Goal: Task Accomplishment & Management: Manage account settings

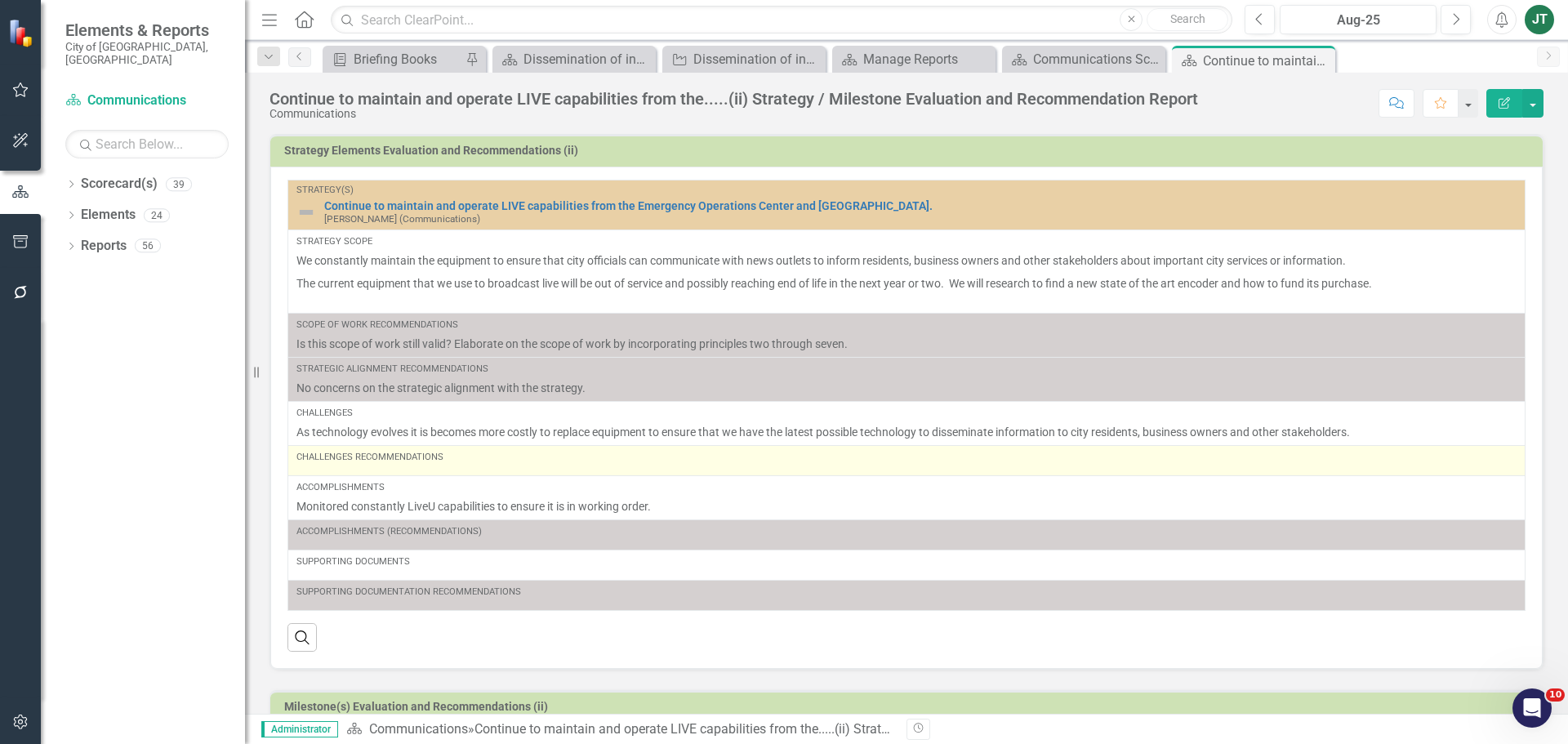
click at [431, 466] on div "Challenges Recommendations" at bounding box center [906, 460] width 1221 height 20
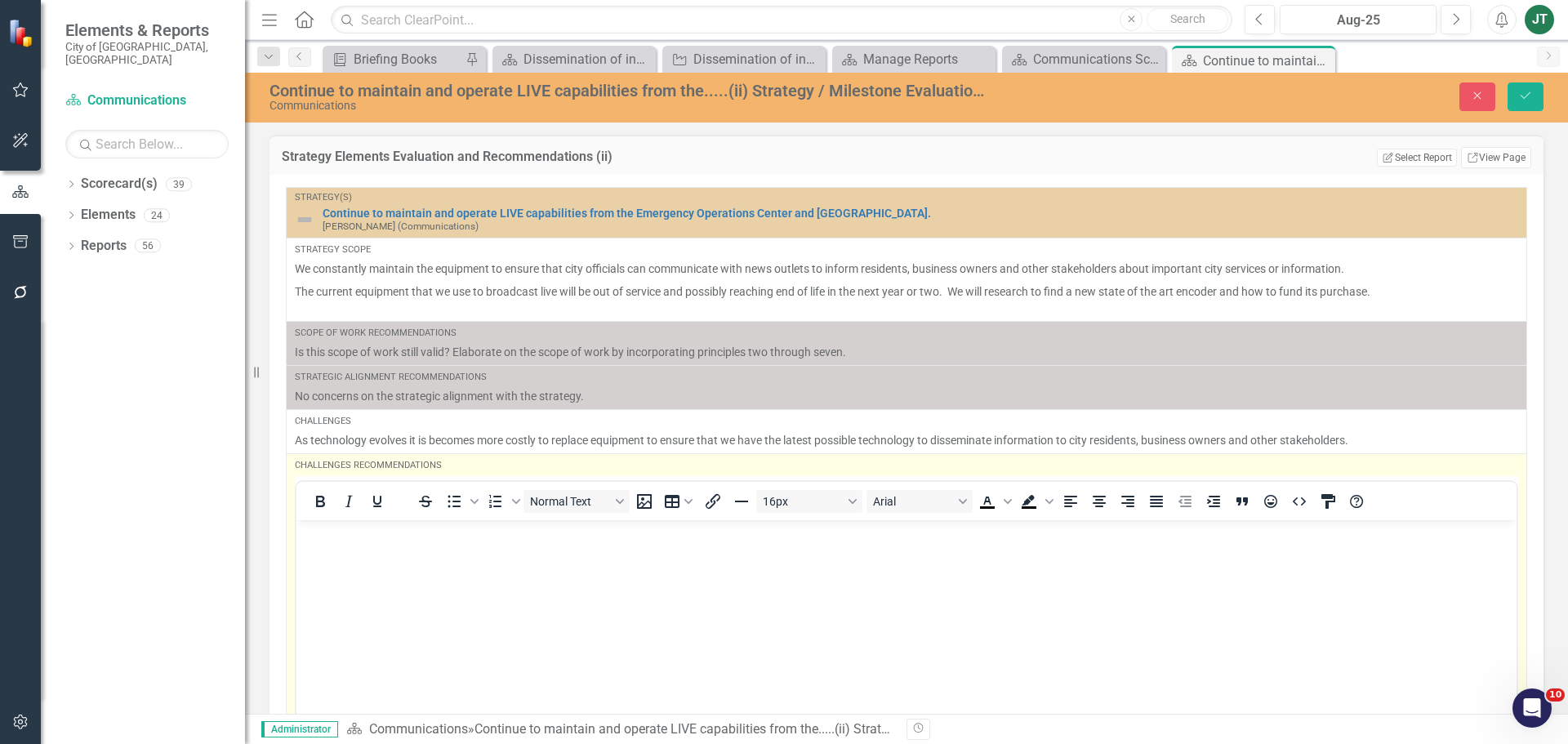
click at [415, 538] on p "Rich Text Area. Press ALT-0 for help." at bounding box center [906, 533] width 1212 height 20
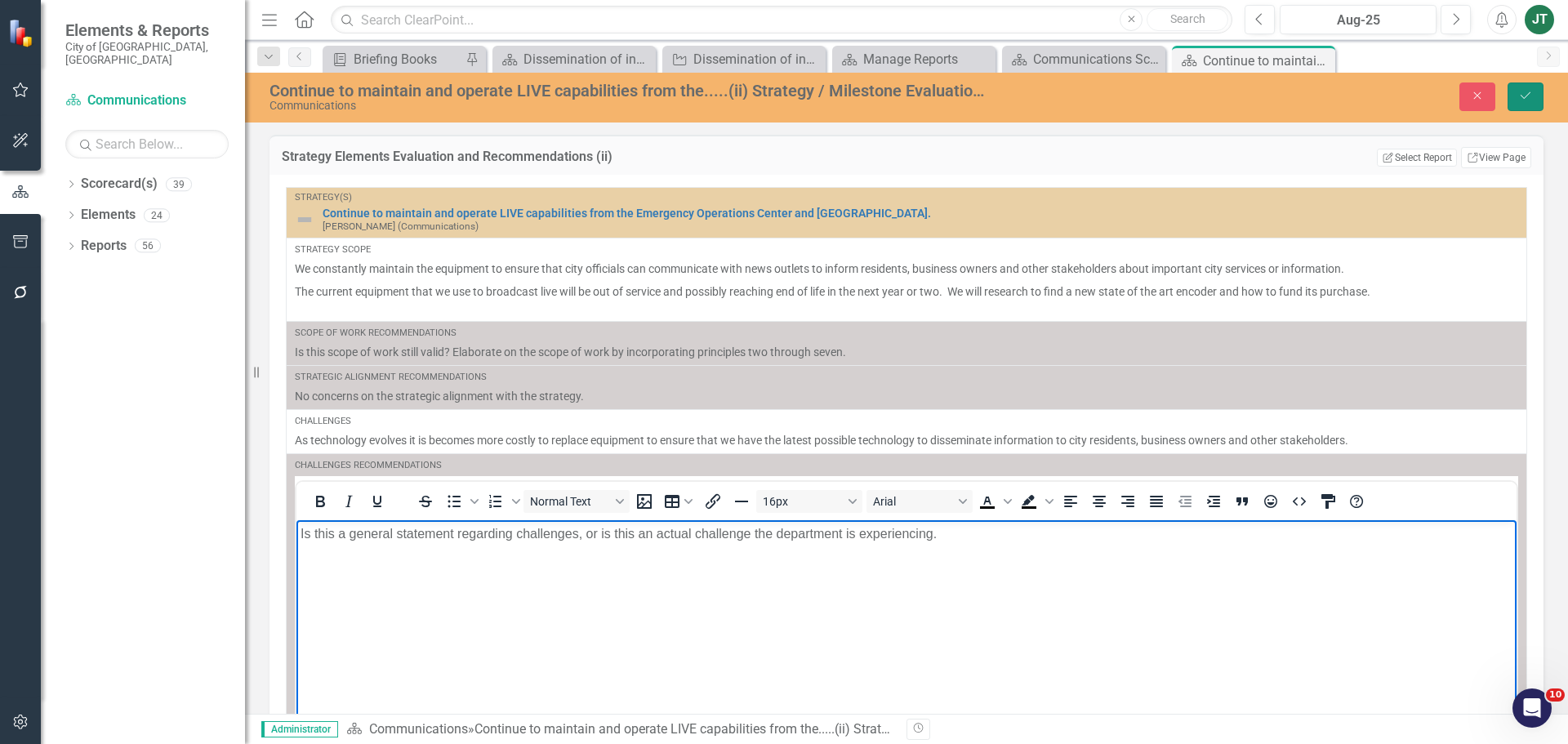
click at [1534, 87] on button "Save" at bounding box center [1525, 97] width 36 height 29
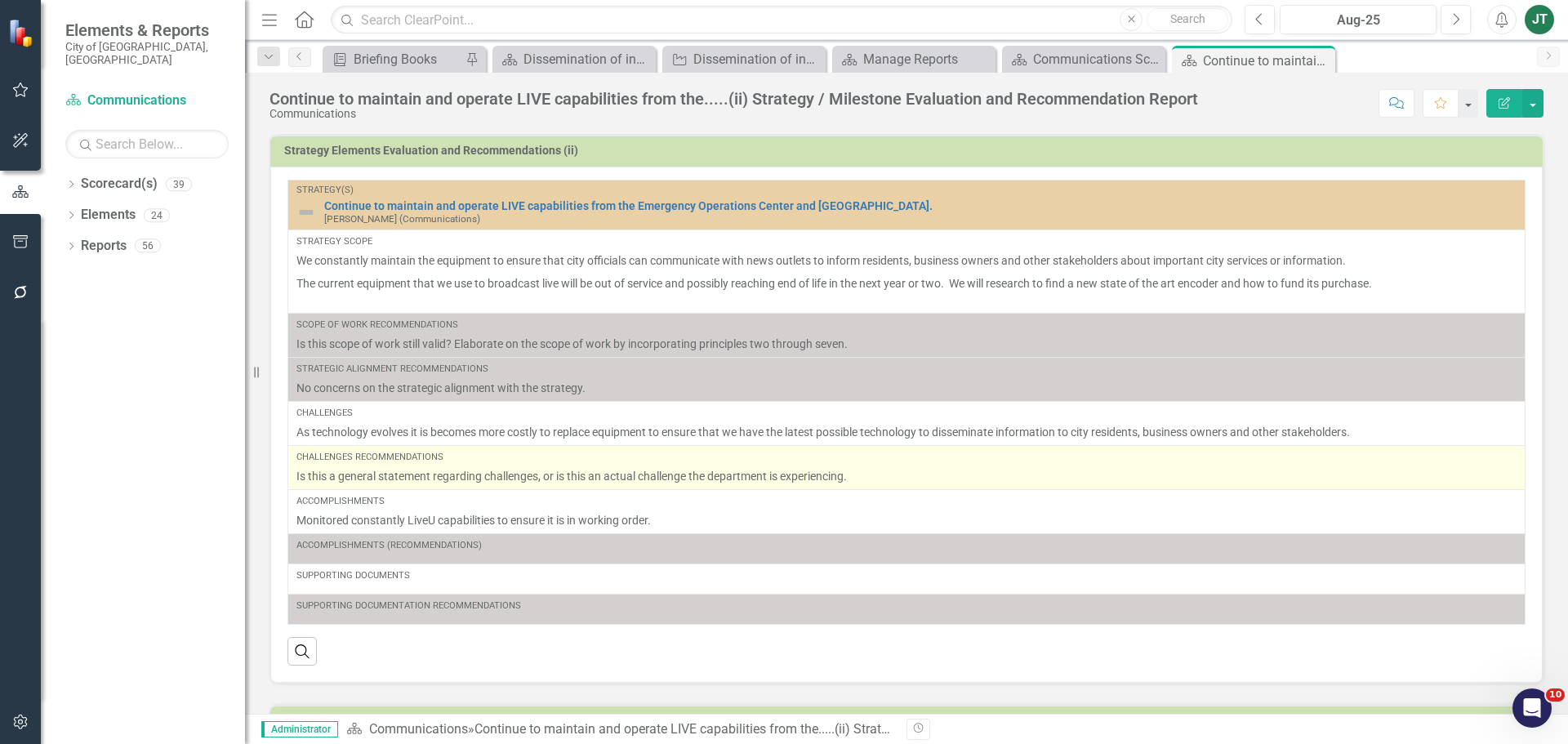
click at [854, 477] on p "Is this a general statement regarding challenges, or is this an actual challeng…" at bounding box center [906, 476] width 1221 height 16
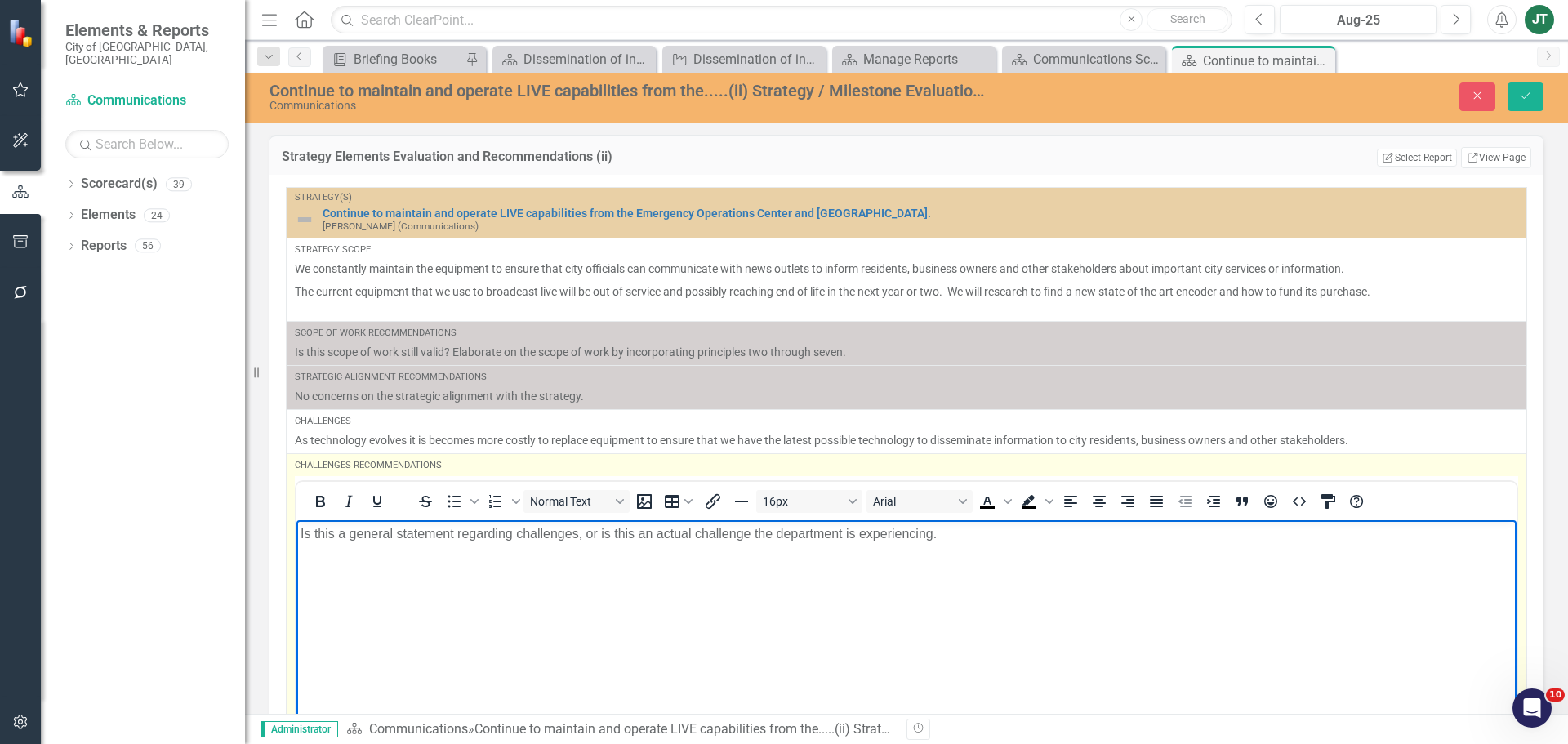
click at [968, 535] on p "Is this a general statement regarding challenges, or is this an actual challeng…" at bounding box center [906, 533] width 1212 height 20
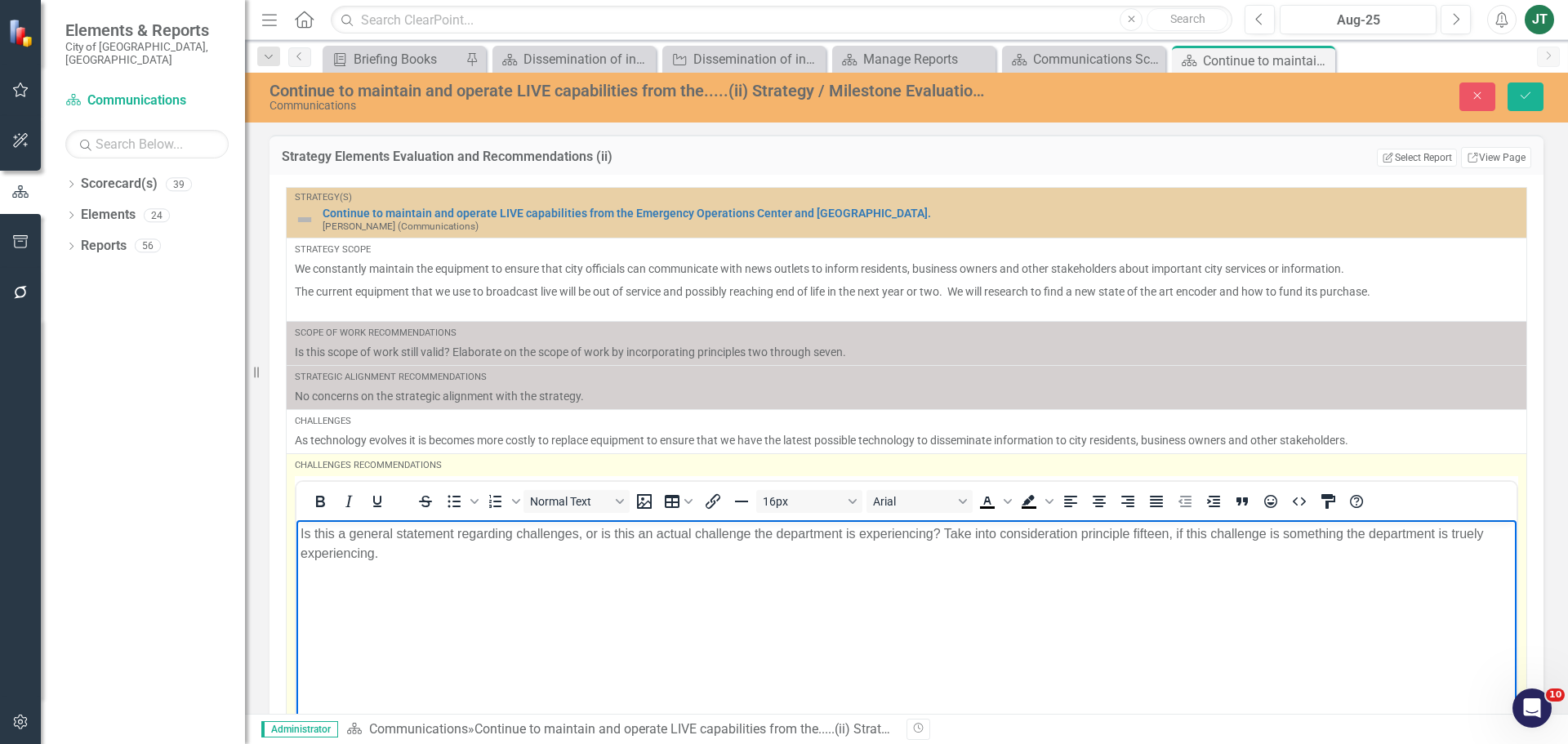
click at [1470, 530] on p "Is this a general statement regarding challenges, or is this an actual challeng…" at bounding box center [906, 543] width 1212 height 39
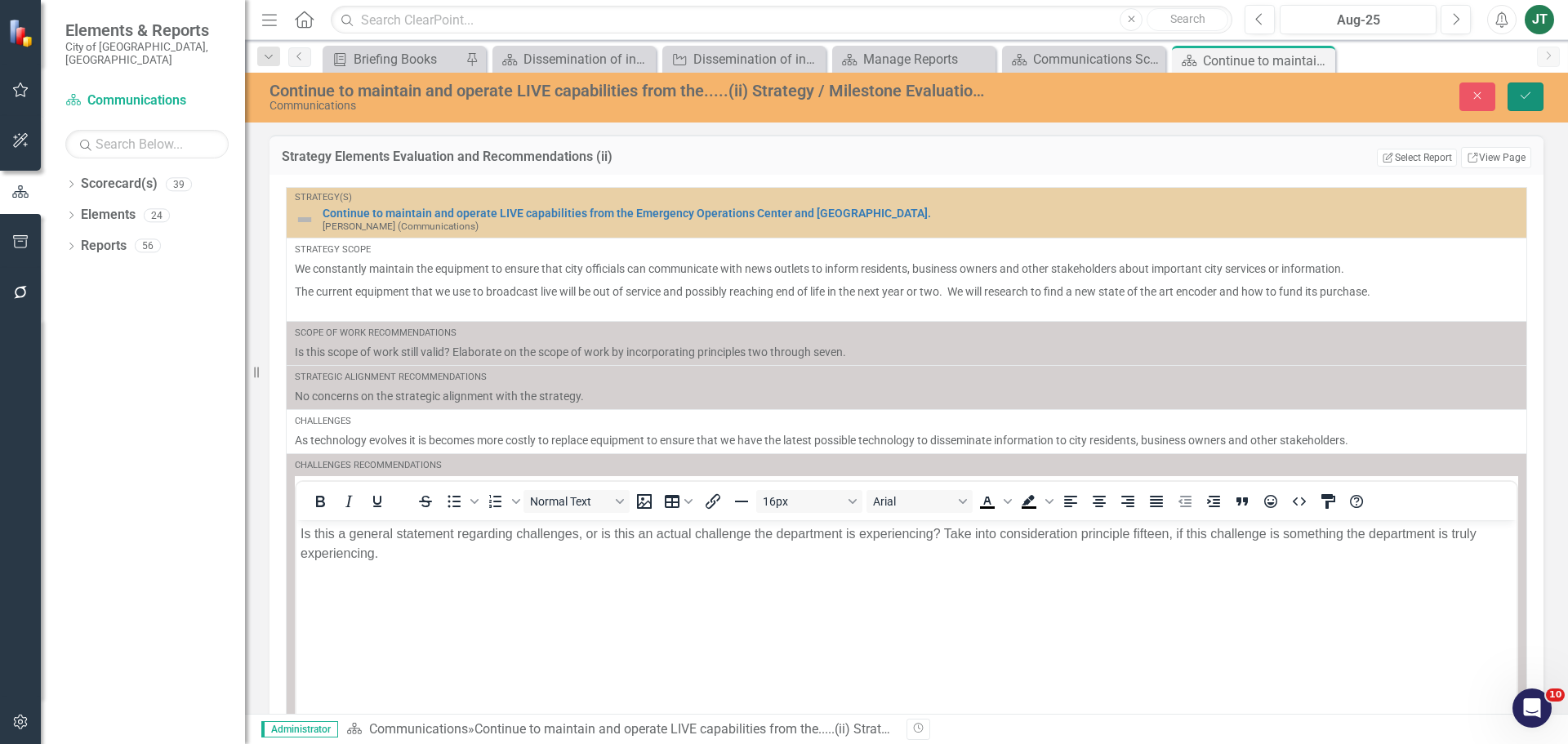
click at [1531, 94] on icon "Save" at bounding box center [1525, 94] width 14 height 11
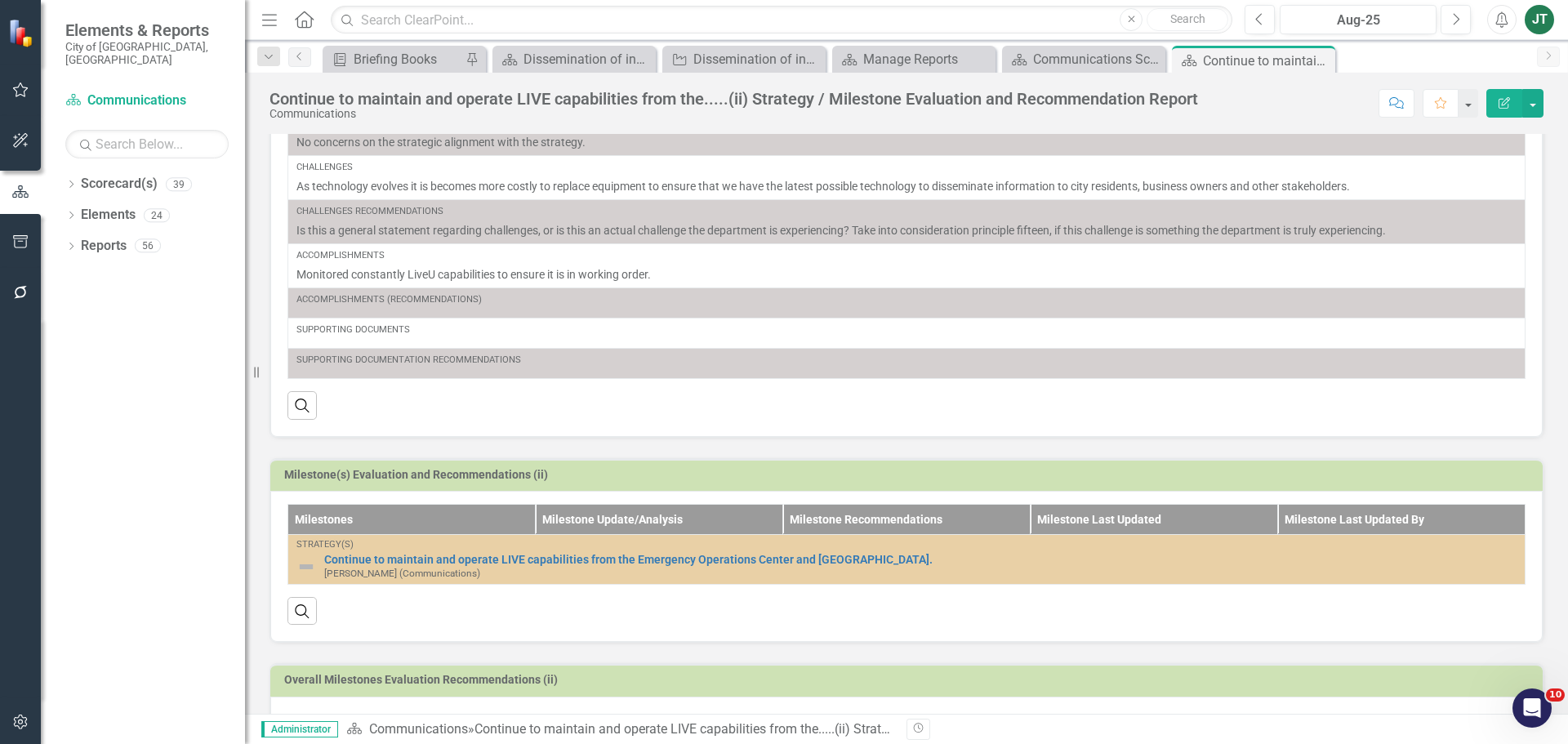
scroll to position [293, 0]
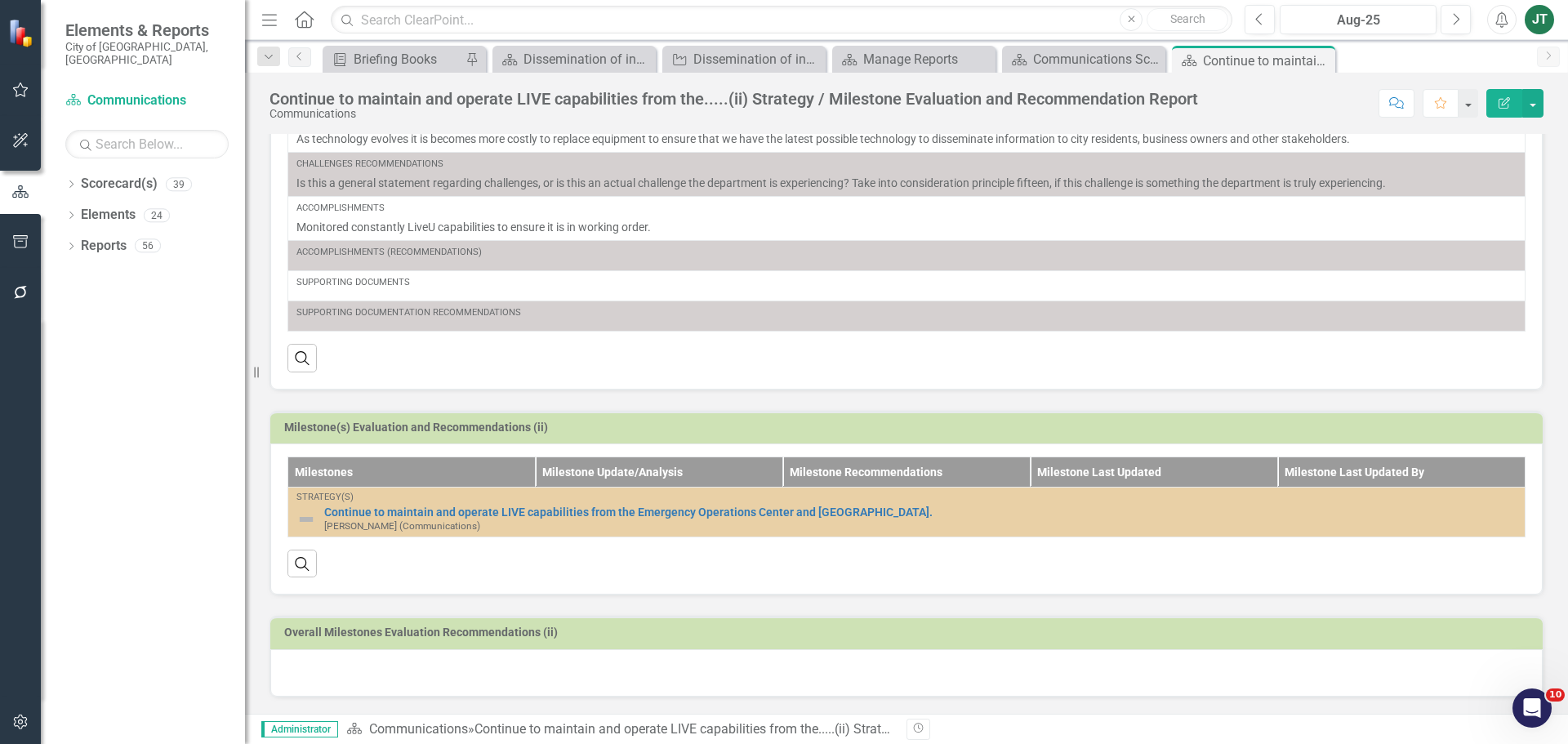
click at [543, 682] on div at bounding box center [906, 672] width 1272 height 48
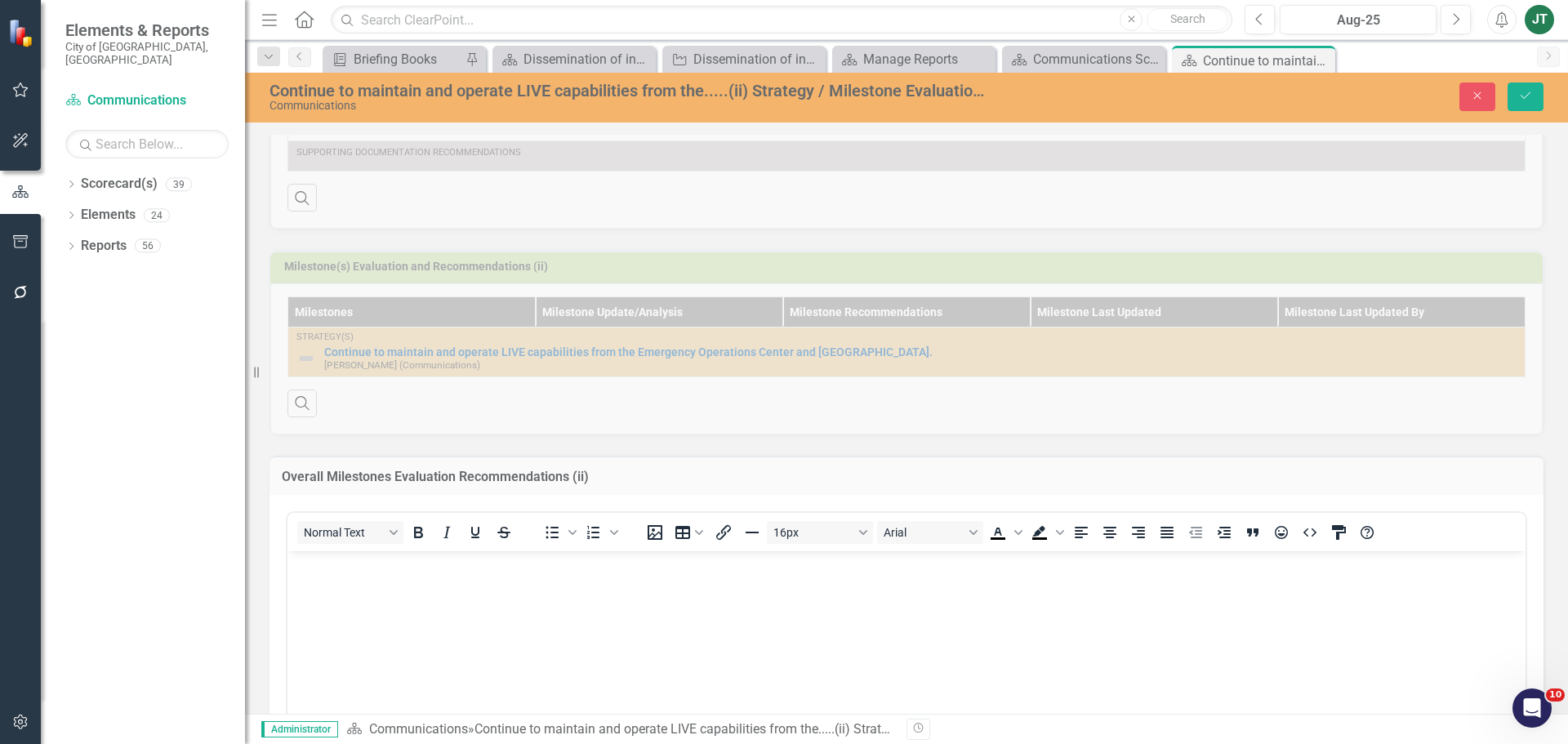
scroll to position [456, 0]
click at [413, 609] on body "Rich Text Area. Press ALT-0 for help." at bounding box center [907, 672] width 1238 height 245
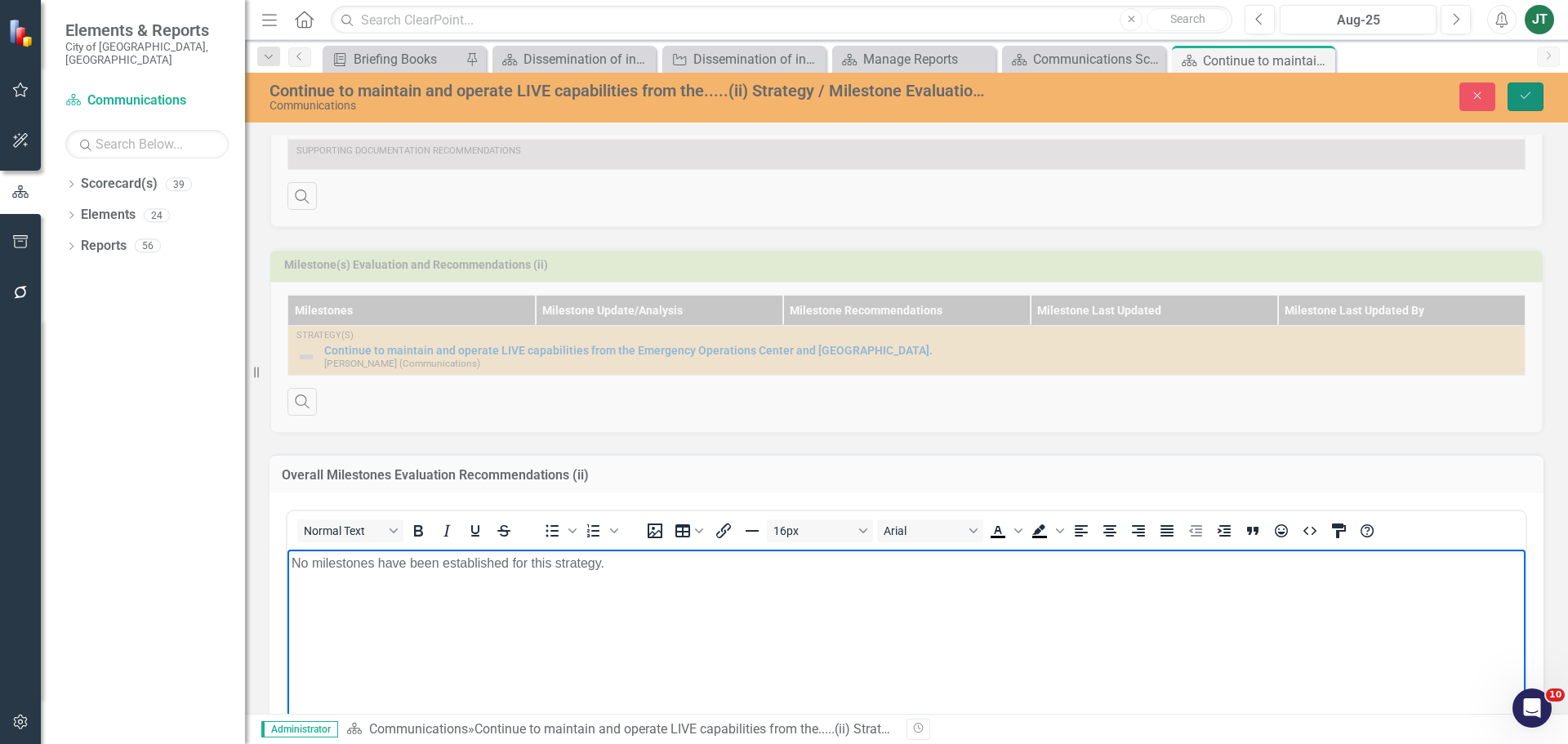
click at [1527, 96] on icon "Save" at bounding box center [1525, 94] width 14 height 11
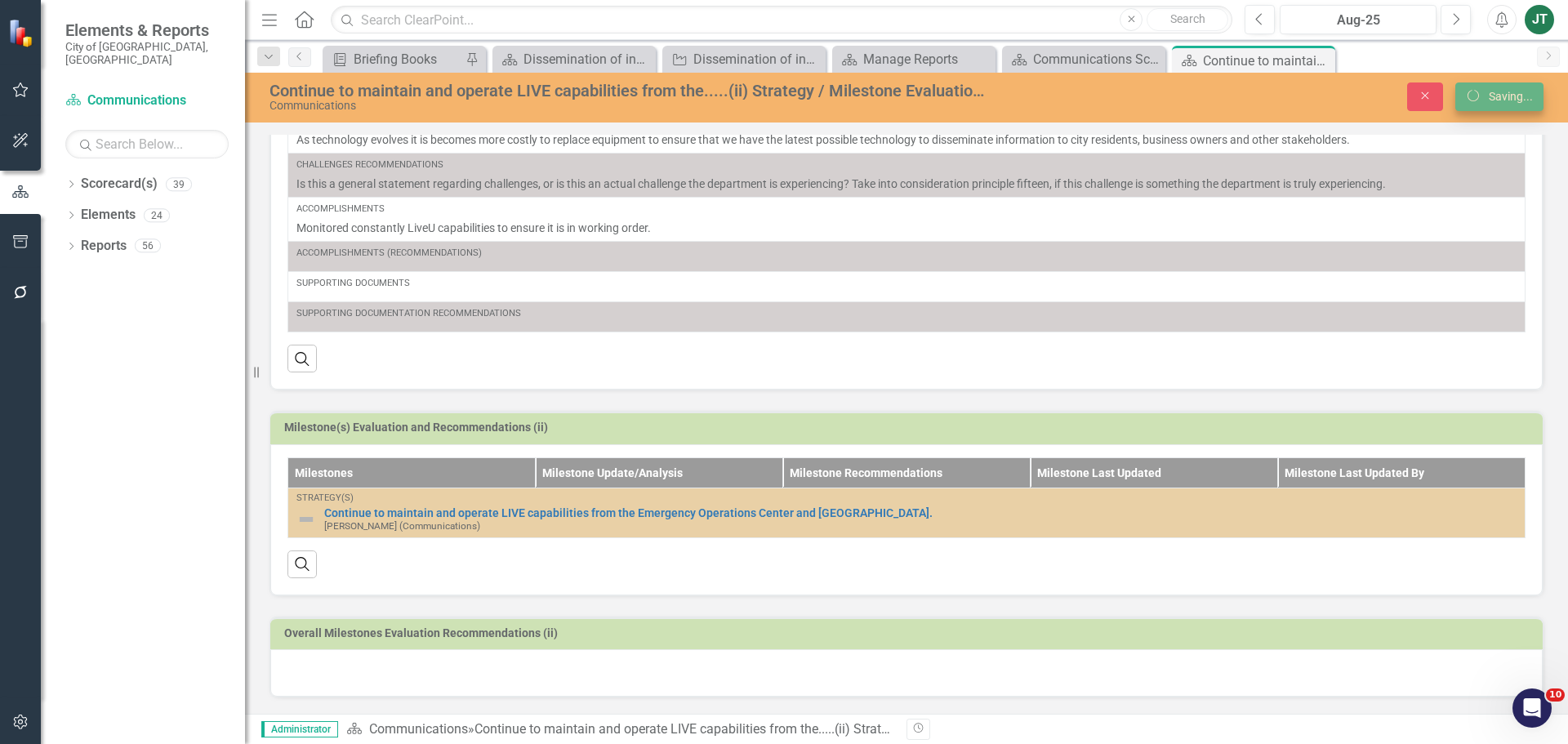
scroll to position [294, 0]
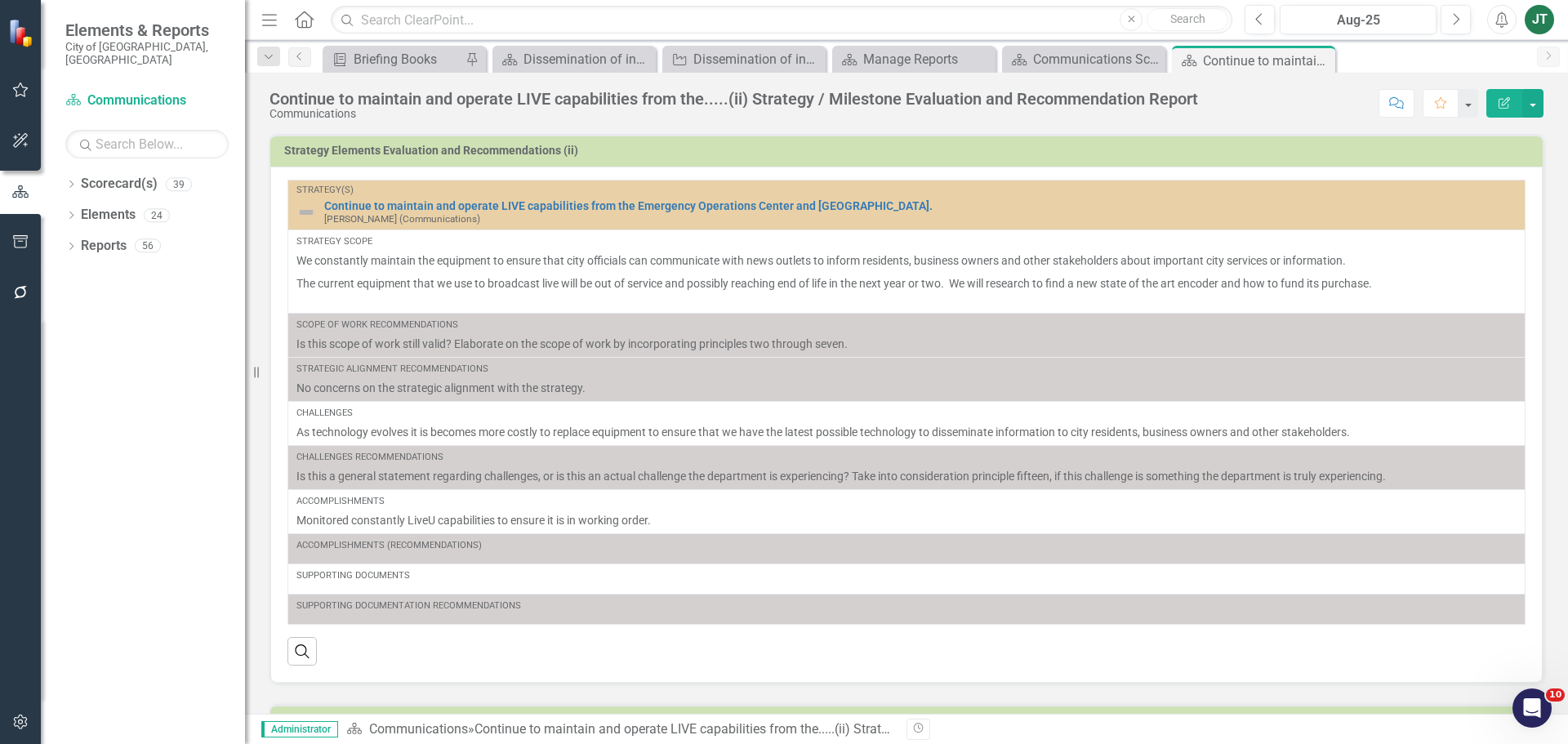
click at [144, 472] on div "Dropdown Scorecard(s) 39 City of [GEOGRAPHIC_DATA] Strategic Plan Dropdown City…" at bounding box center [143, 456] width 204 height 573
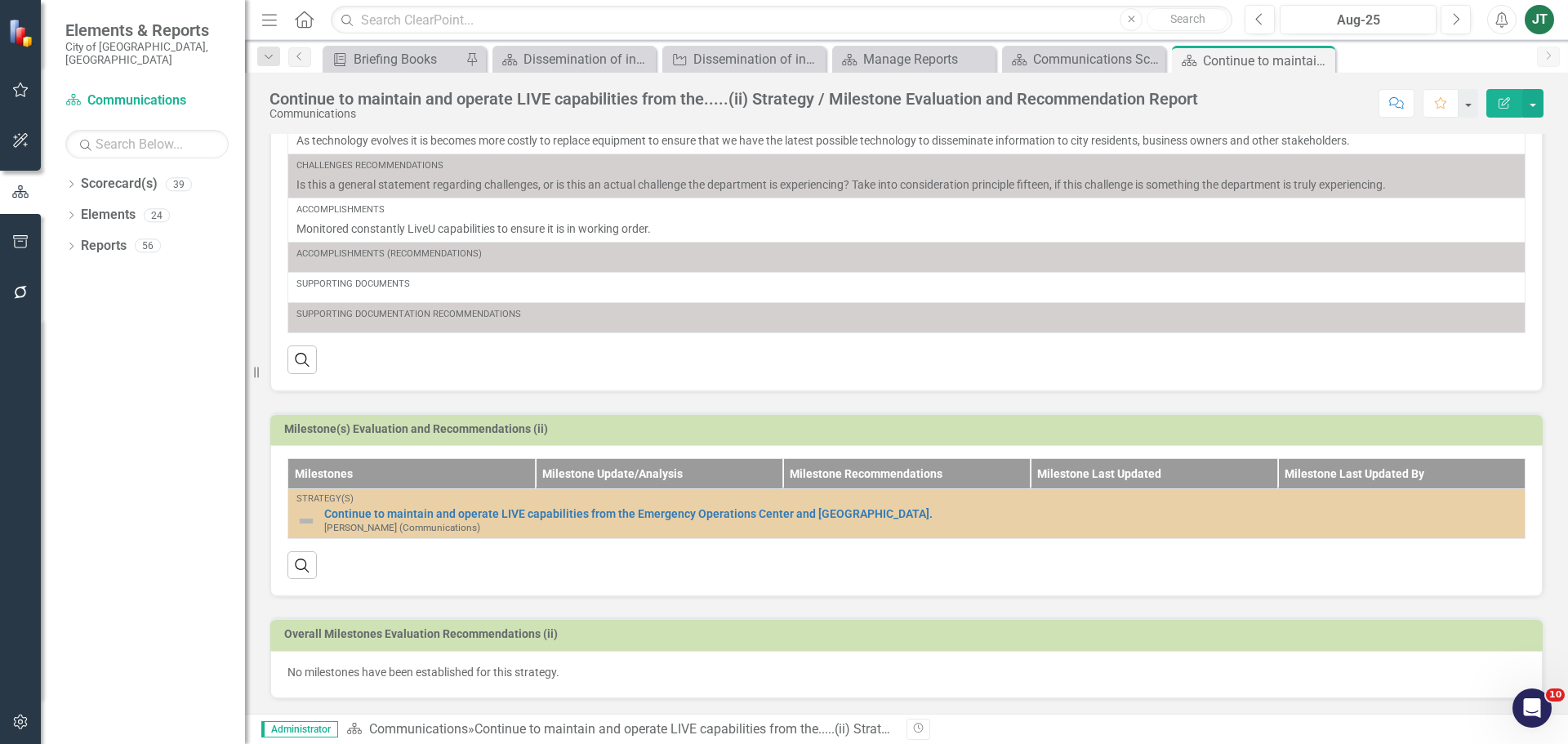
scroll to position [293, 0]
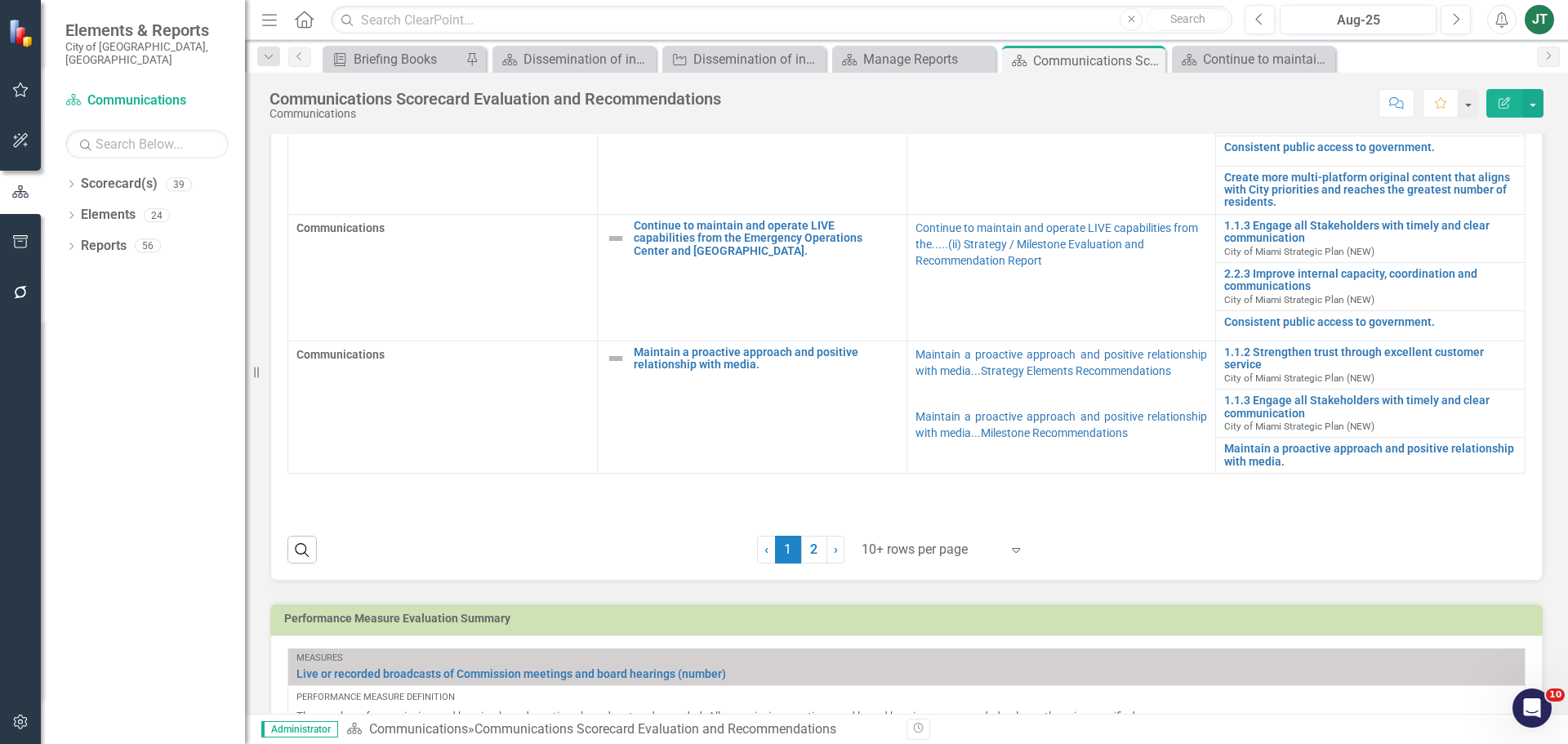
scroll to position [735, 0]
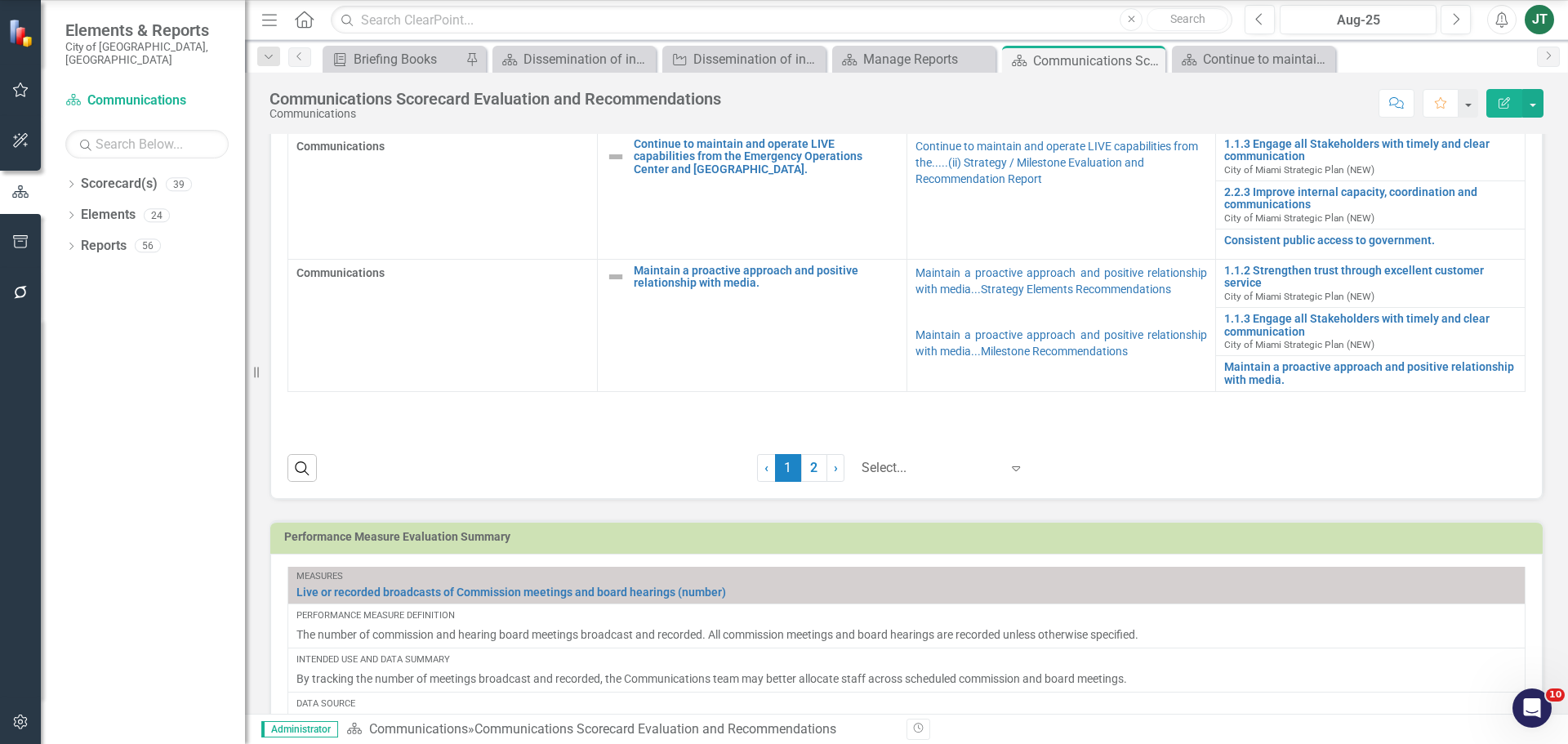
click at [917, 464] on div at bounding box center [931, 468] width 139 height 22
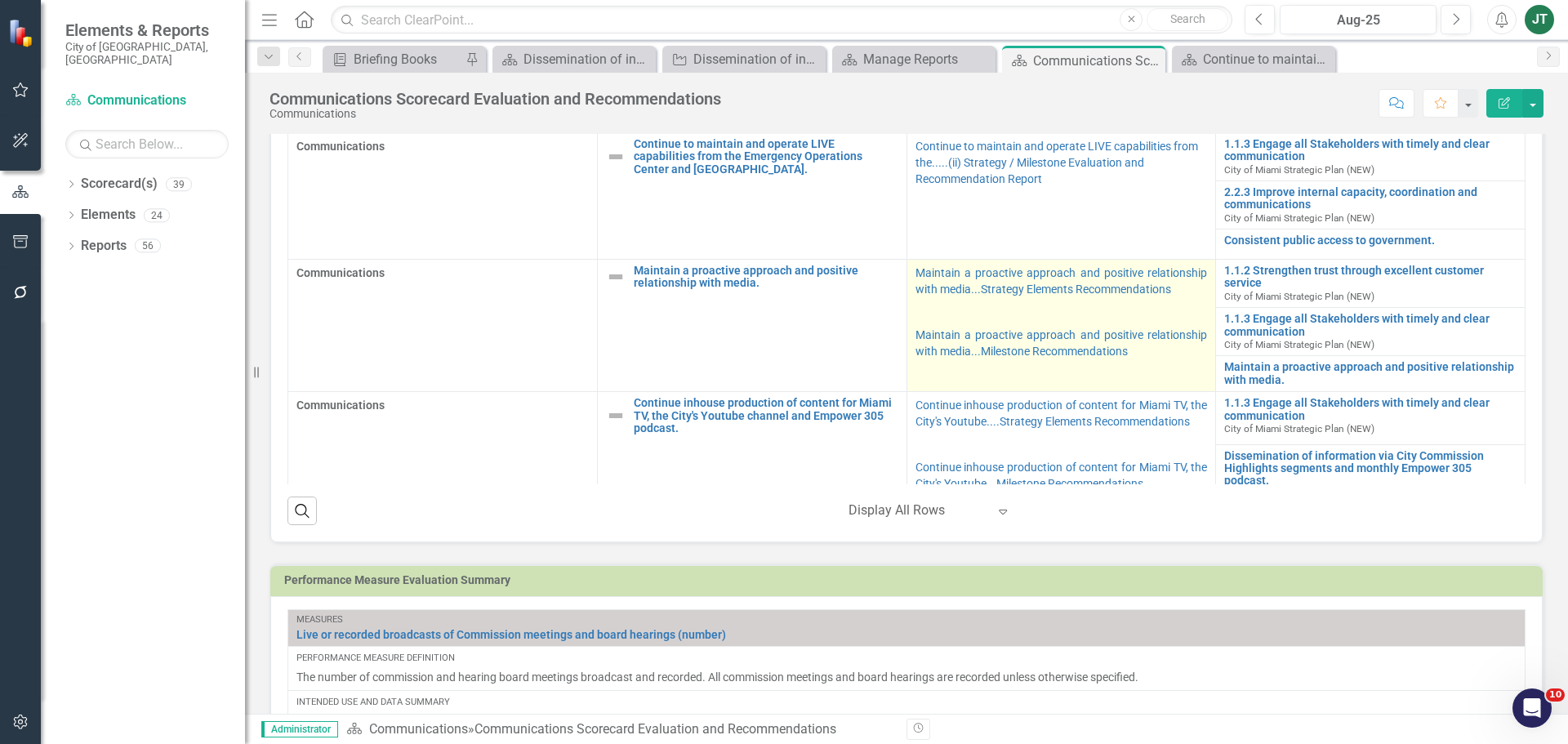
click at [1154, 372] on td "Maintain a proactive approach and positive relationship with media...Strategy E…" at bounding box center [1061, 325] width 309 height 132
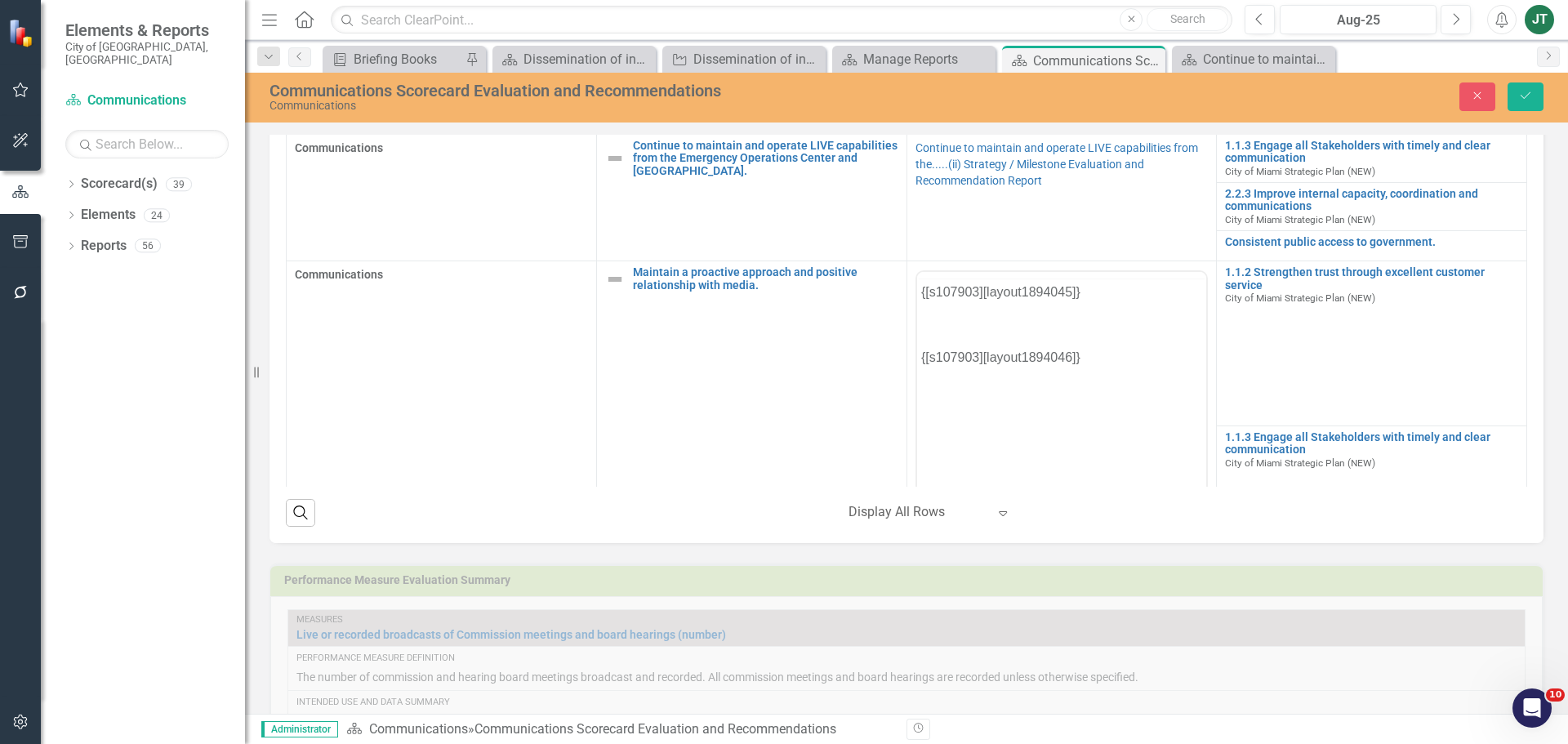
scroll to position [0, 0]
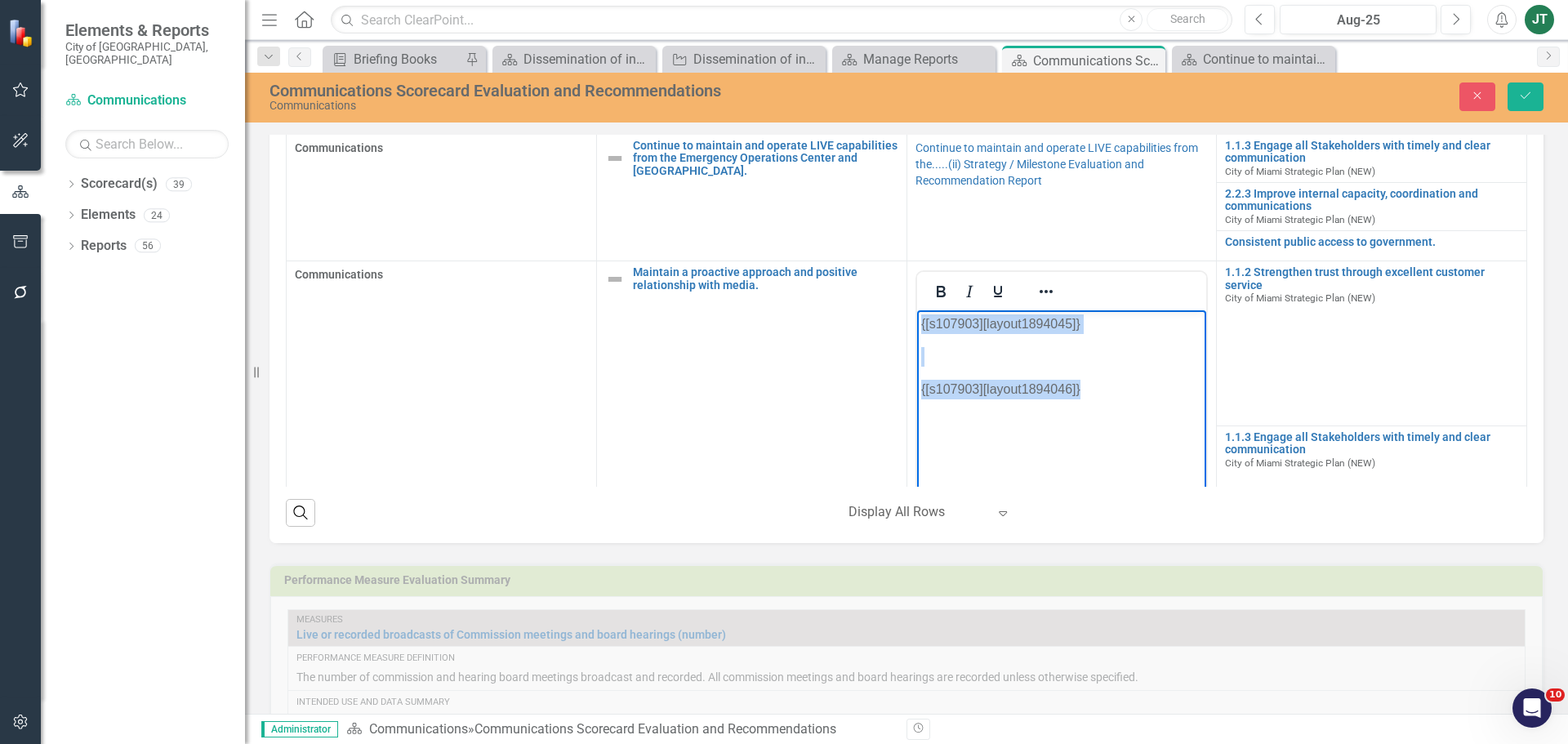
drag, startPoint x: 1108, startPoint y: 399, endPoint x: 894, endPoint y: 289, distance: 240.6
click at [916, 310] on html "{[s107903][layout1894045]} {[s107903][layout1894046]}" at bounding box center [1061, 432] width 290 height 245
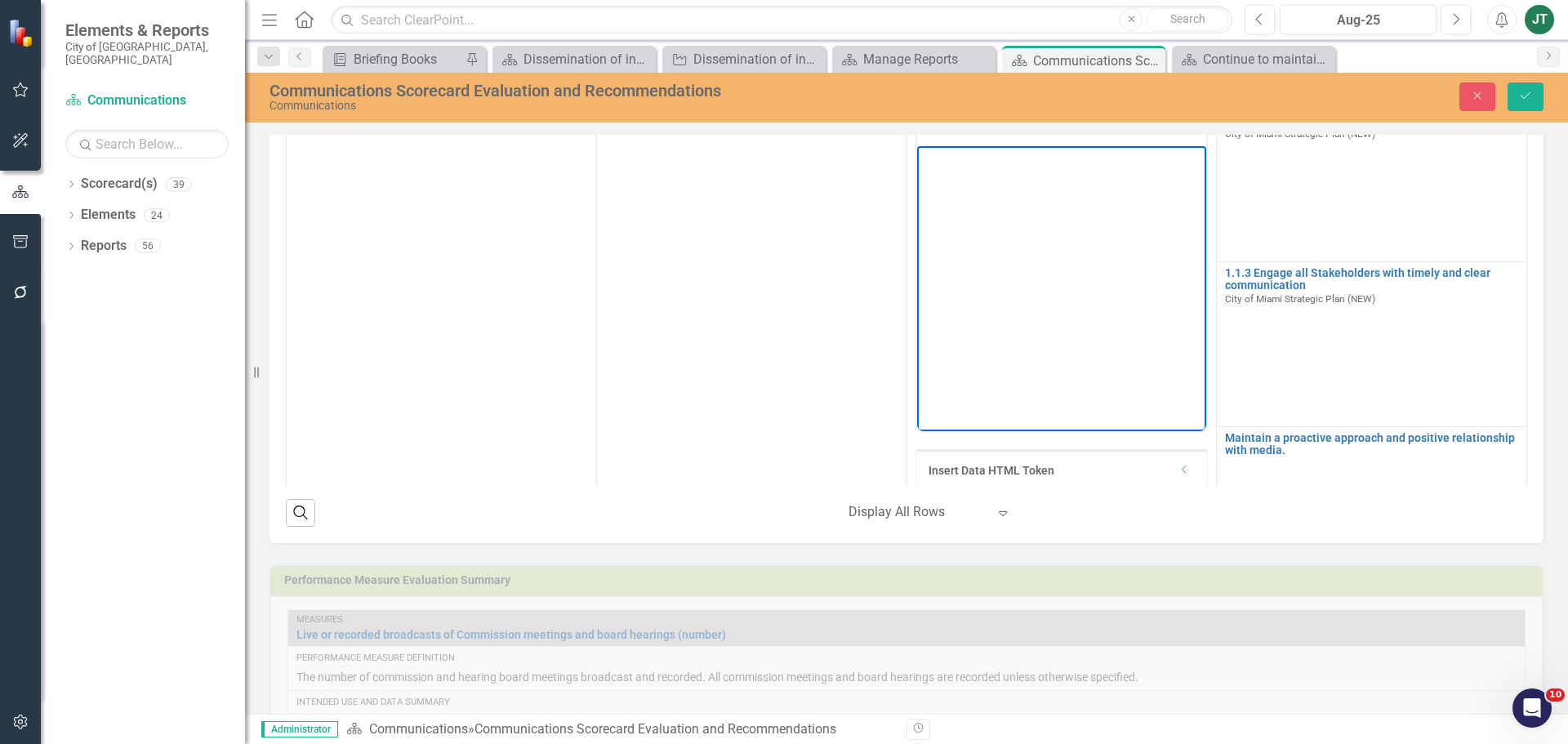
scroll to position [163, 0]
click at [1179, 471] on icon "Dropdown" at bounding box center [1185, 471] width 12 height 10
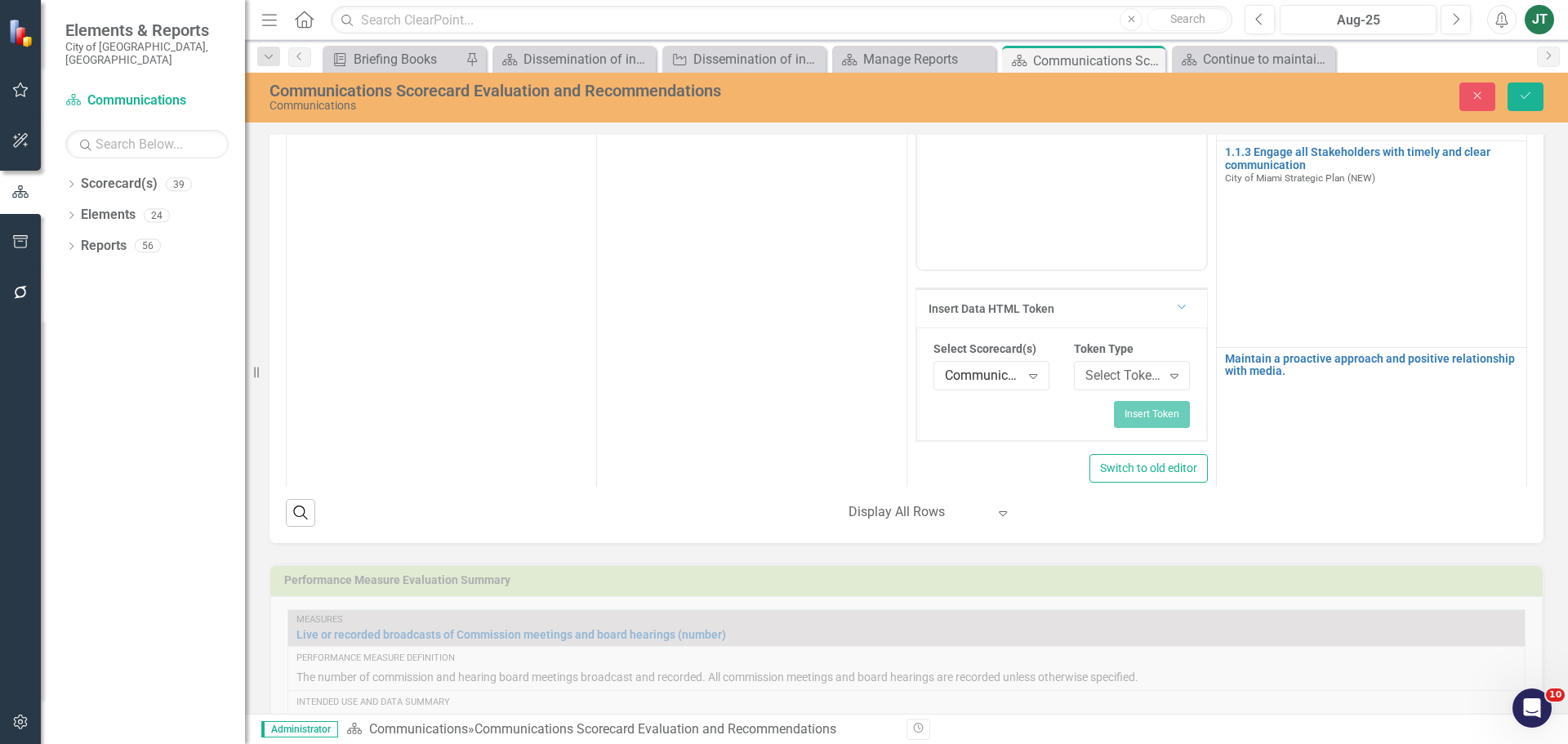
scroll to position [327, 0]
click at [1105, 380] on div "Select Token Type..." at bounding box center [1123, 375] width 76 height 19
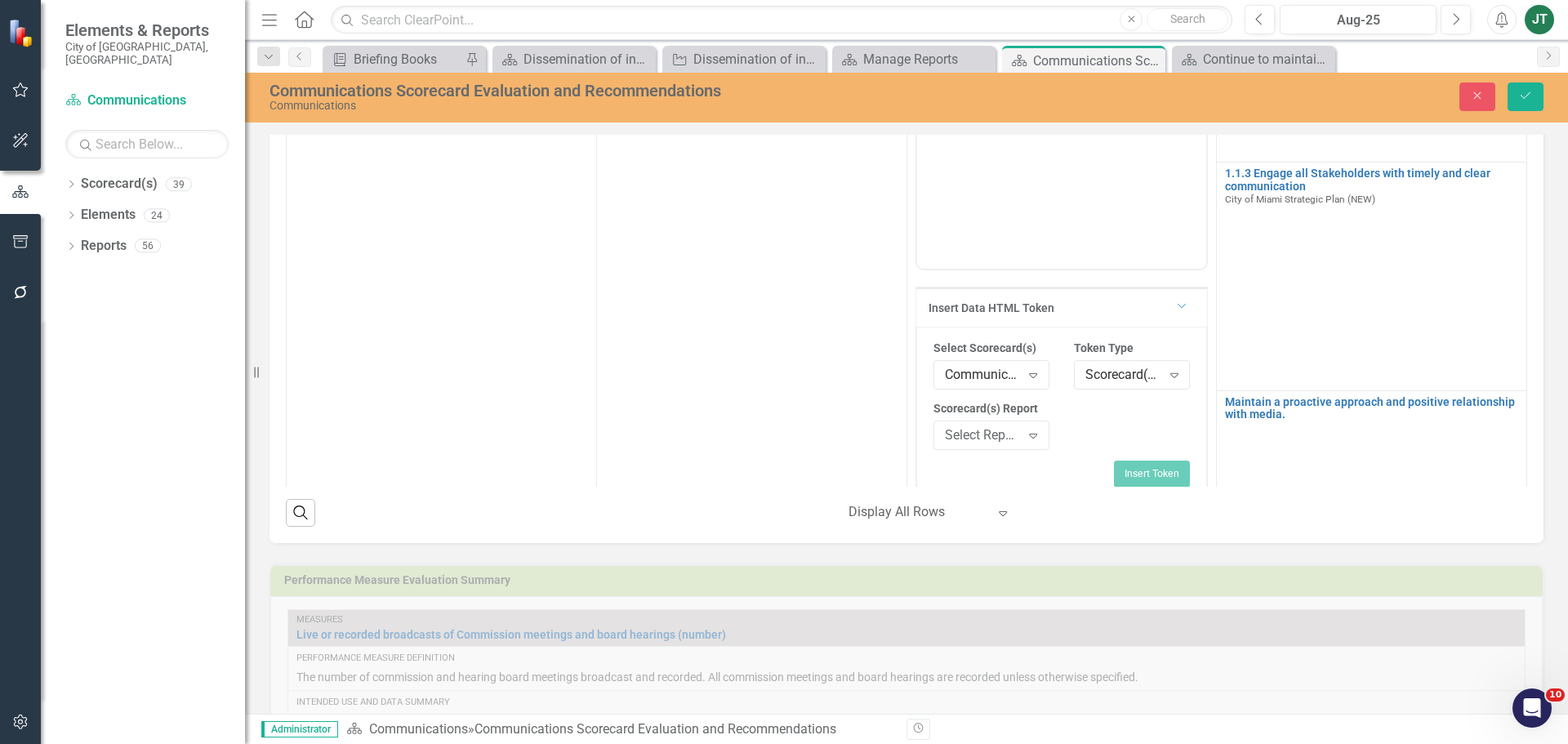
scroll to position [409, 0]
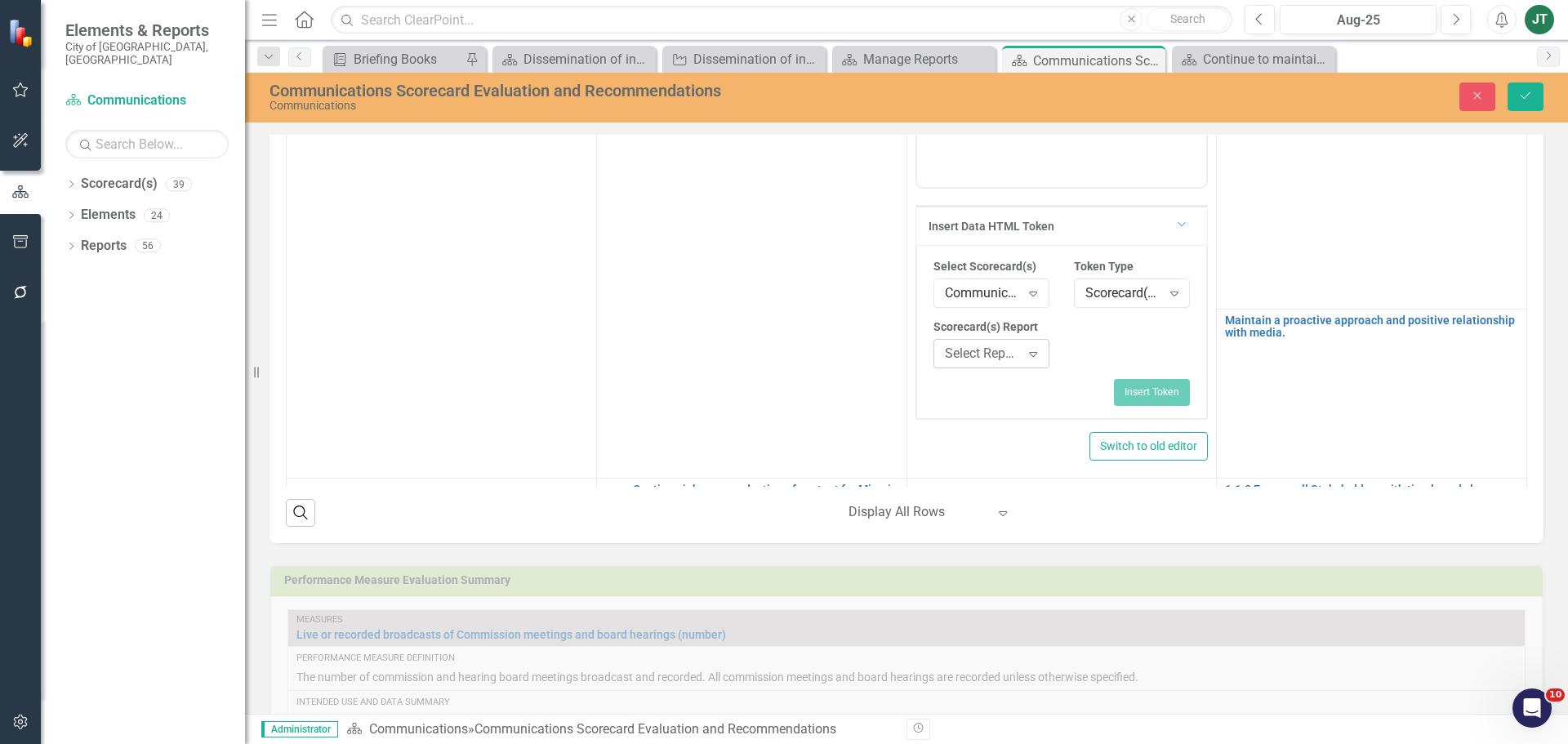
click at [985, 358] on div "Select Report..." at bounding box center [983, 354] width 76 height 19
type input "maint"
click at [1148, 392] on button "Insert Token" at bounding box center [1152, 392] width 76 height 26
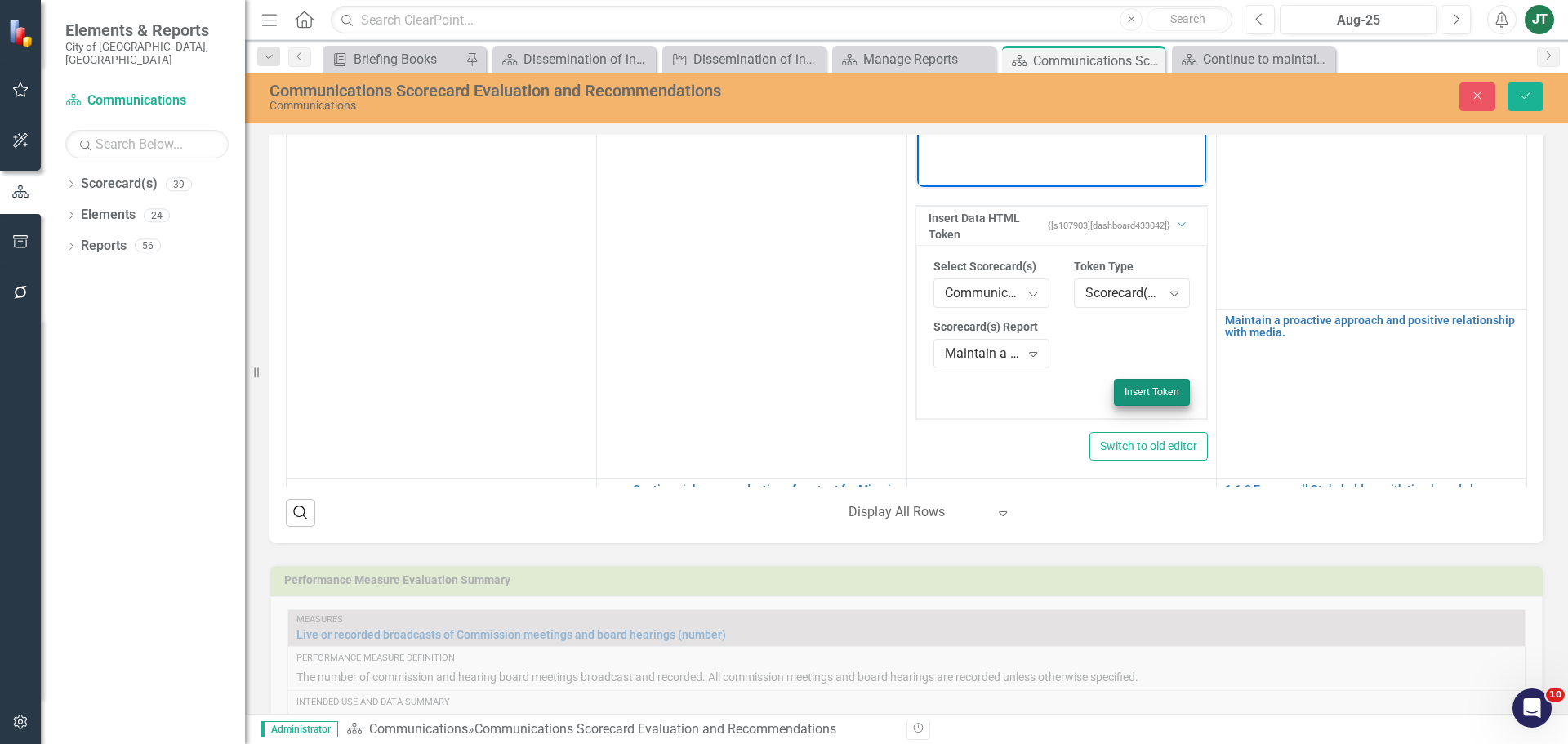
scroll to position [123, 0]
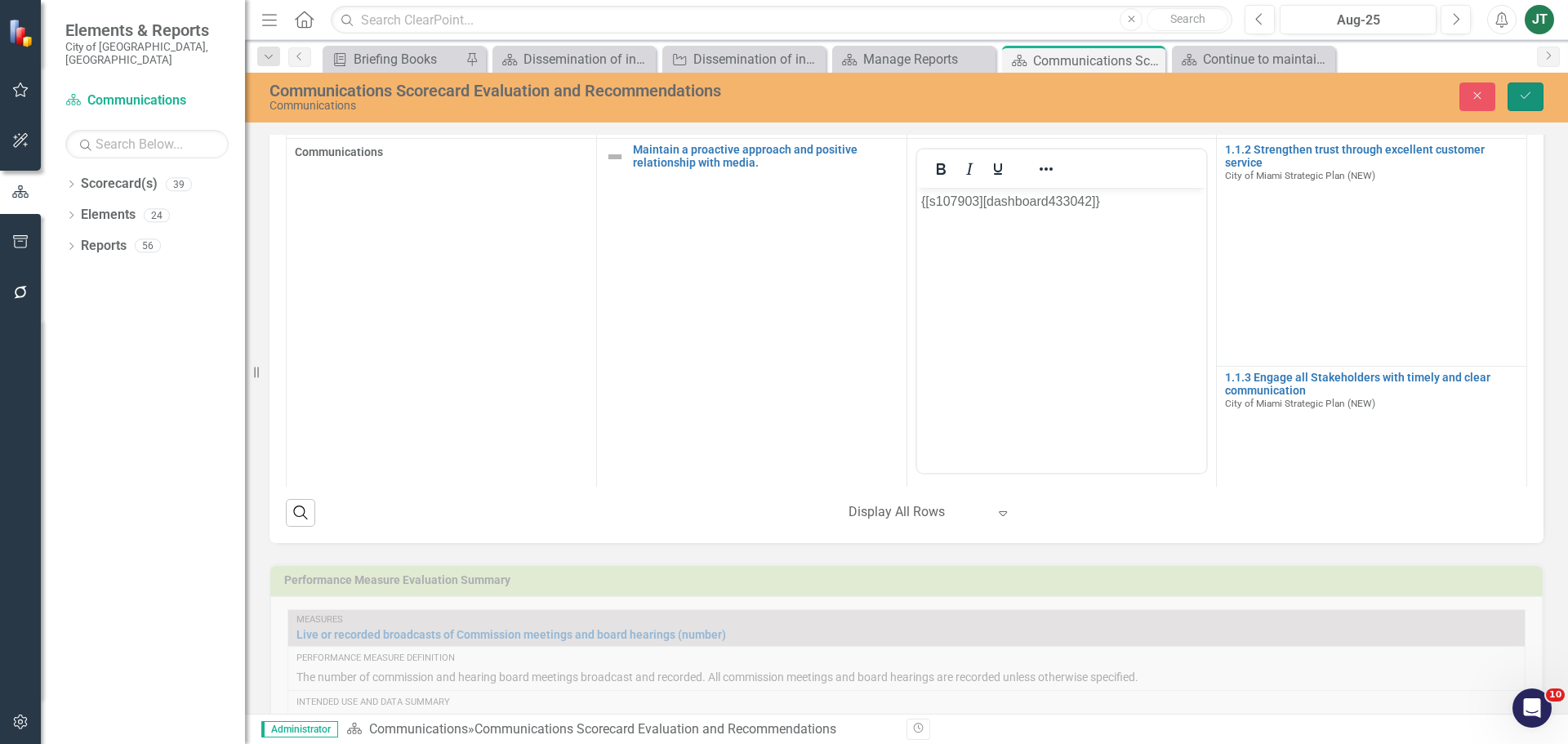
click at [1525, 95] on icon "Save" at bounding box center [1525, 94] width 14 height 11
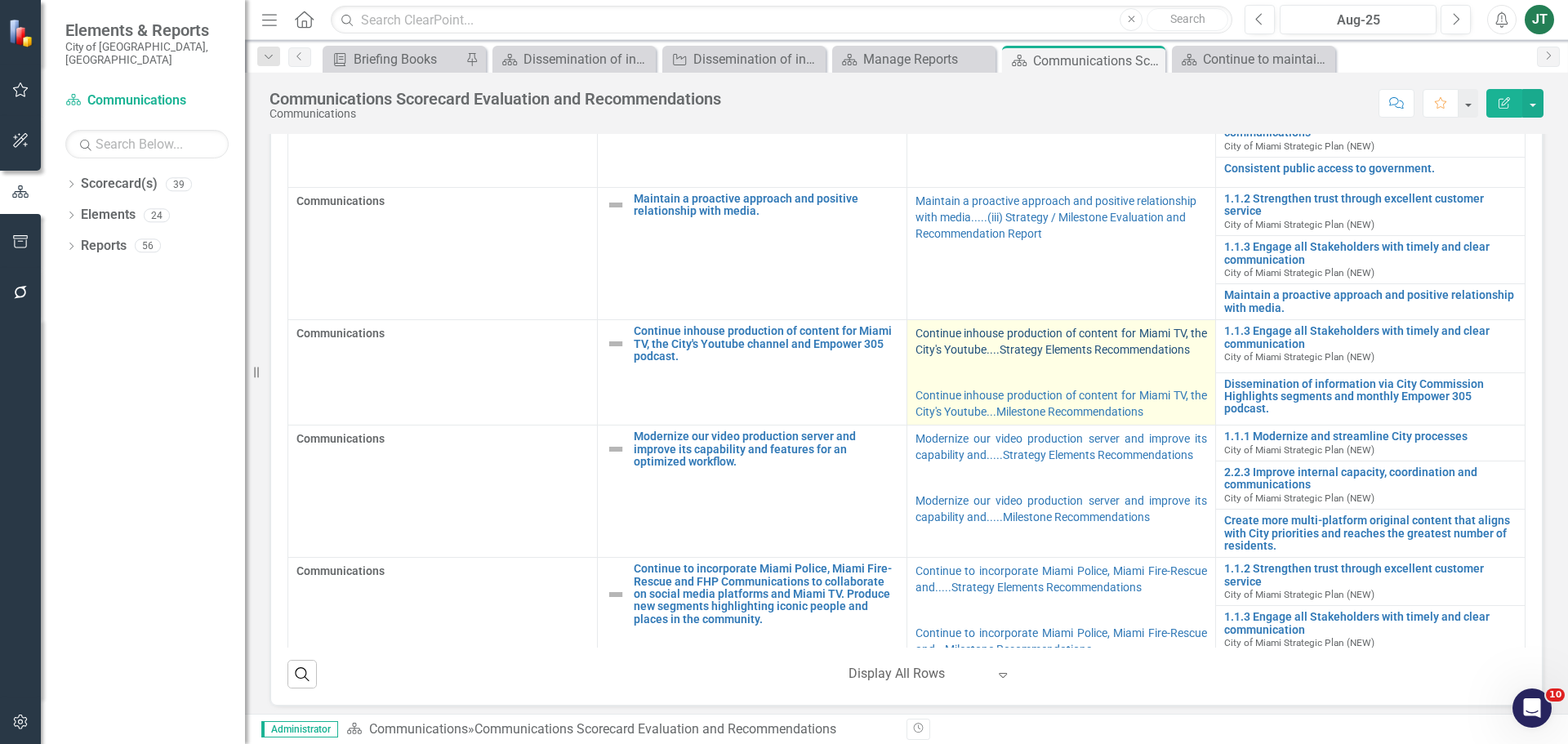
scroll to position [125, 0]
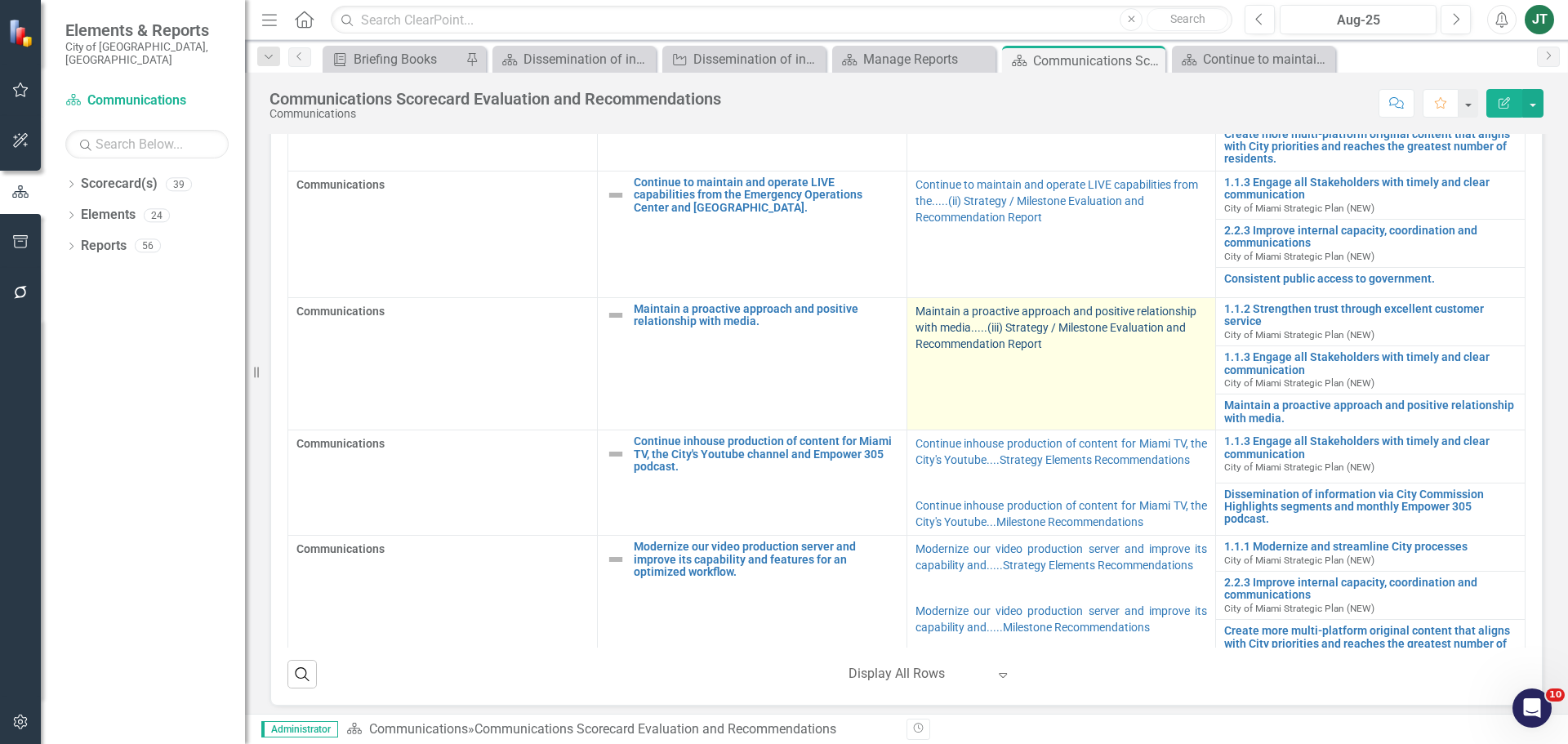
click at [988, 327] on link "Maintain a proactive approach and positive relationship with media.....(iii) St…" at bounding box center [1056, 328] width 281 height 46
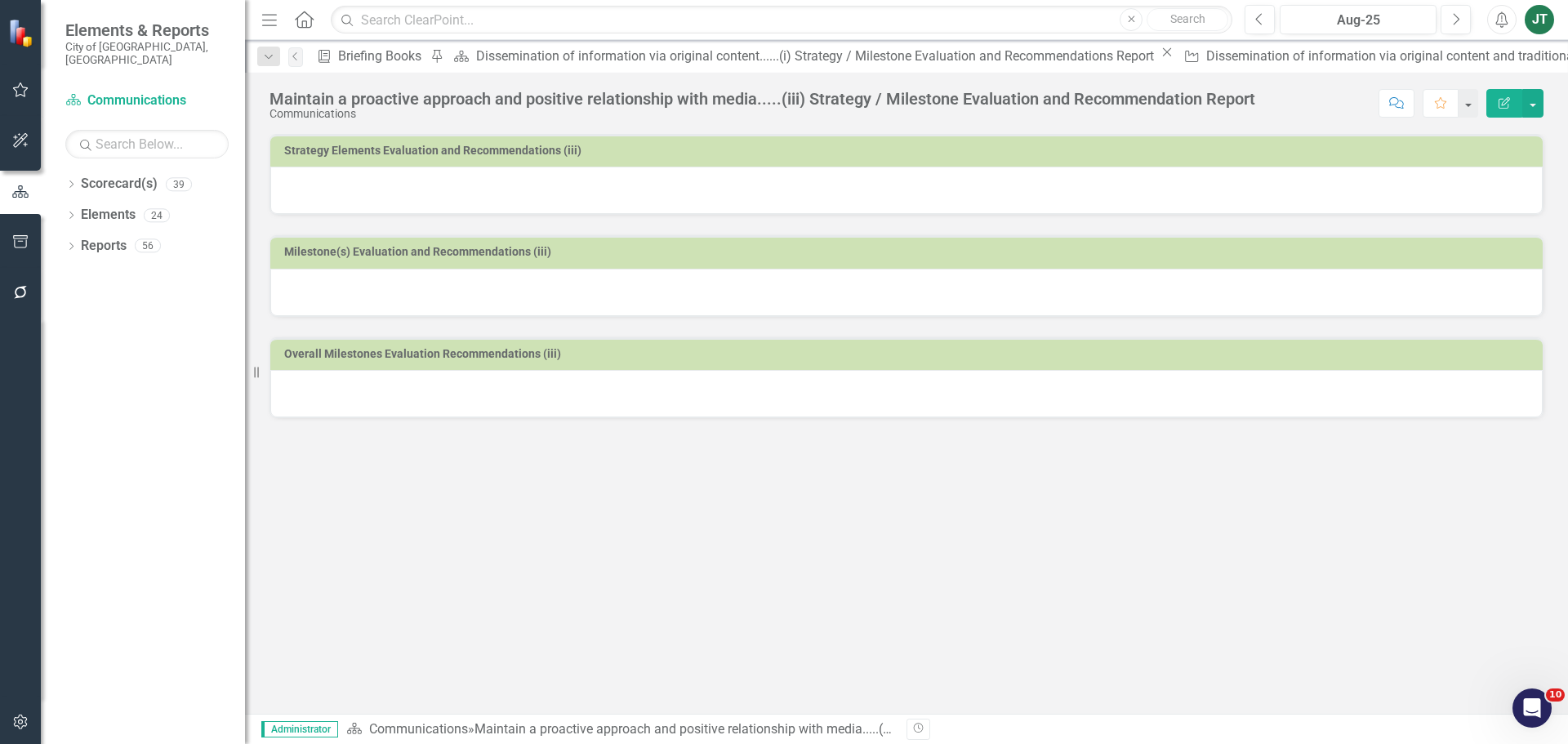
click at [801, 186] on div at bounding box center [906, 191] width 1272 height 48
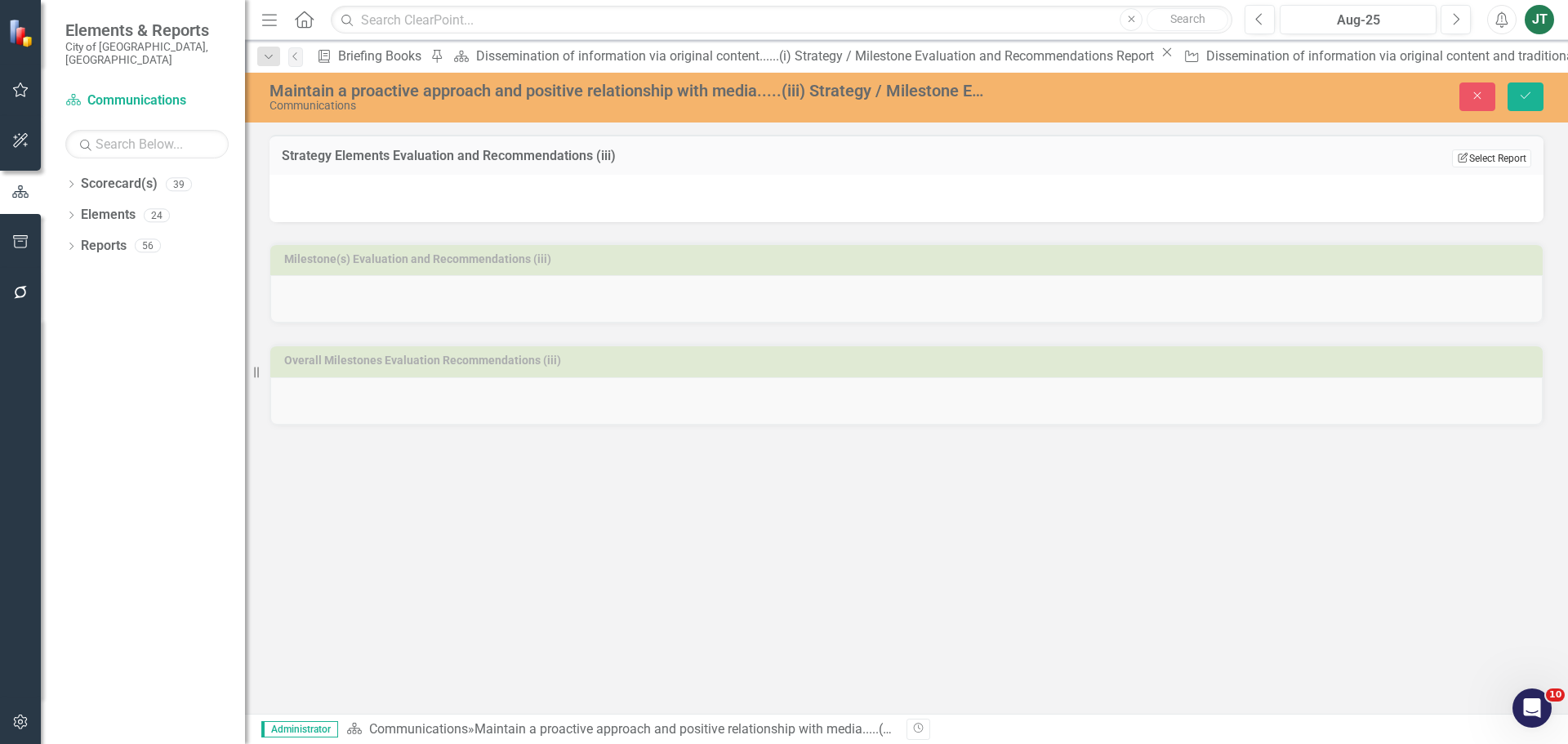
click at [1485, 150] on button "Edit Report Select Report" at bounding box center [1491, 158] width 79 height 18
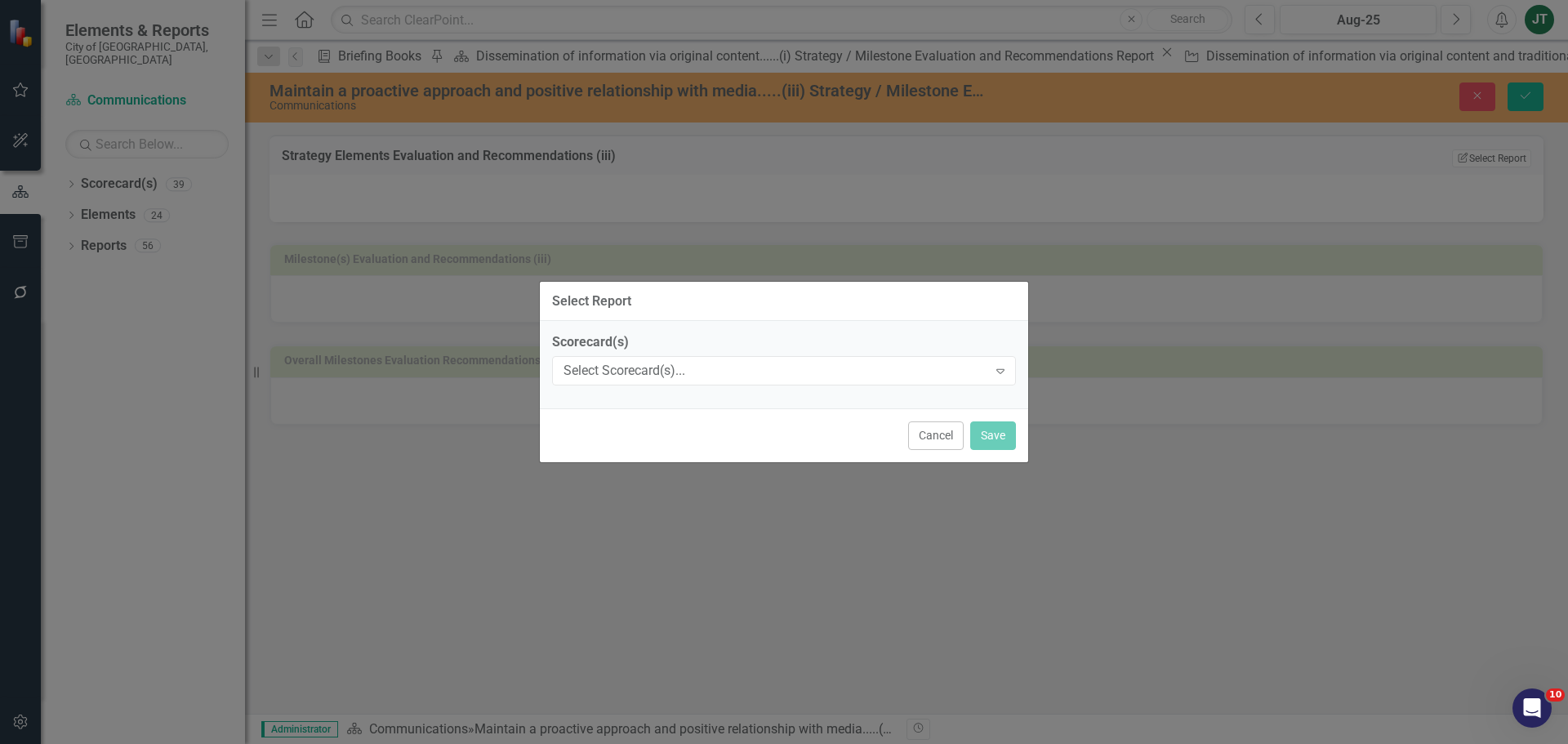
click at [737, 354] on div "Scorecard(s) Select Scorecard(s)... Expand" at bounding box center [784, 358] width 464 height 50
click at [716, 376] on div "Select Scorecard(s)..." at bounding box center [776, 371] width 424 height 19
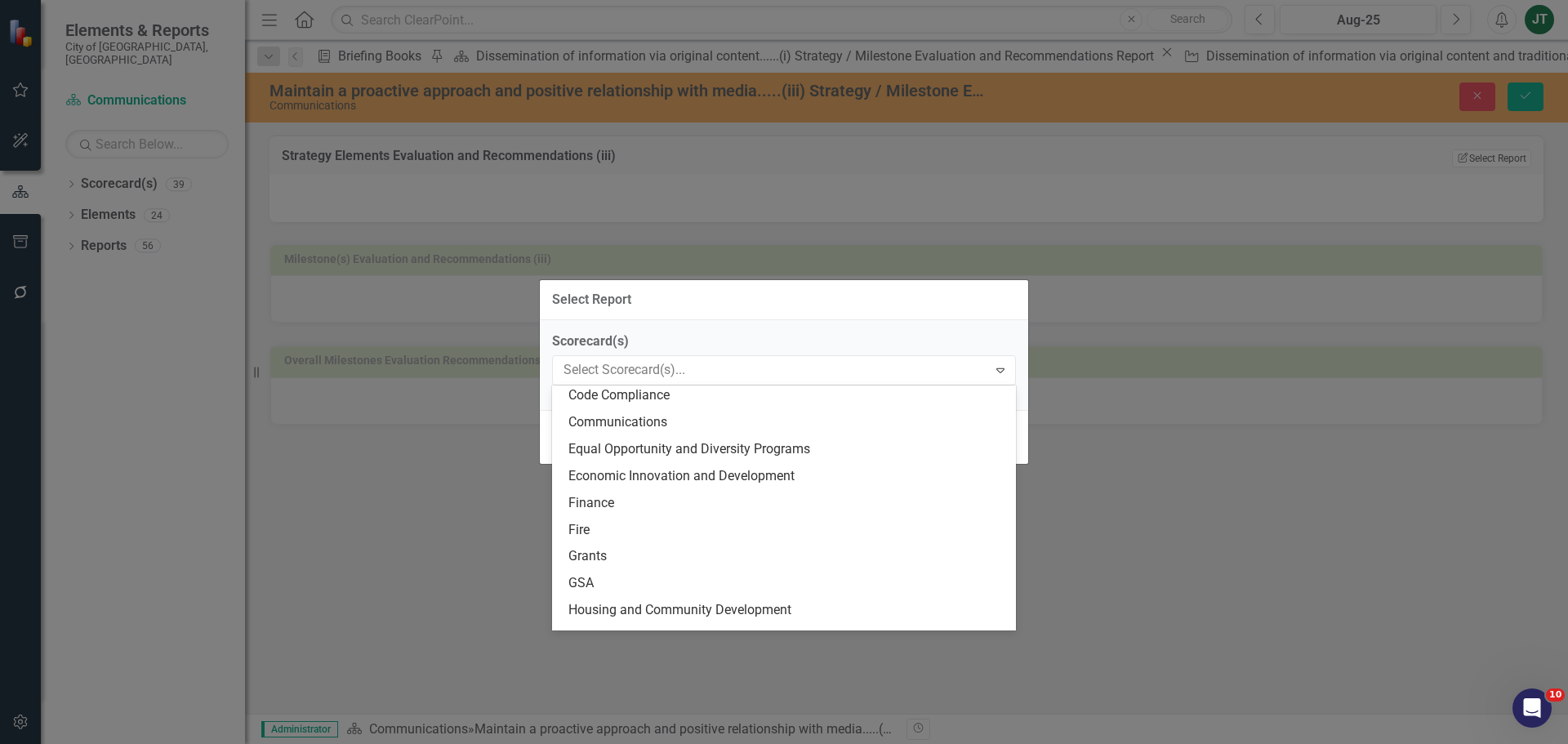
scroll to position [163, 0]
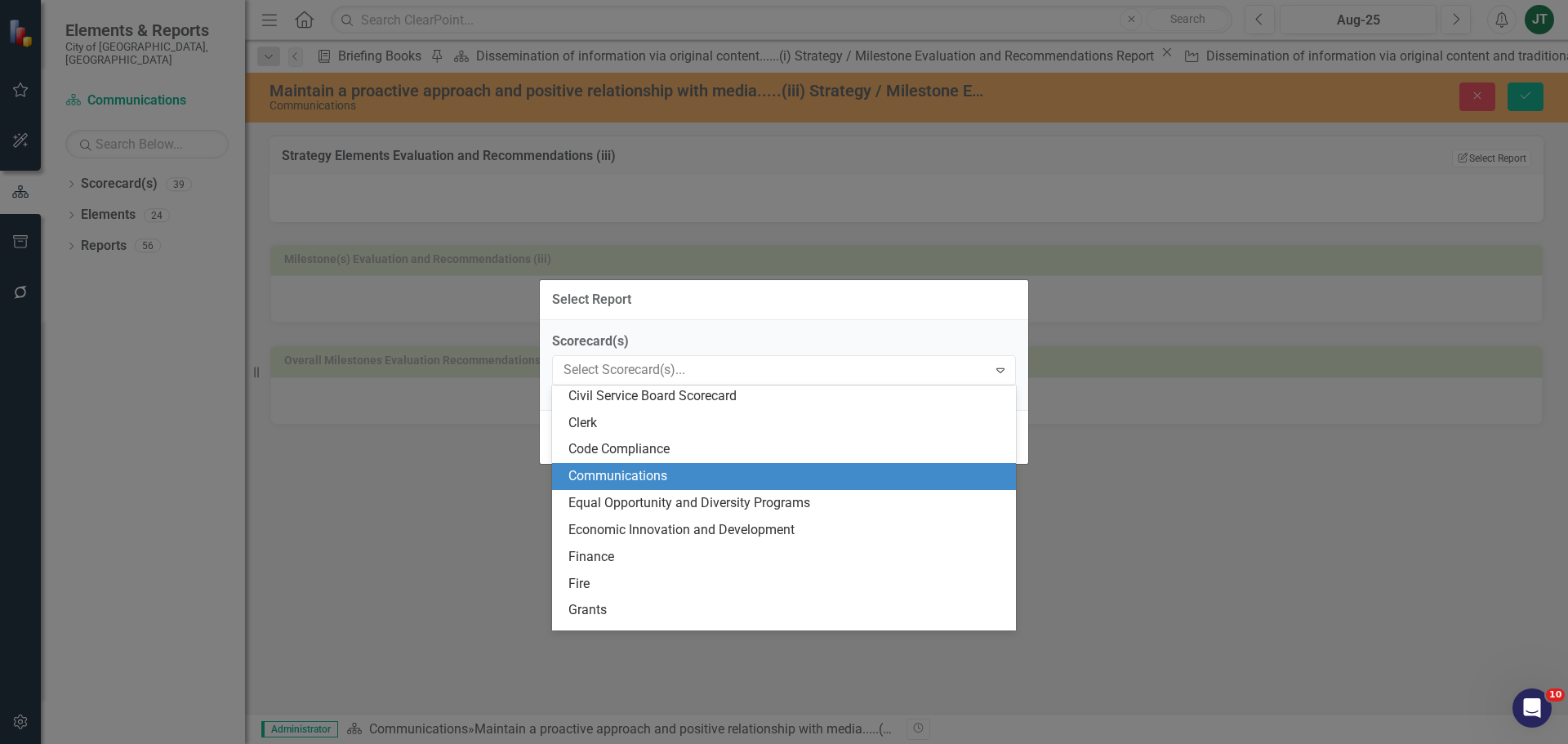
click at [635, 476] on div "Communications" at bounding box center [788, 477] width 438 height 19
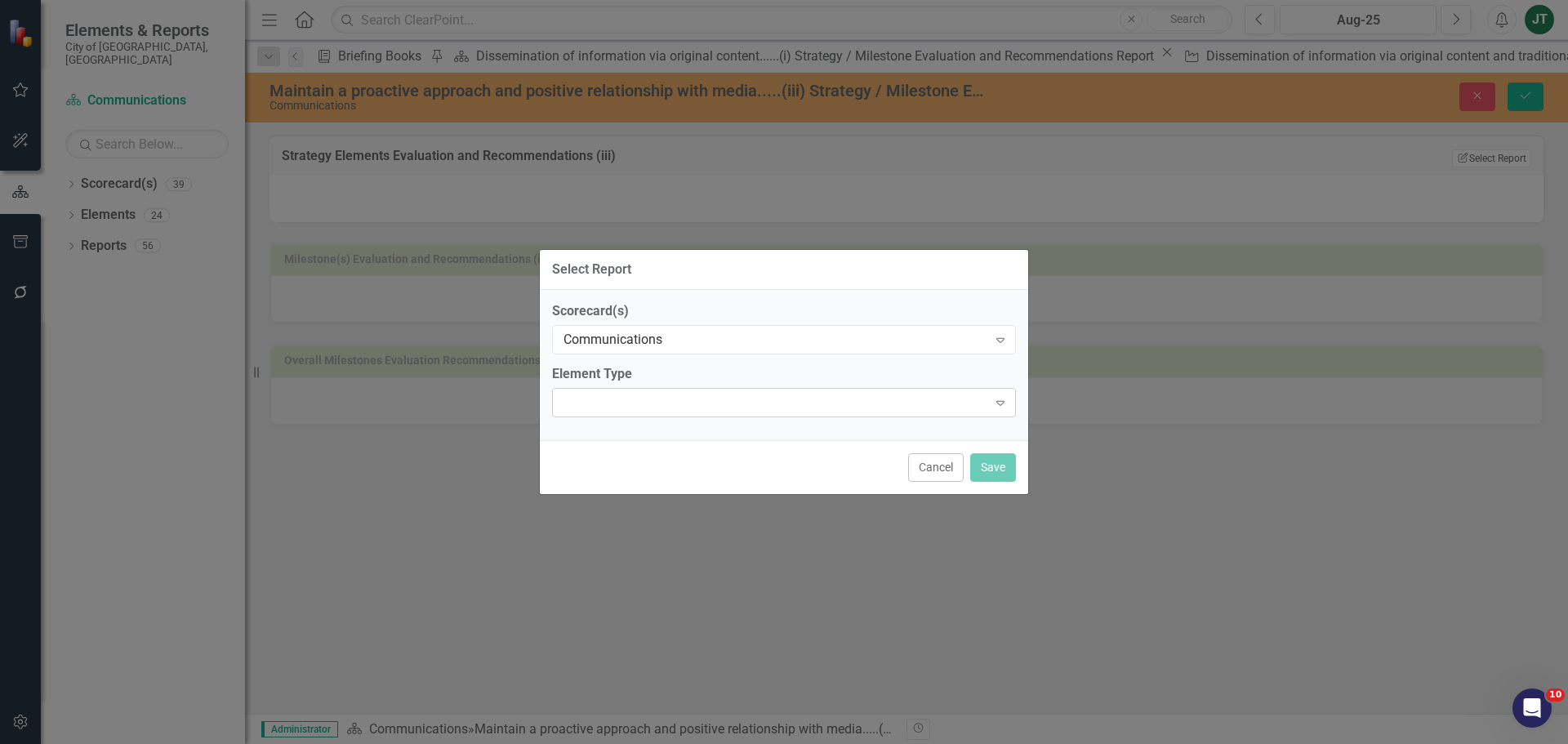
click at [670, 410] on div "Expand" at bounding box center [784, 403] width 464 height 30
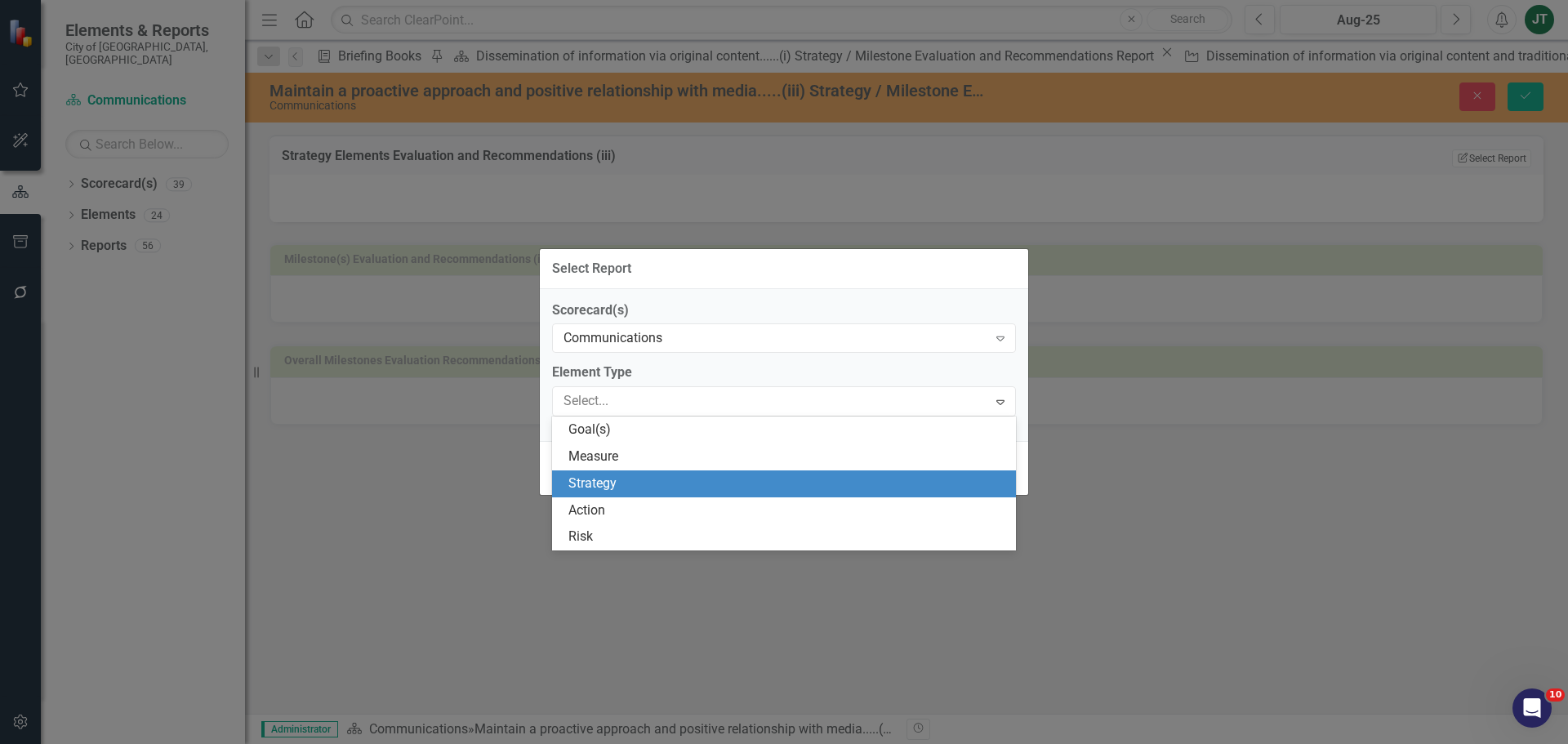
click at [684, 479] on div "Strategy" at bounding box center [788, 484] width 438 height 19
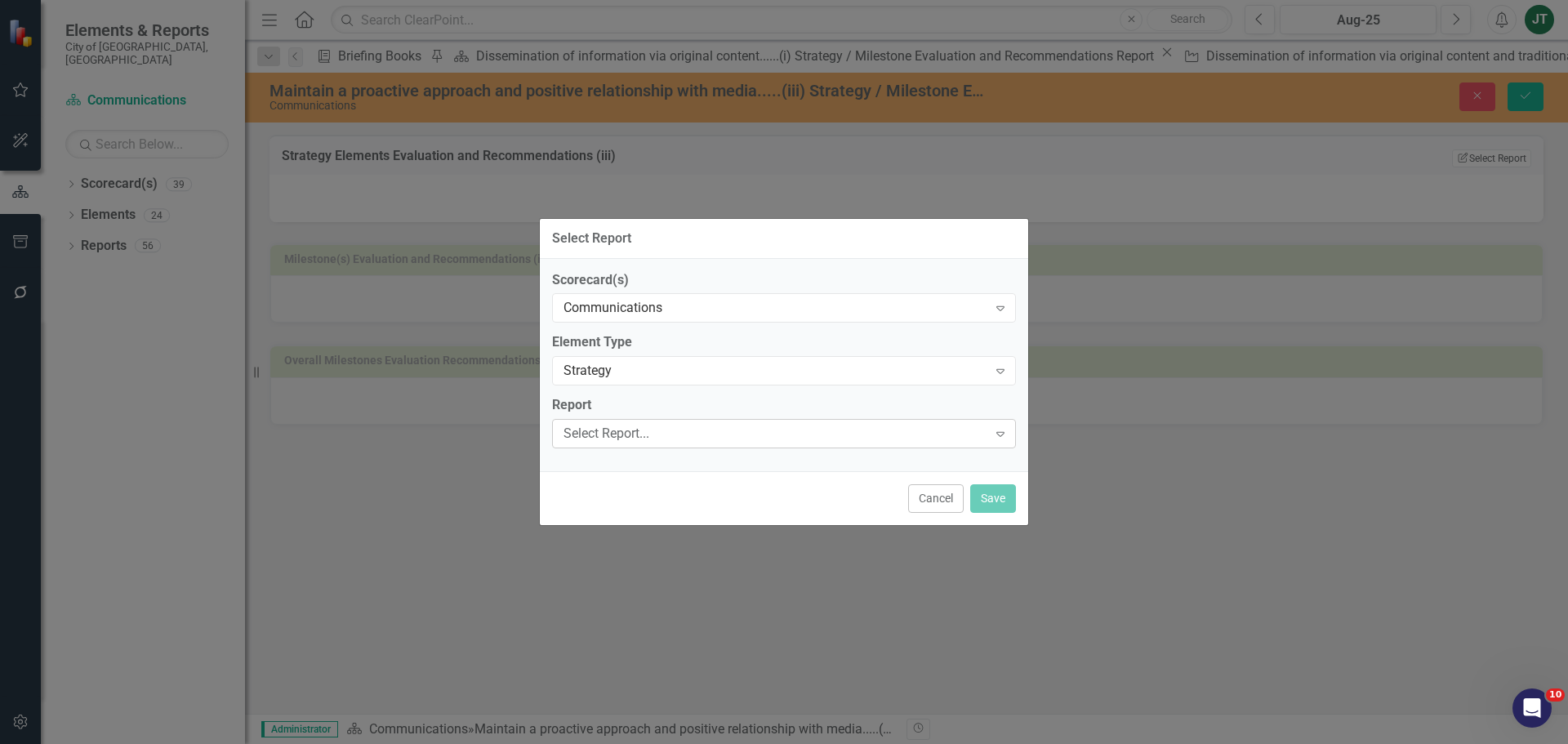
click at [619, 431] on div "Select Report..." at bounding box center [776, 434] width 424 height 19
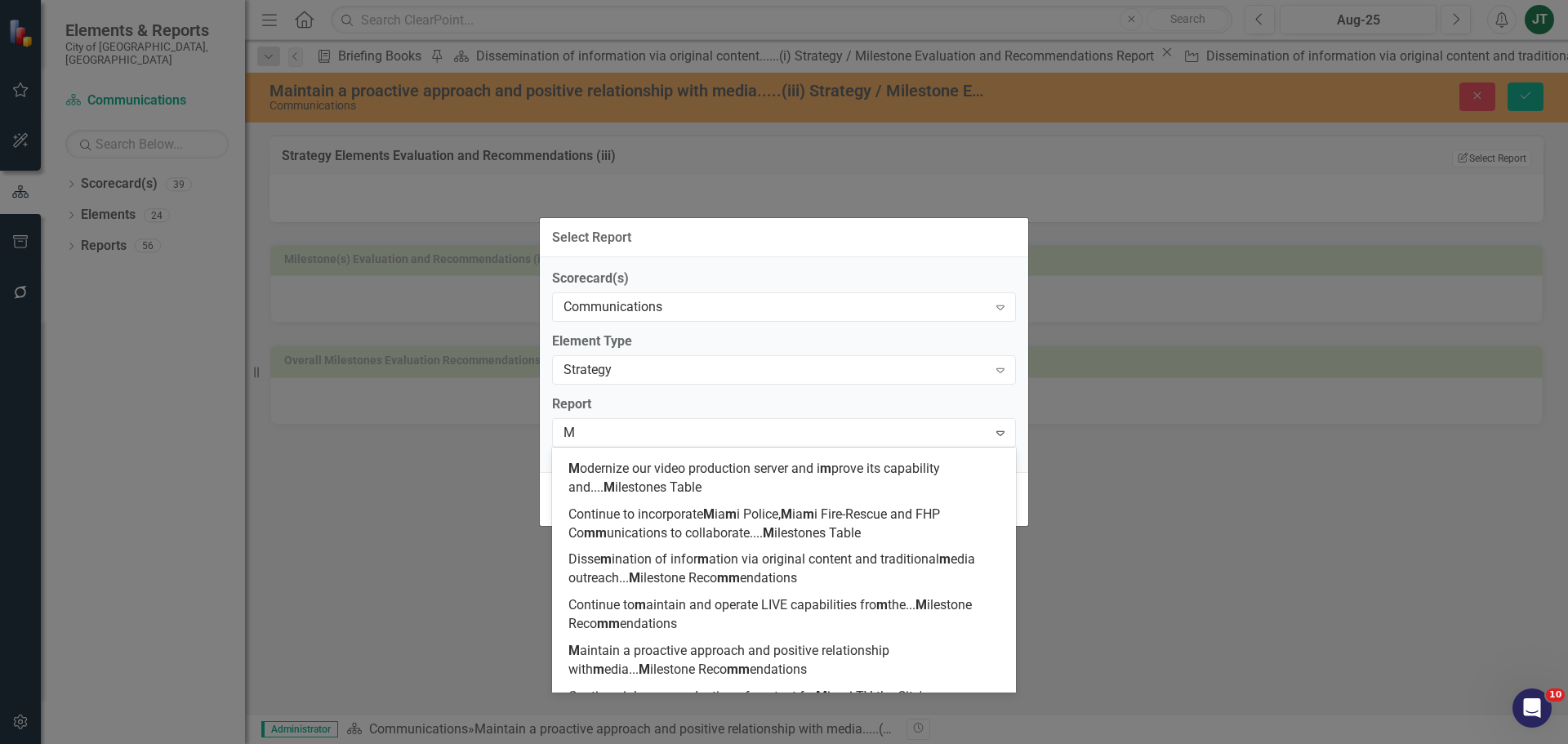
scroll to position [112, 0]
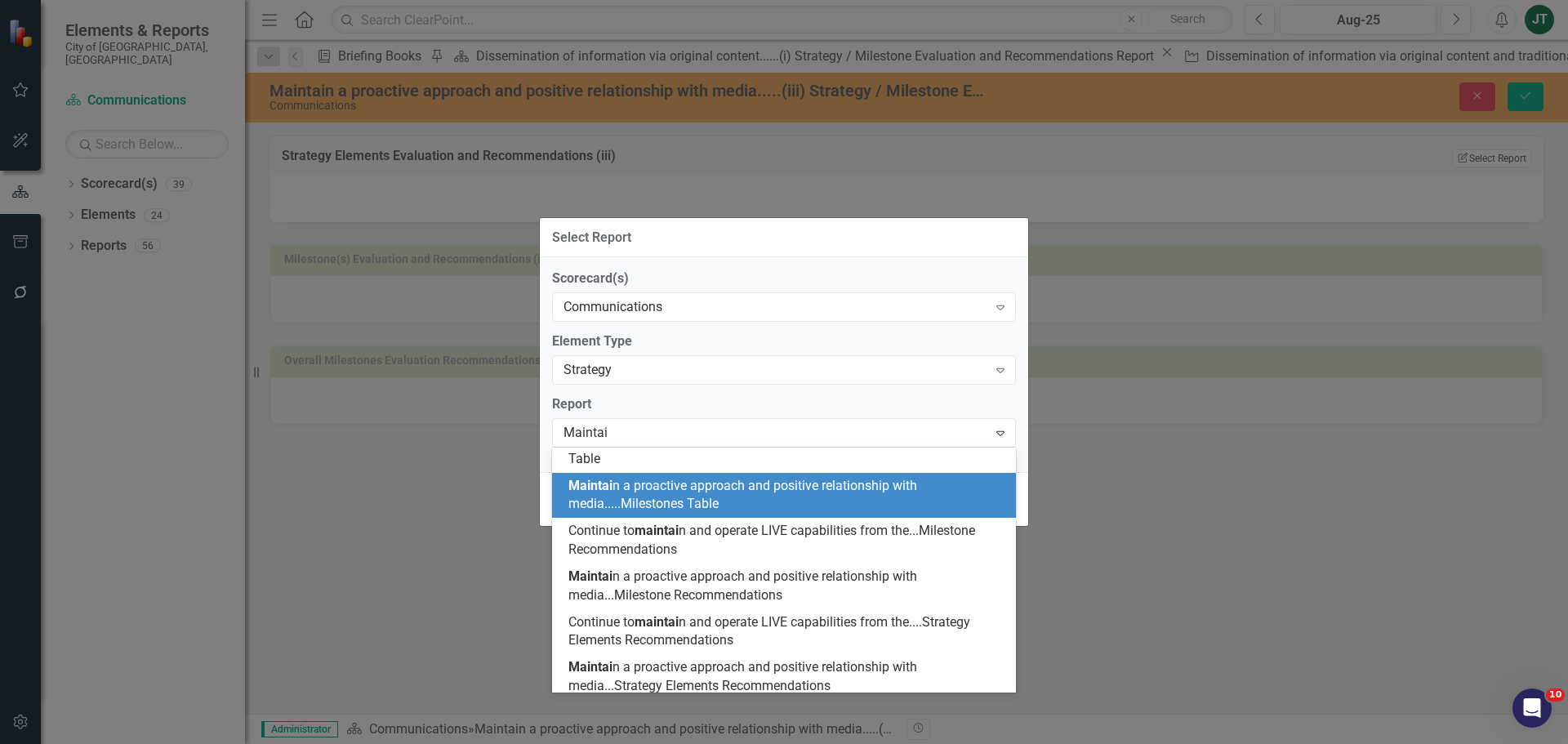
type input "Maintain"
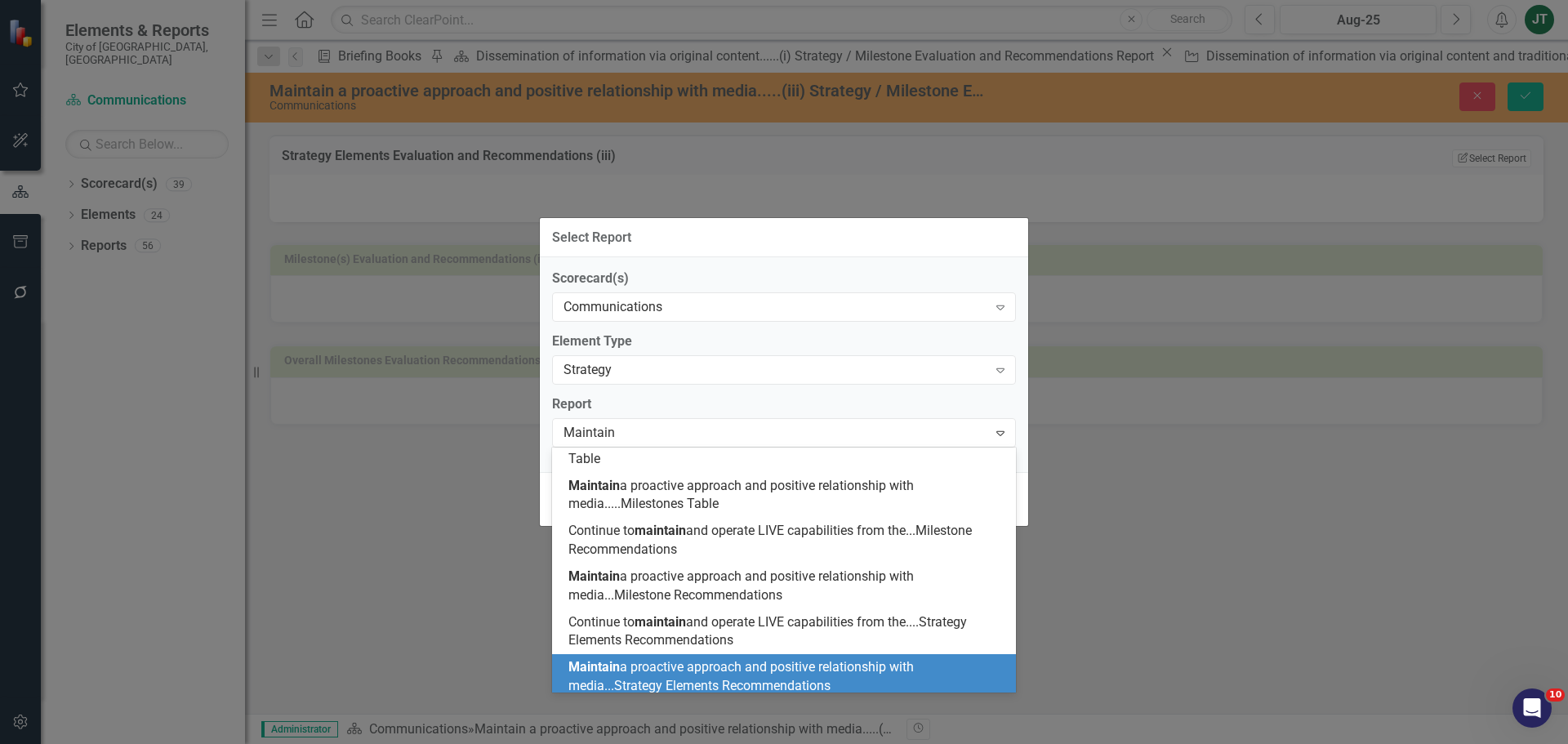
click at [738, 667] on span "Maintain a proactive approach and positive relationship with media...Strategy E…" at bounding box center [742, 676] width 346 height 34
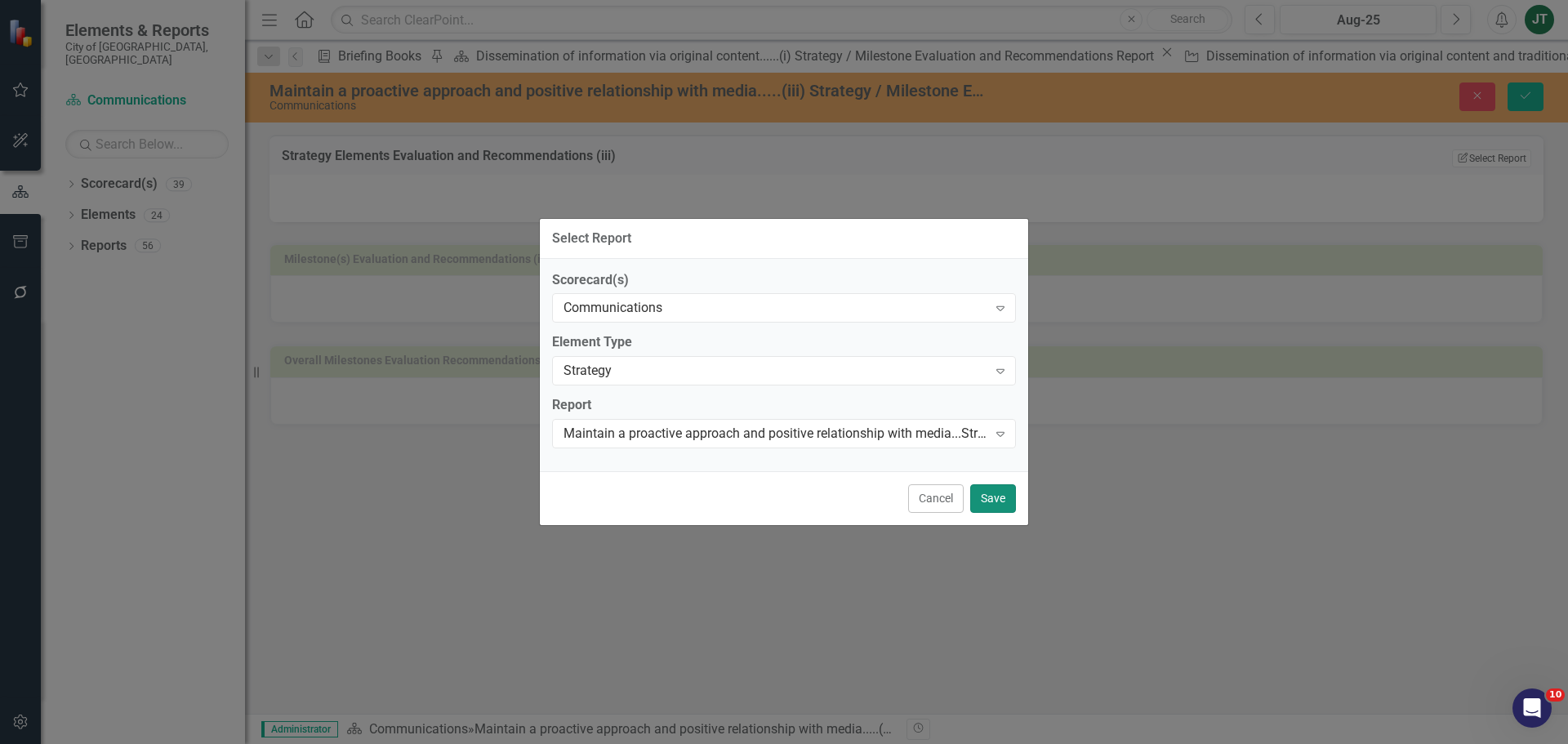
click at [1008, 501] on button "Save" at bounding box center [993, 499] width 46 height 29
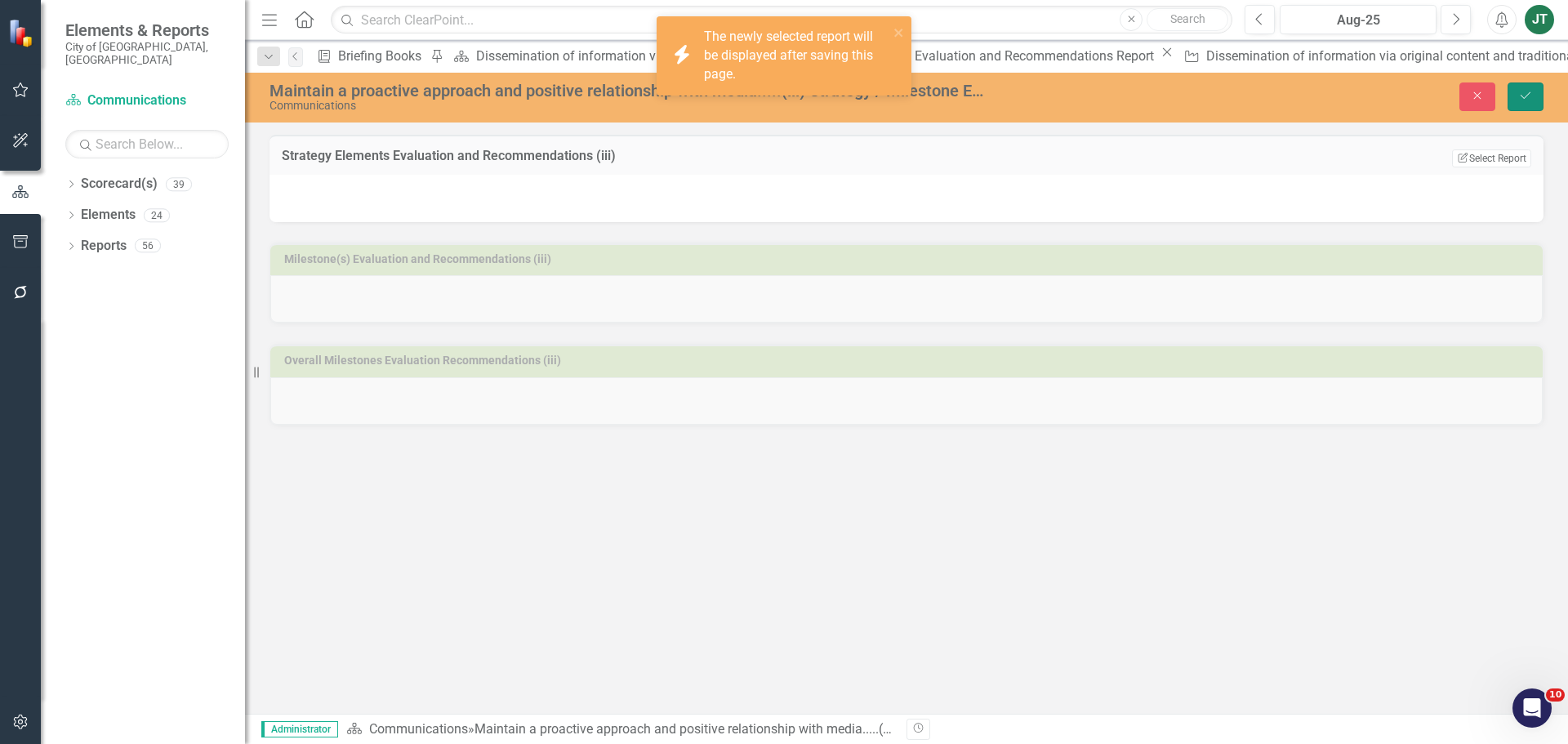
click at [1527, 100] on icon "Save" at bounding box center [1525, 94] width 14 height 11
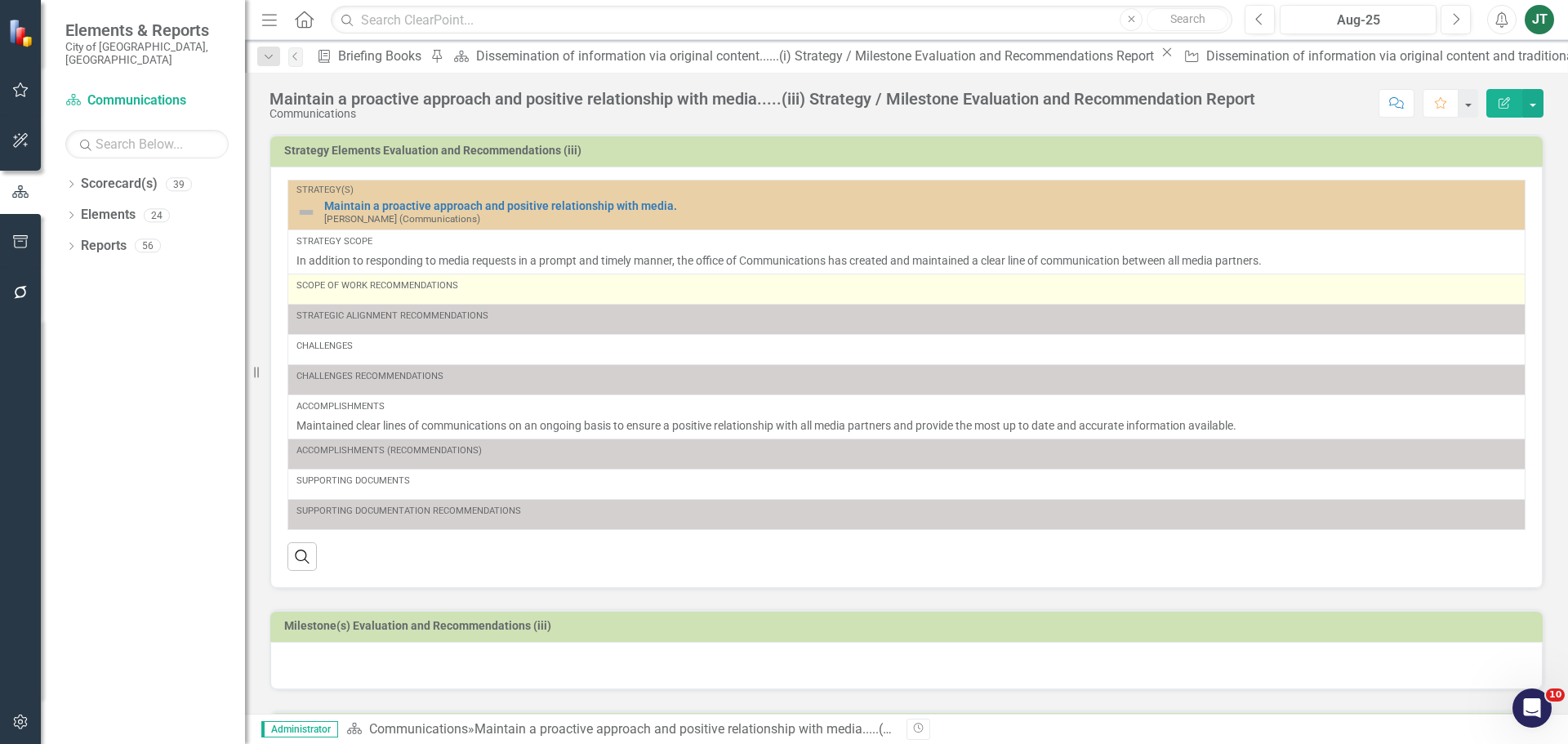
click at [470, 296] on div "Scope of Work Recommendations" at bounding box center [906, 289] width 1221 height 20
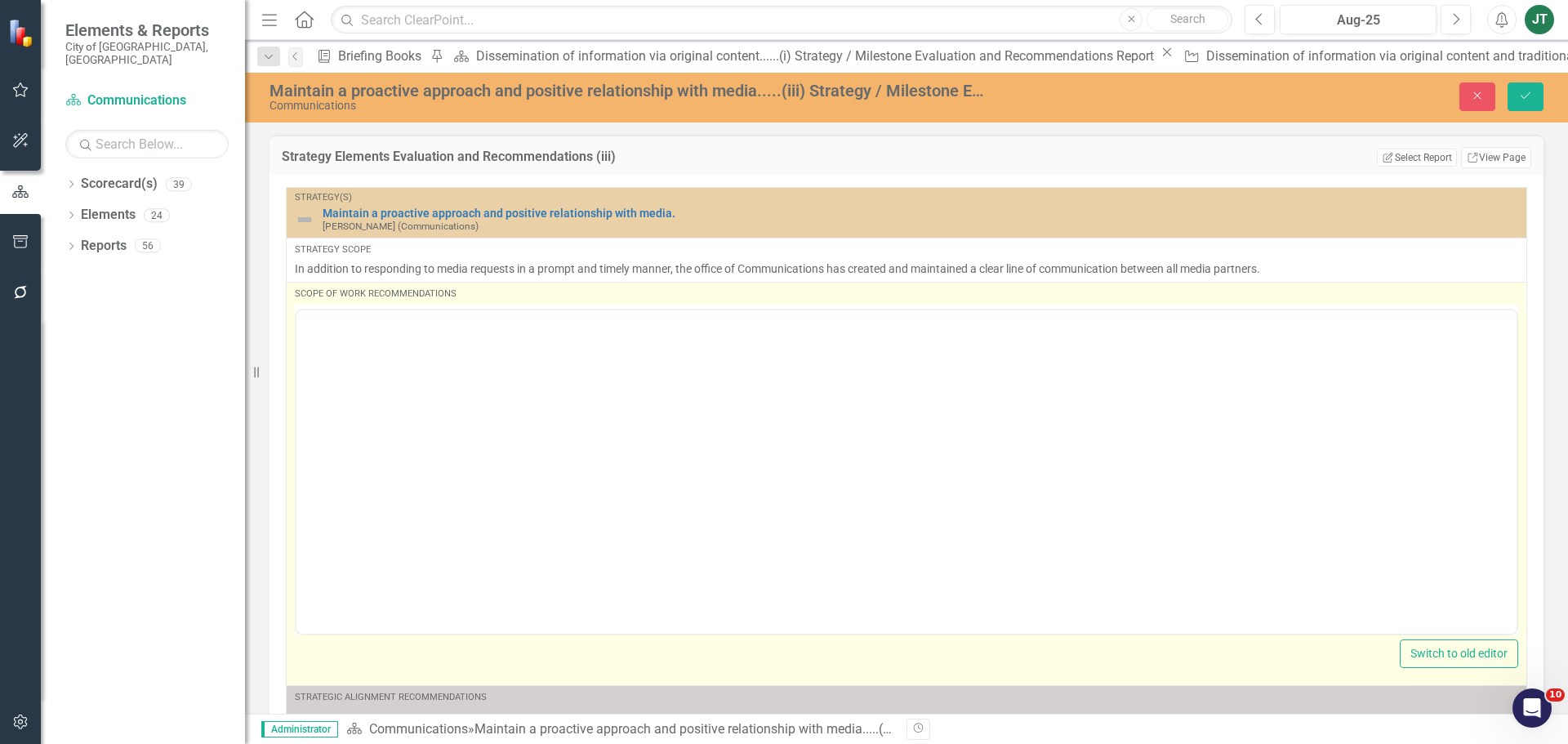
scroll to position [0, 0]
click at [408, 380] on body "Rich Text Area. Press ALT-0 for help." at bounding box center [906, 471] width 1221 height 245
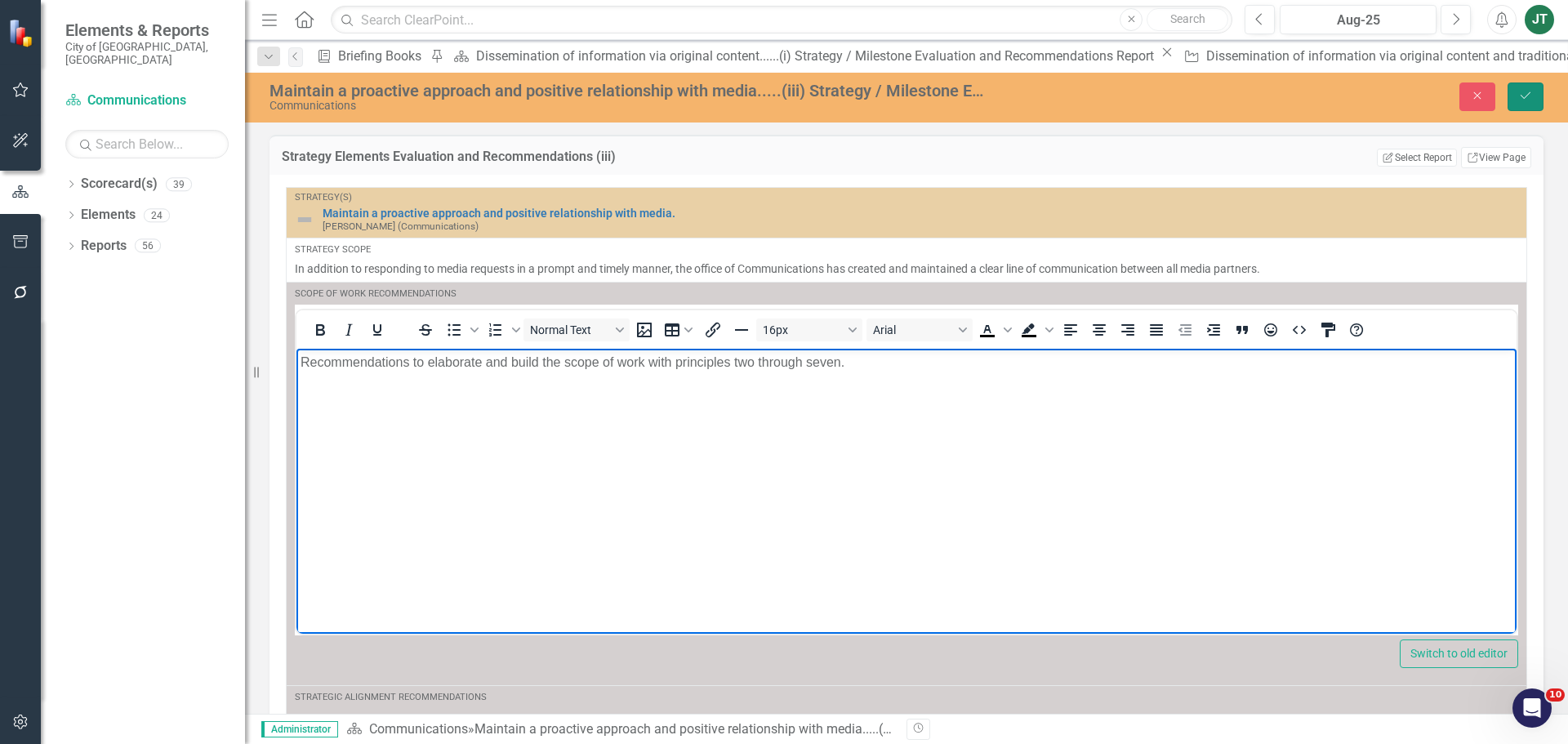
click at [1525, 98] on icon "Save" at bounding box center [1525, 94] width 14 height 11
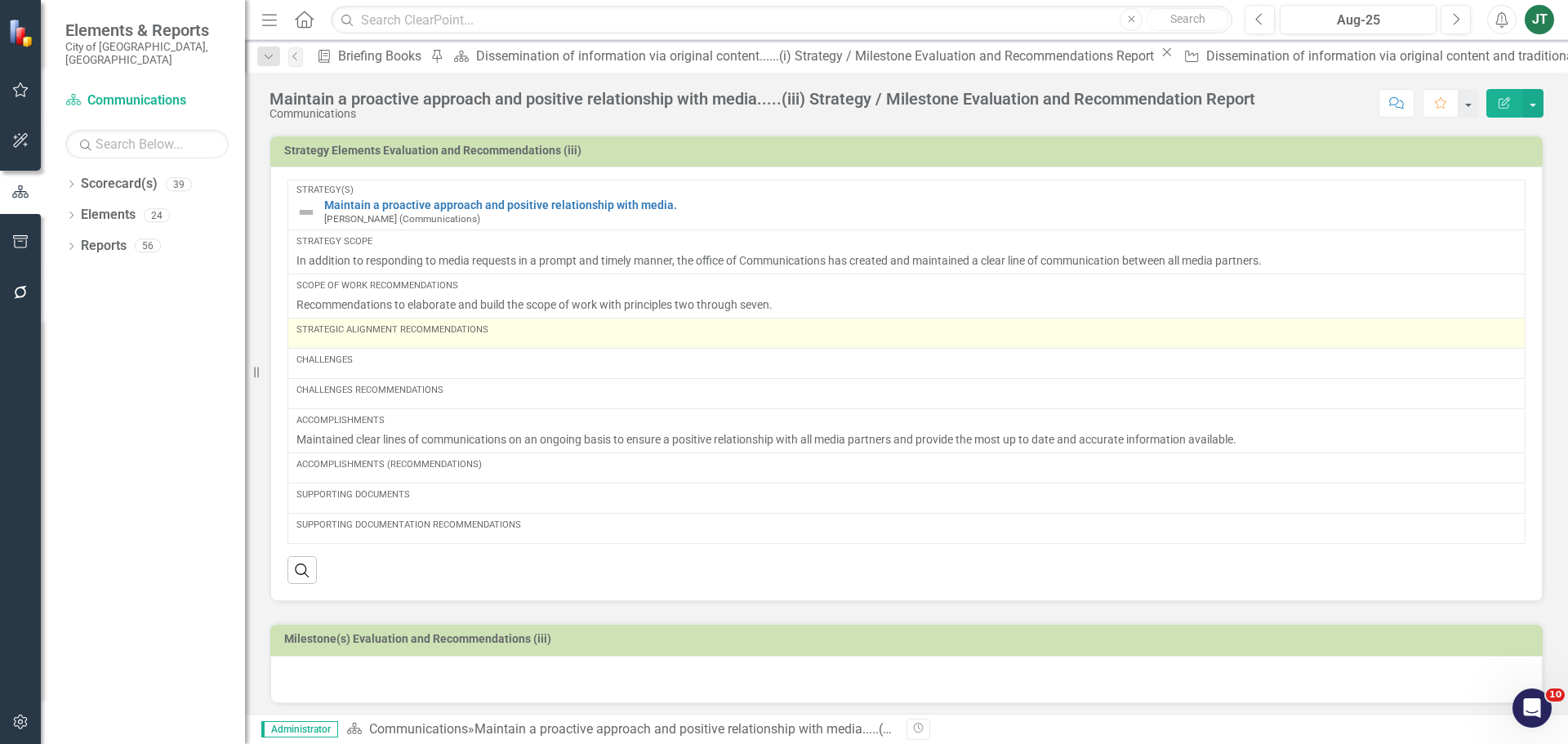
click at [469, 343] on td "Strategic Alignment Recommendations" at bounding box center [907, 332] width 1238 height 30
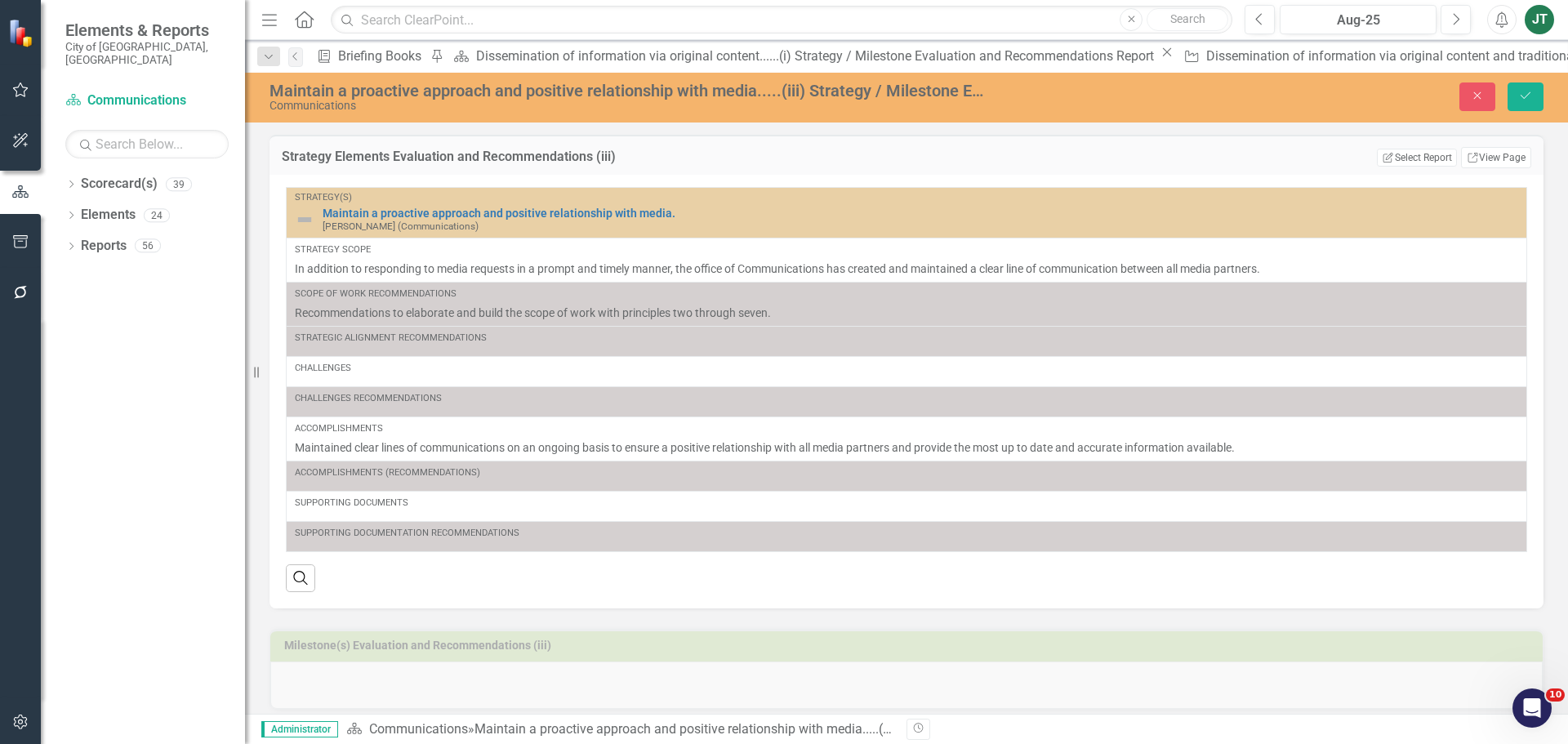
click at [388, 437] on div "Accomplishments Maintained clear lines of communications on an ongoing basis to…" at bounding box center [906, 438] width 1224 height 33
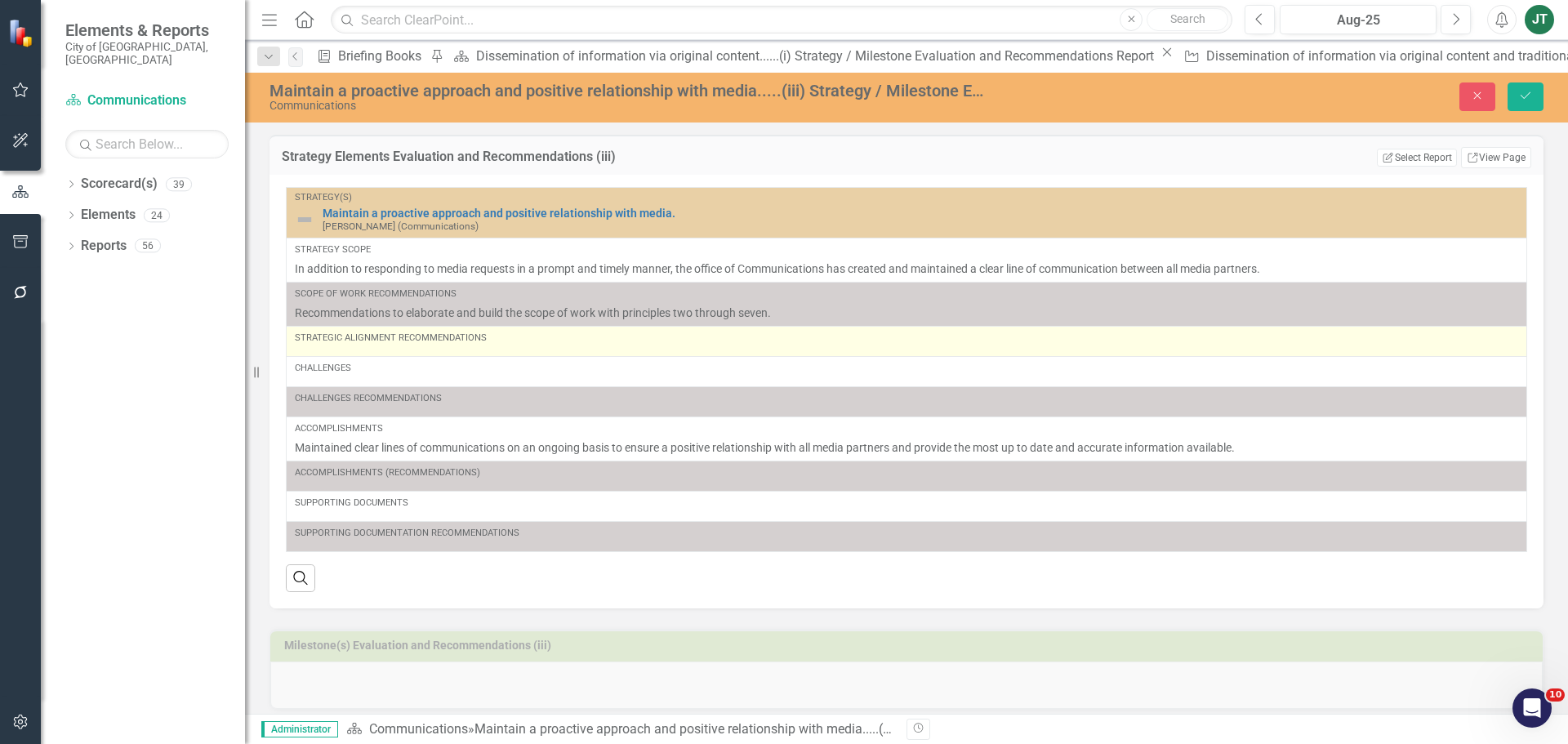
click at [349, 348] on div "Strategic Alignment Recommendations" at bounding box center [906, 341] width 1224 height 20
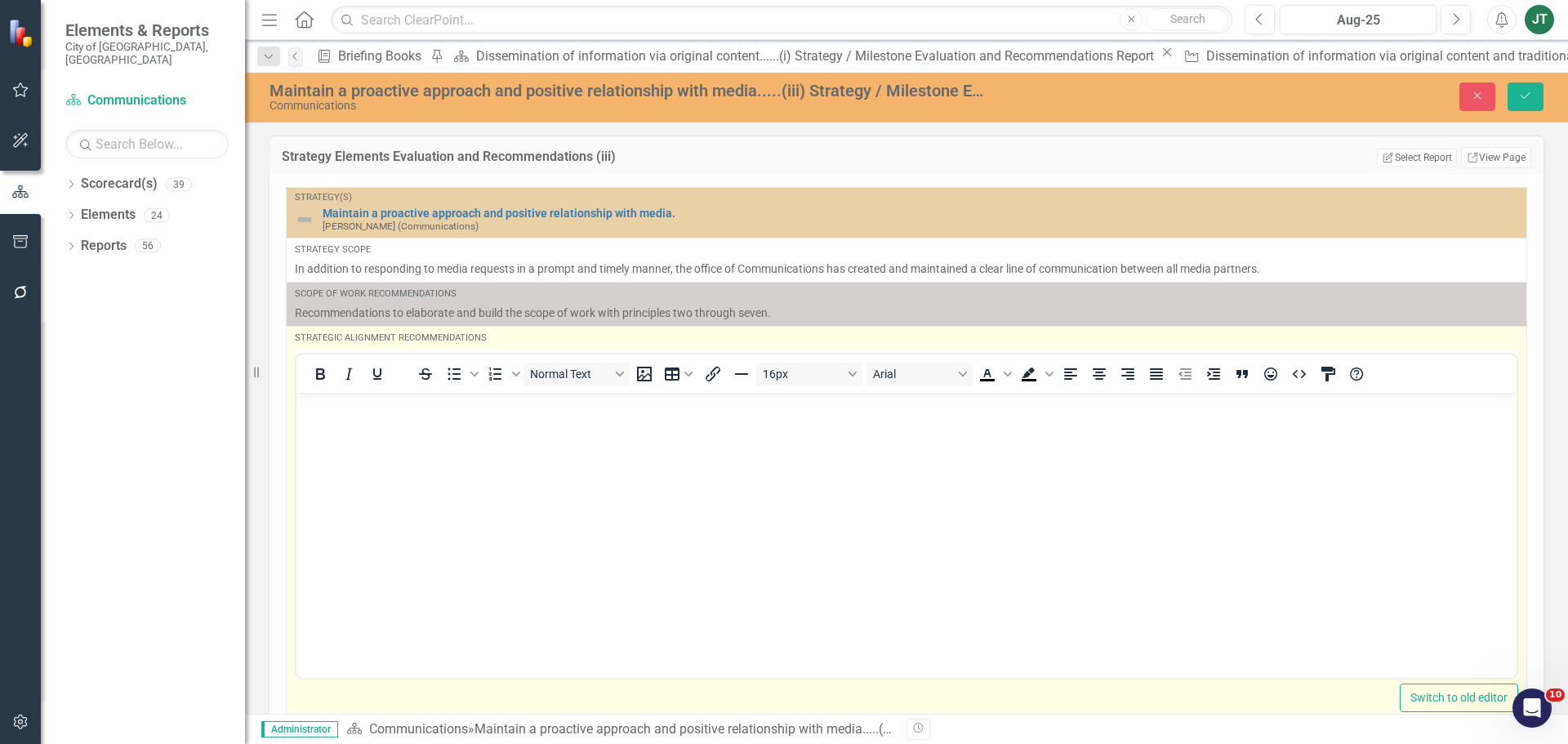
click at [332, 411] on p "Rich Text Area. Press ALT-0 for help." at bounding box center [906, 405] width 1212 height 20
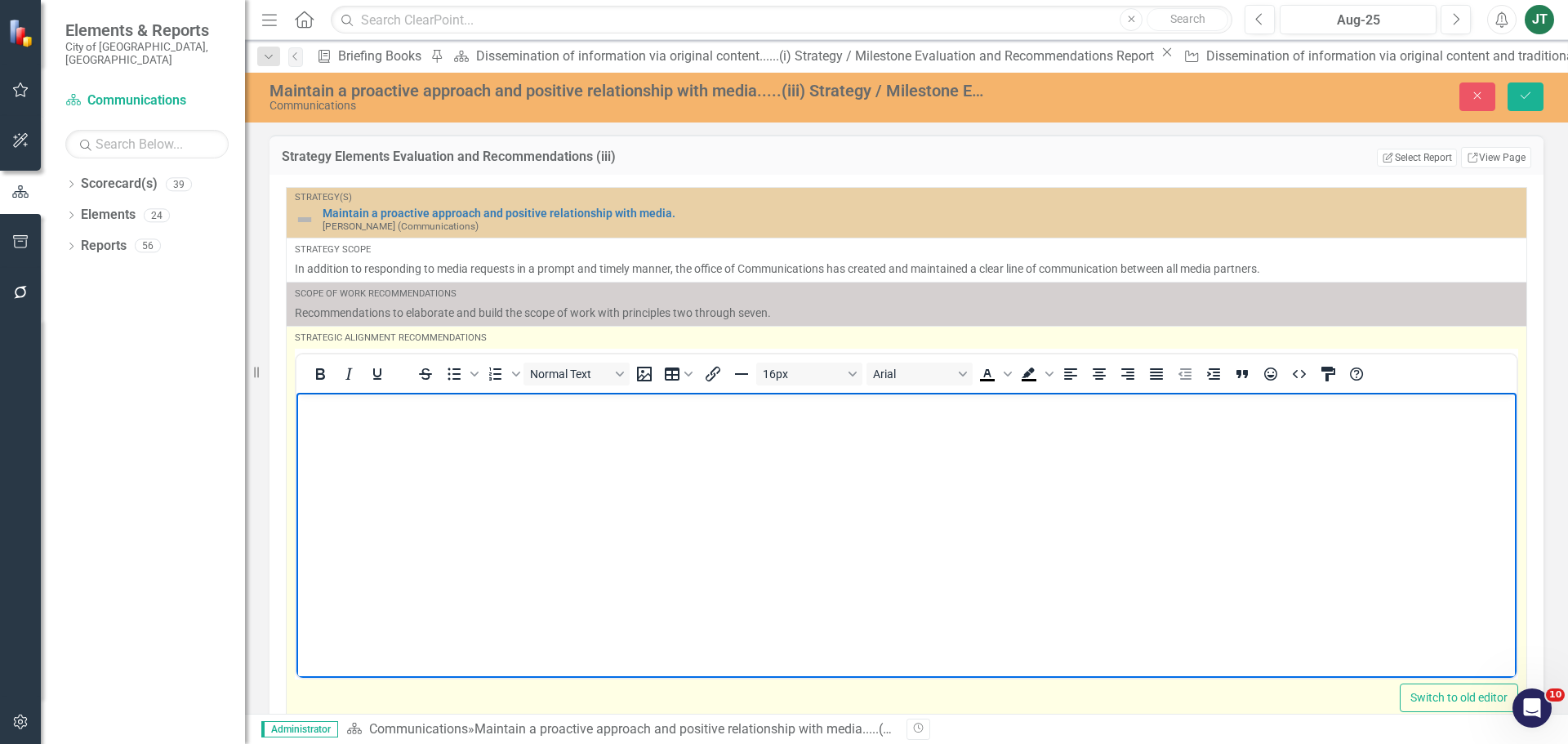
click at [416, 426] on body "Rich Text Area. Press ALT-0 for help." at bounding box center [906, 514] width 1221 height 245
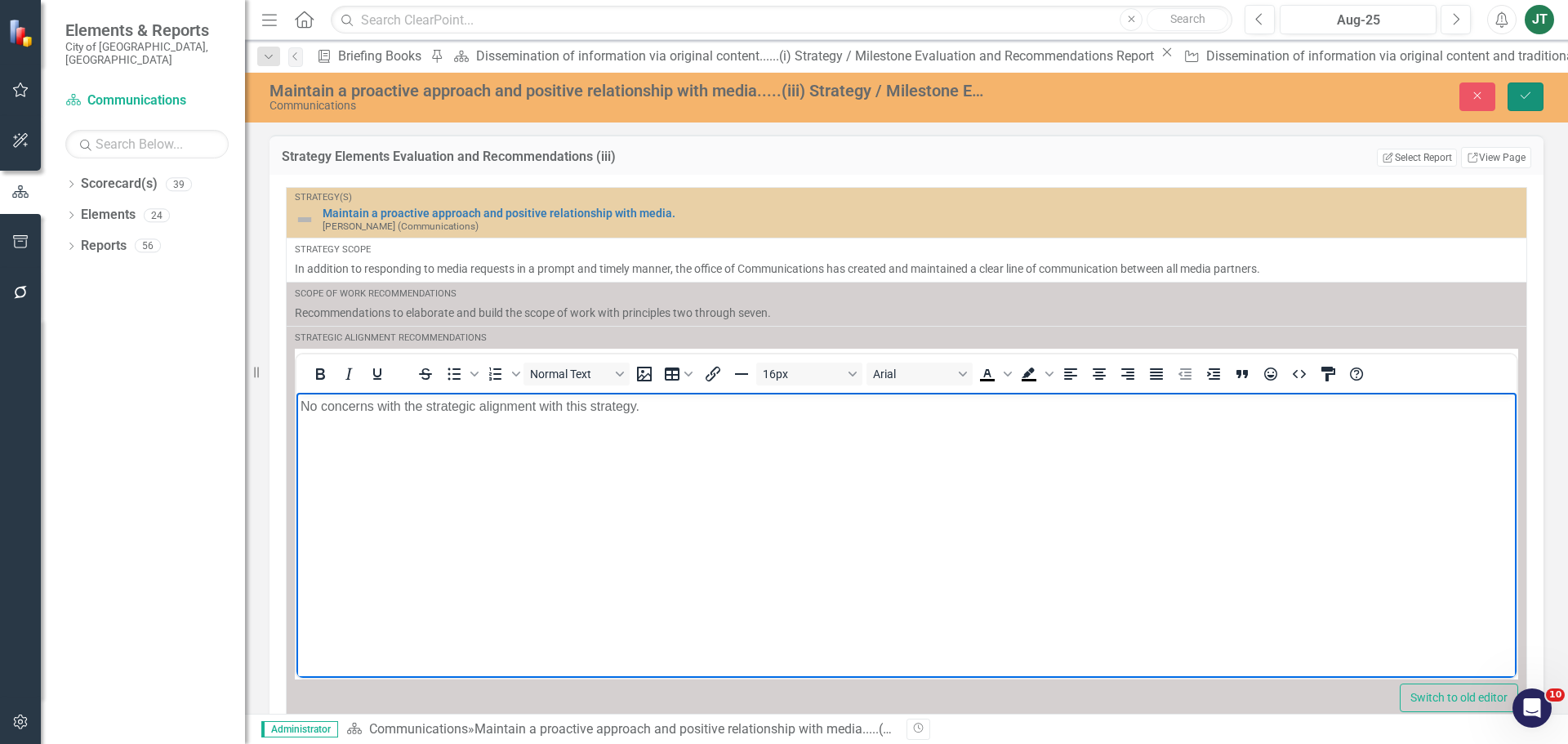
click at [1525, 108] on button "Save" at bounding box center [1525, 97] width 36 height 29
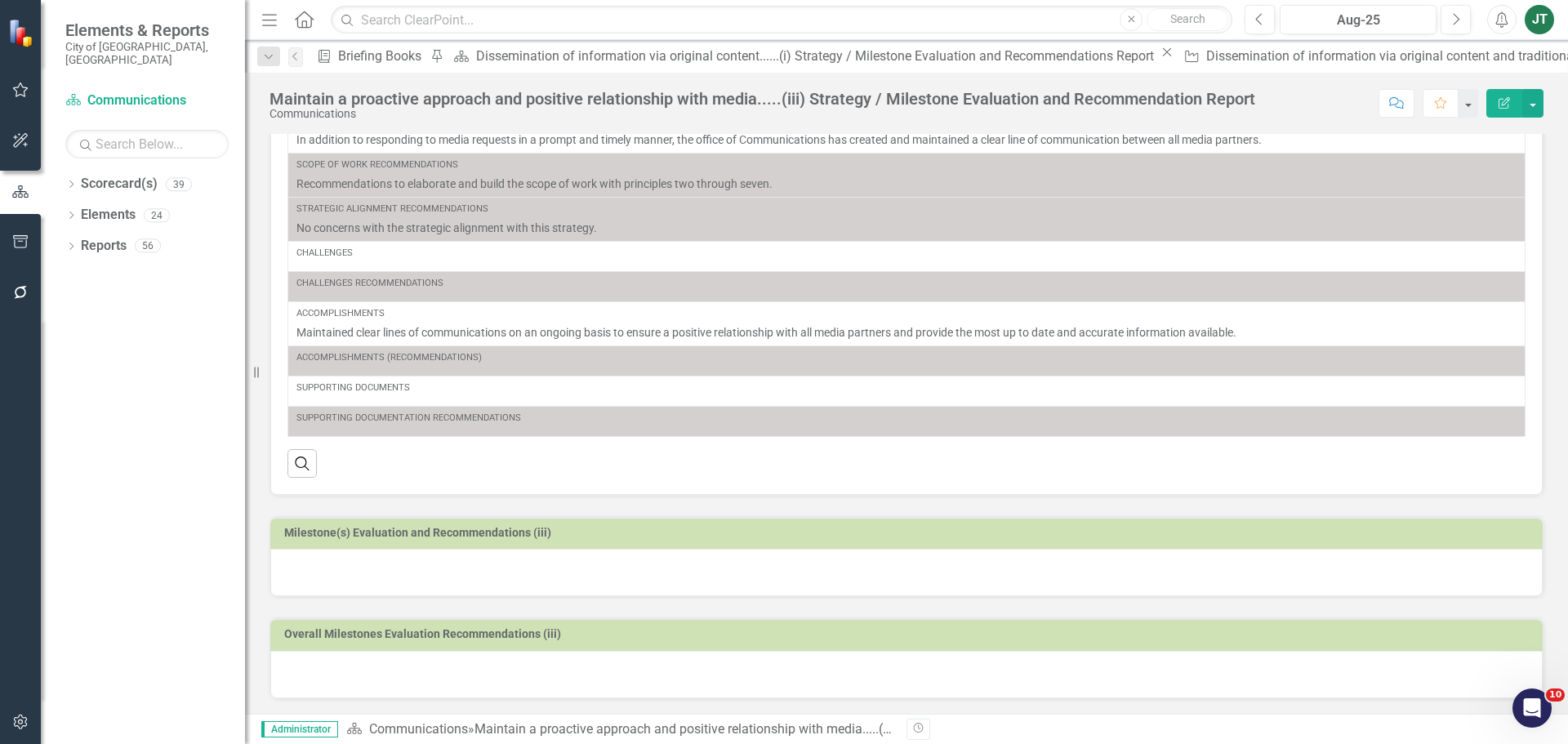
scroll to position [123, 0]
click at [566, 530] on h3 "Milestone(s) Evaluation and Recommendations (iii)" at bounding box center [910, 531] width 1250 height 12
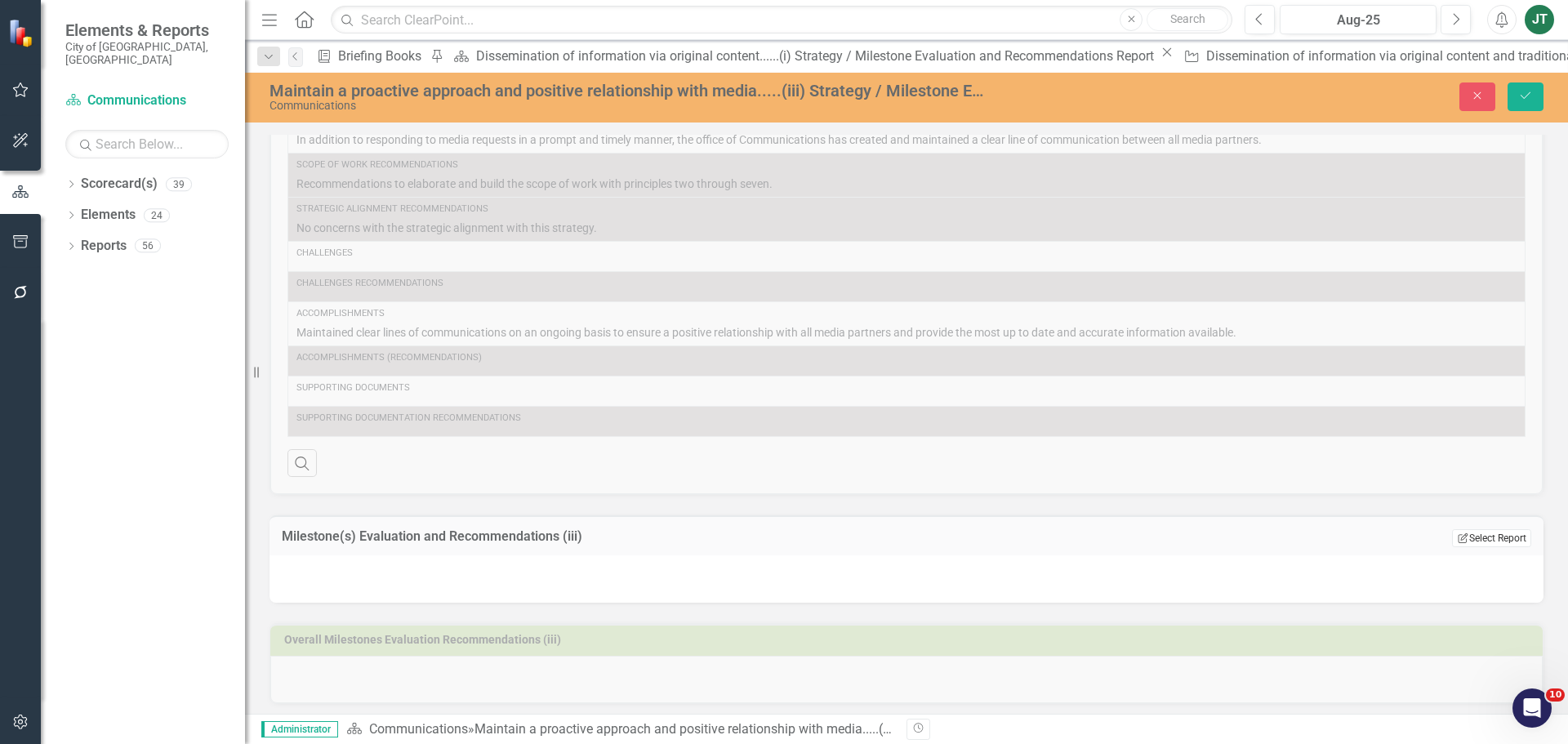
click at [1485, 538] on button "Edit Report Select Report" at bounding box center [1491, 537] width 79 height 18
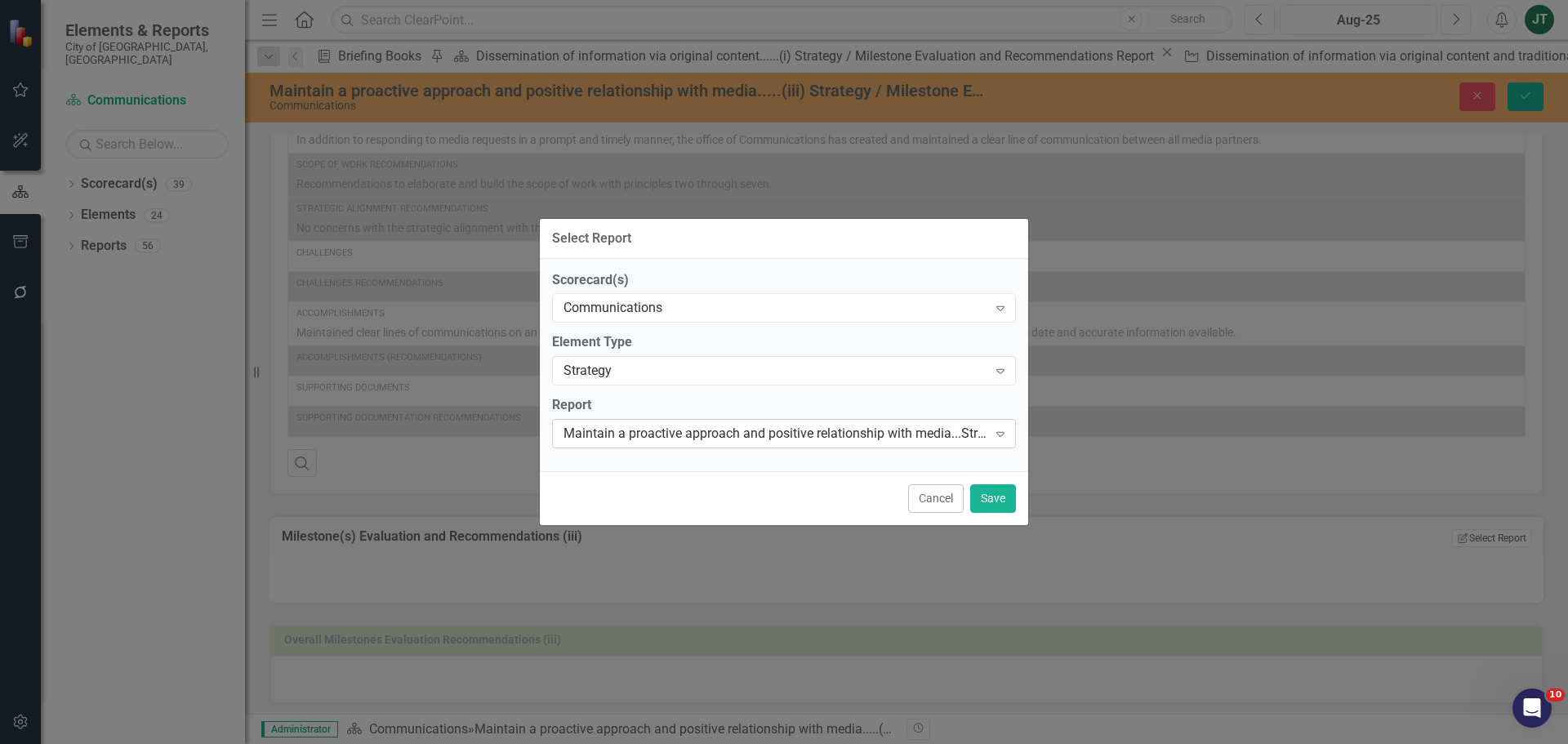
click at [665, 429] on div "Maintain a proactive approach and positive relationship with media...Strategy E…" at bounding box center [776, 434] width 424 height 19
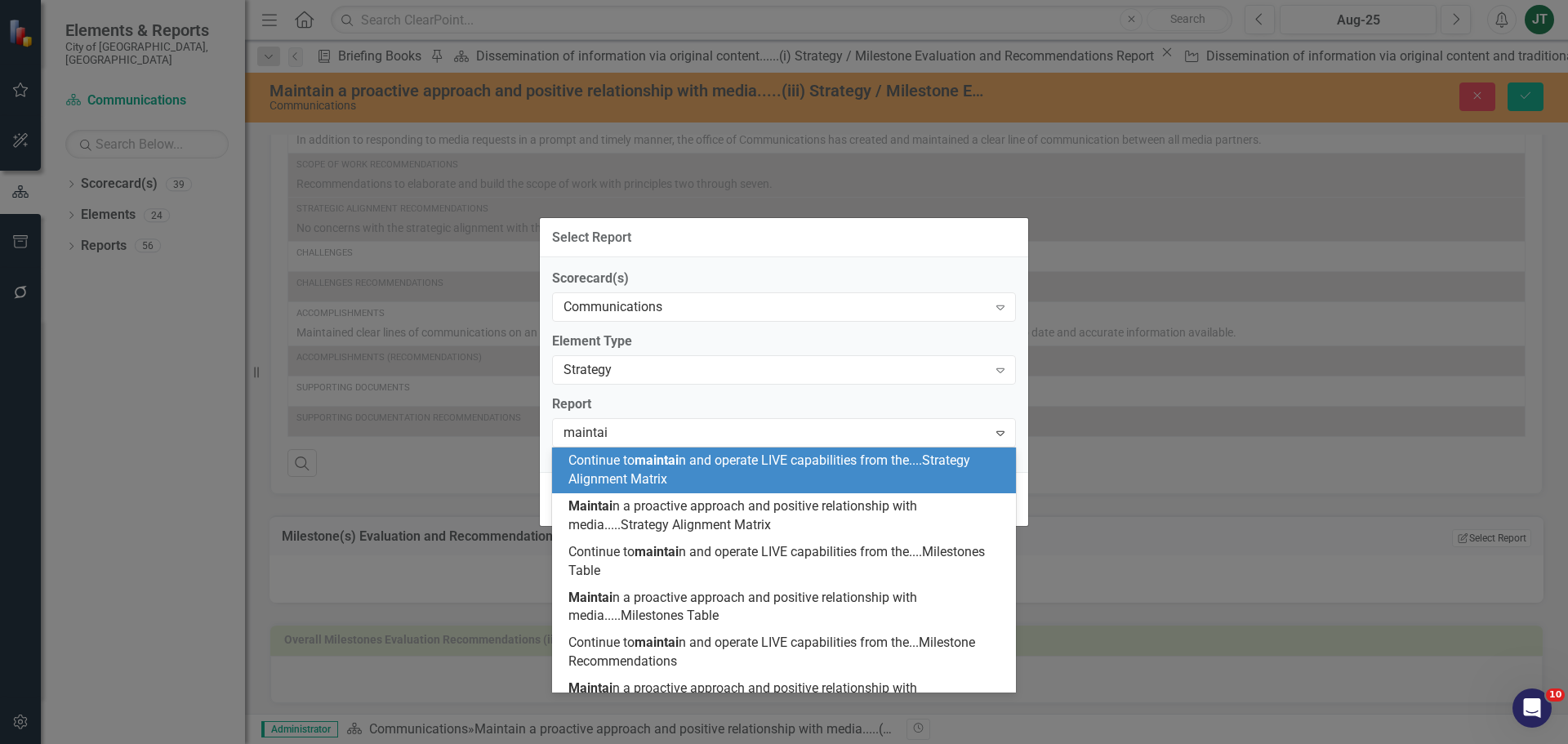
type input "maintain"
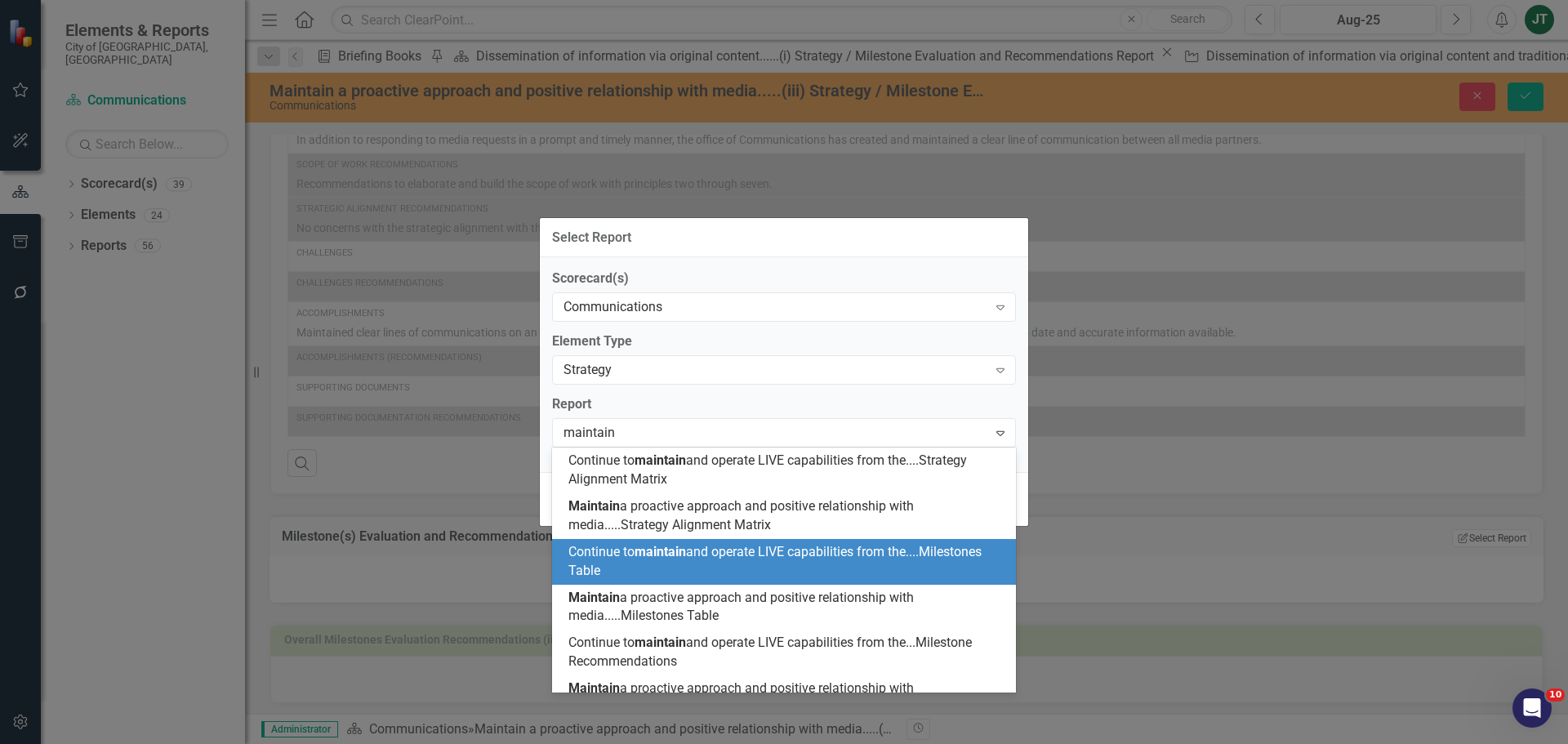
scroll to position [119, 0]
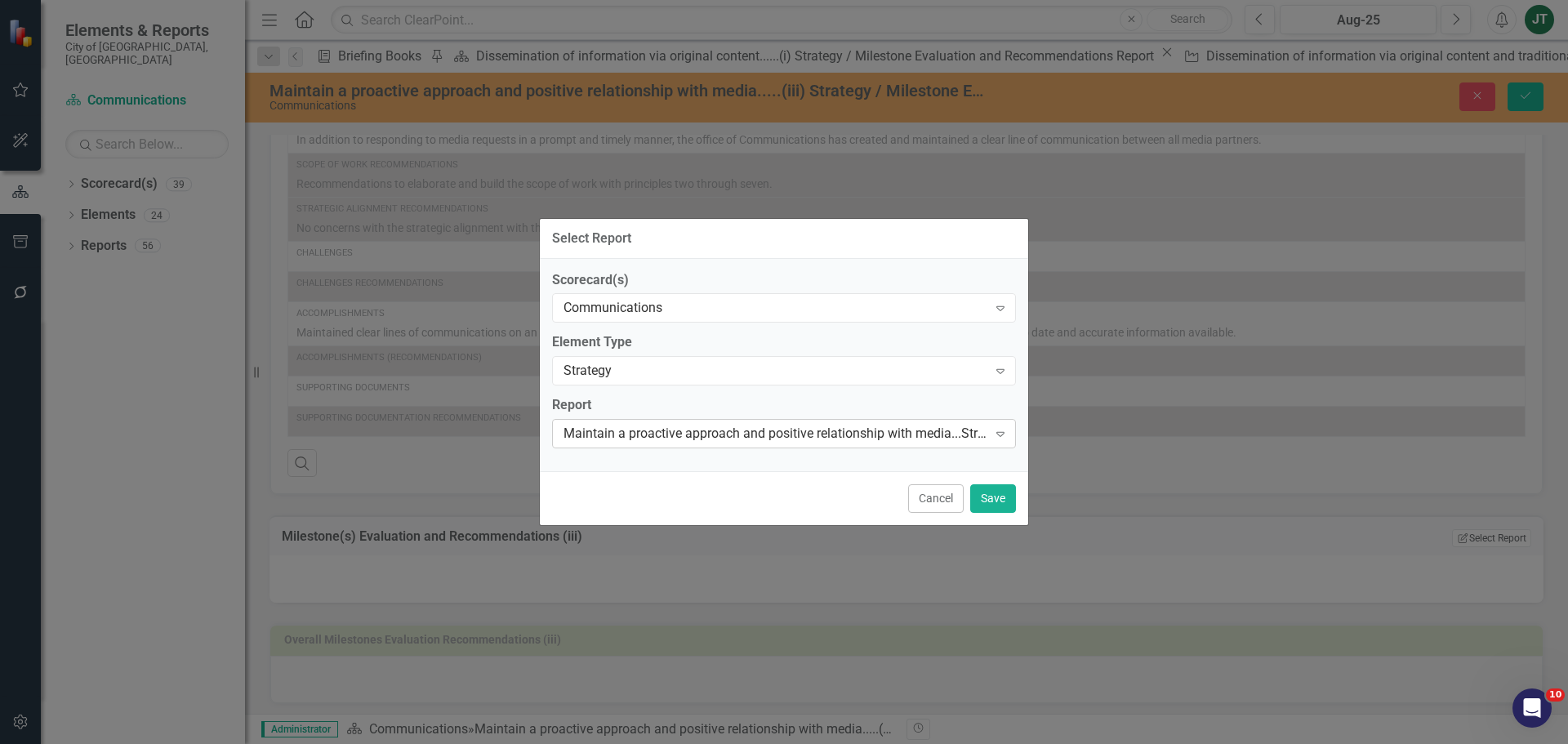
drag, startPoint x: 630, startPoint y: 426, endPoint x: 613, endPoint y: 435, distance: 19.2
click at [675, 435] on div "Maintain a proactive approach and positive relationship with media...Strategy E…" at bounding box center [776, 434] width 424 height 19
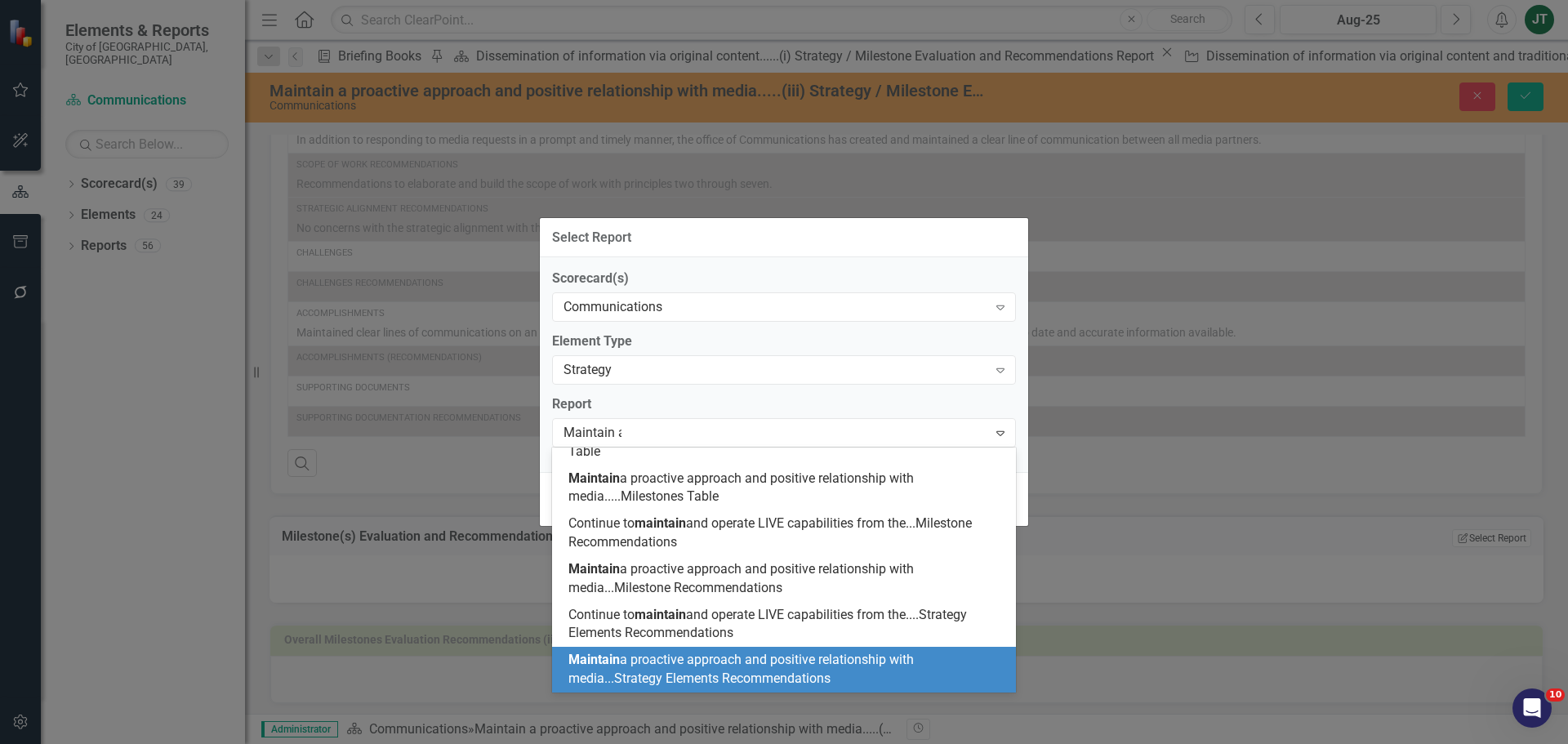
scroll to position [0, 0]
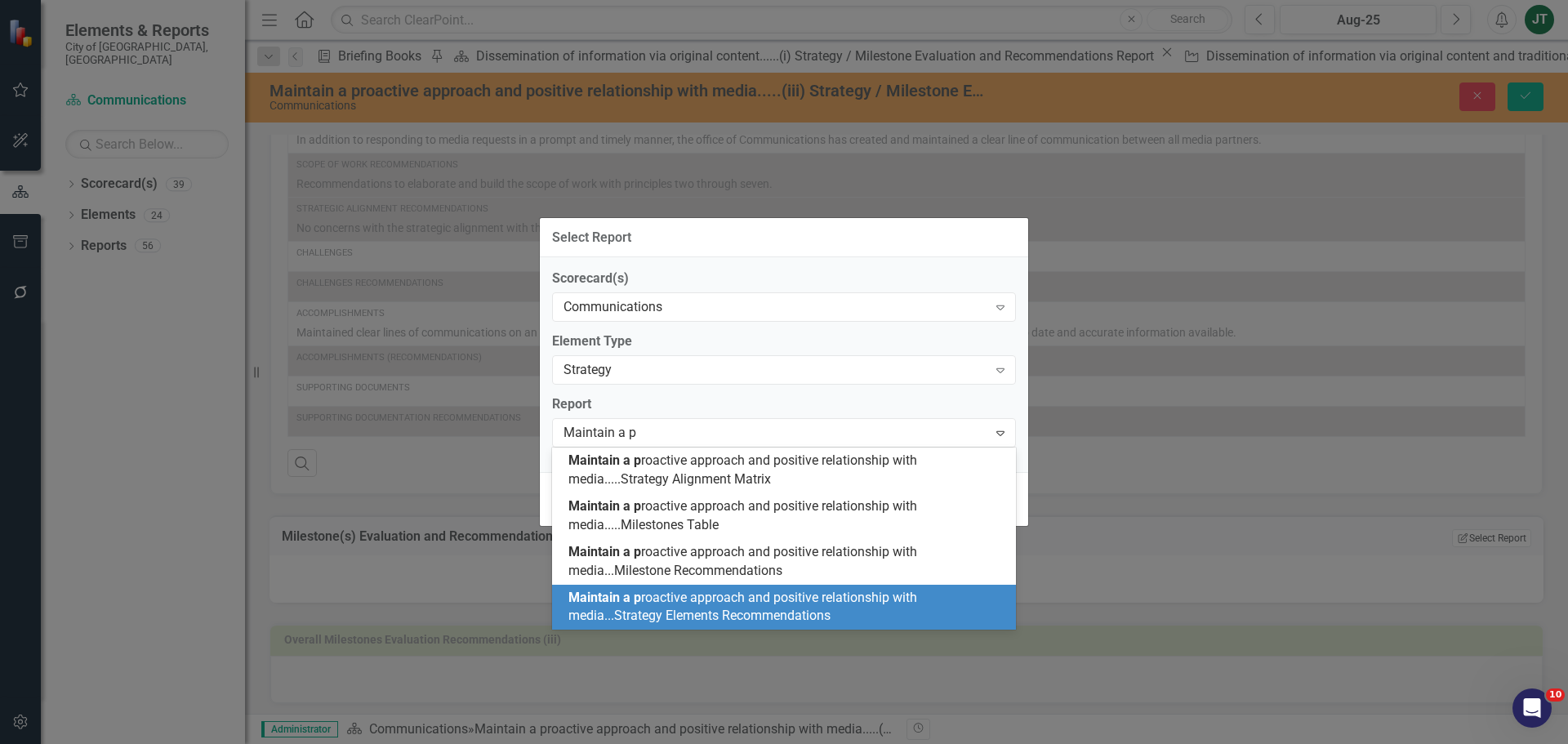
type input "Maintain a pr"
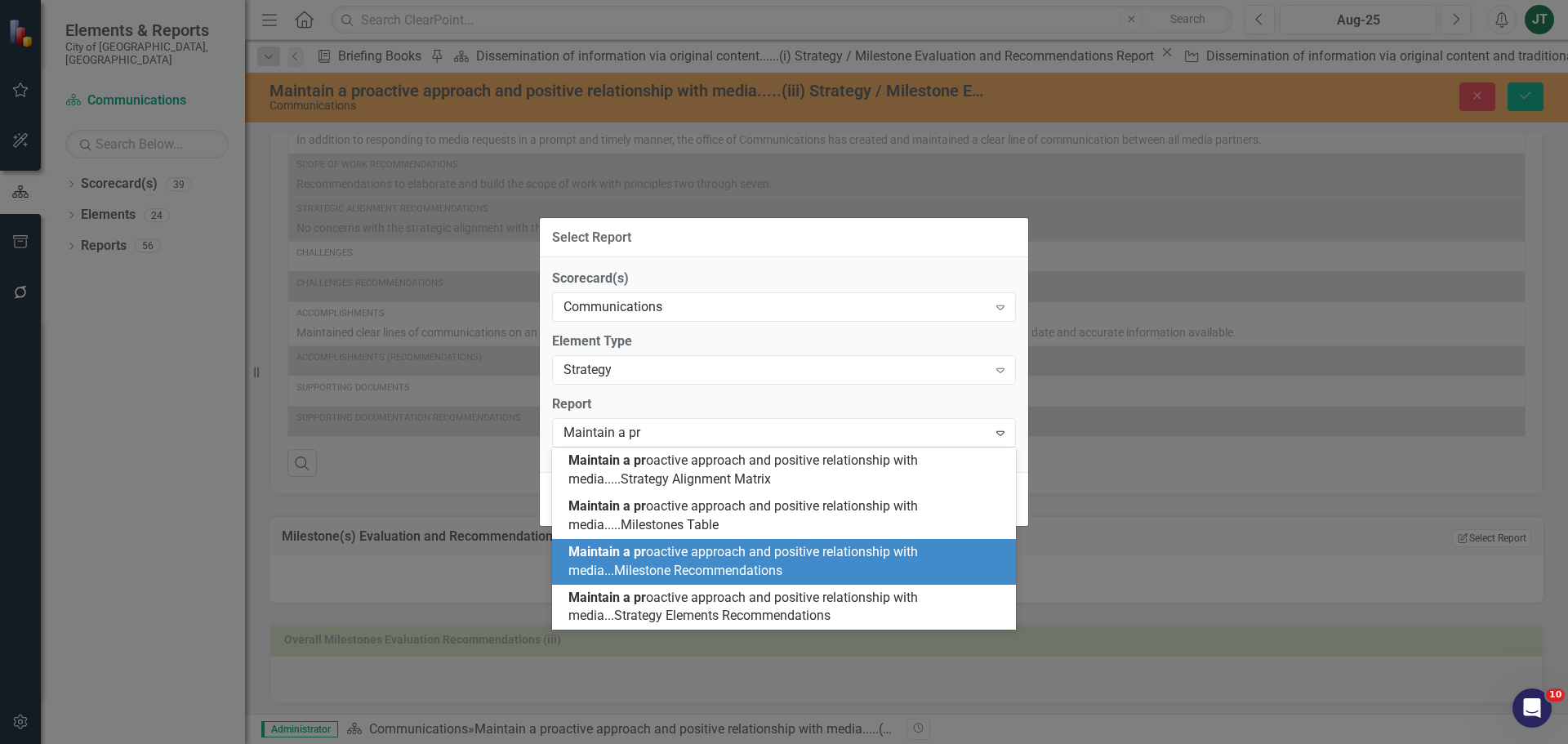
click at [709, 552] on span "Maintain a pr oactive approach and positive relationship with media...Milestone…" at bounding box center [744, 561] width 349 height 34
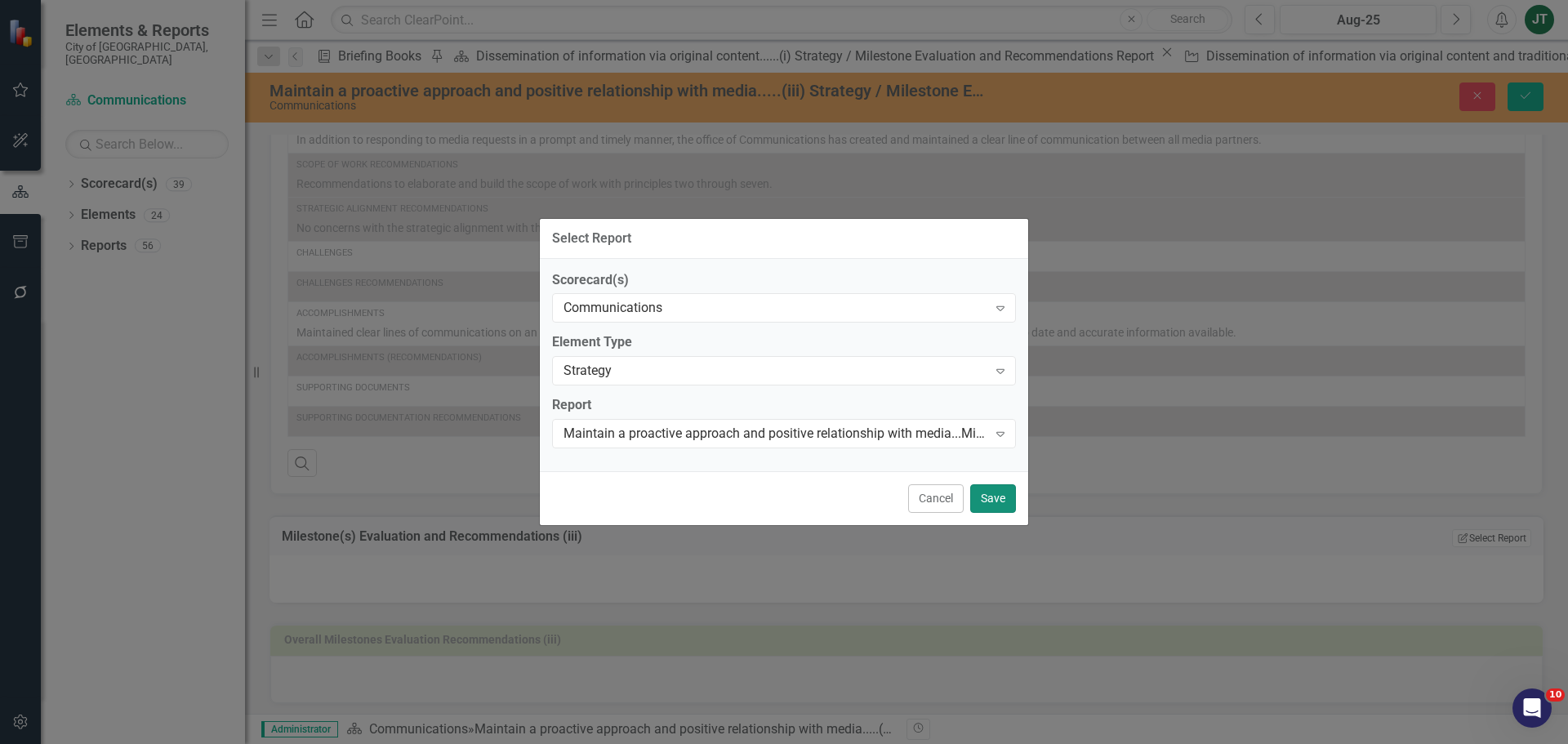
click at [1001, 495] on button "Save" at bounding box center [993, 499] width 46 height 29
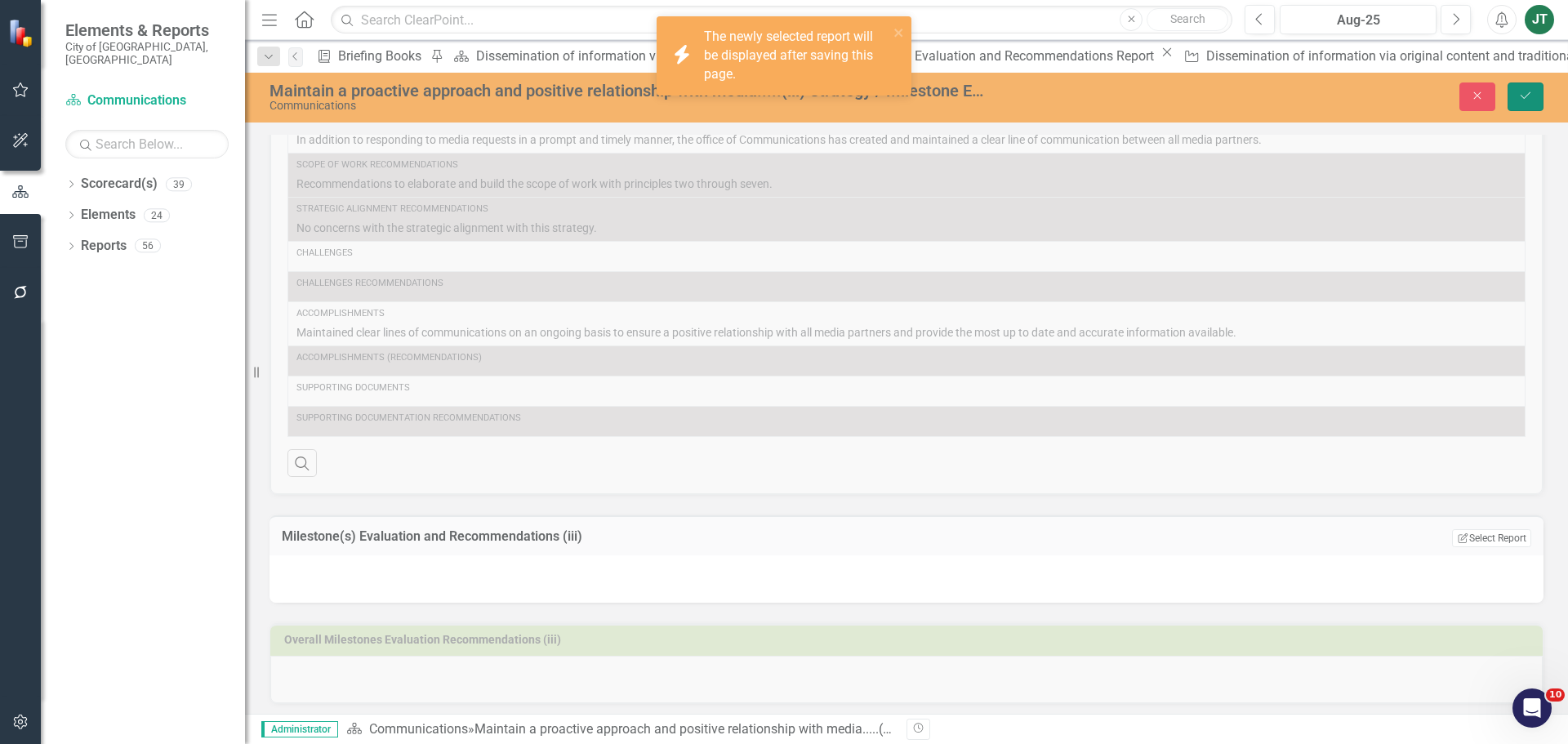
click at [1521, 91] on icon "Save" at bounding box center [1525, 94] width 14 height 11
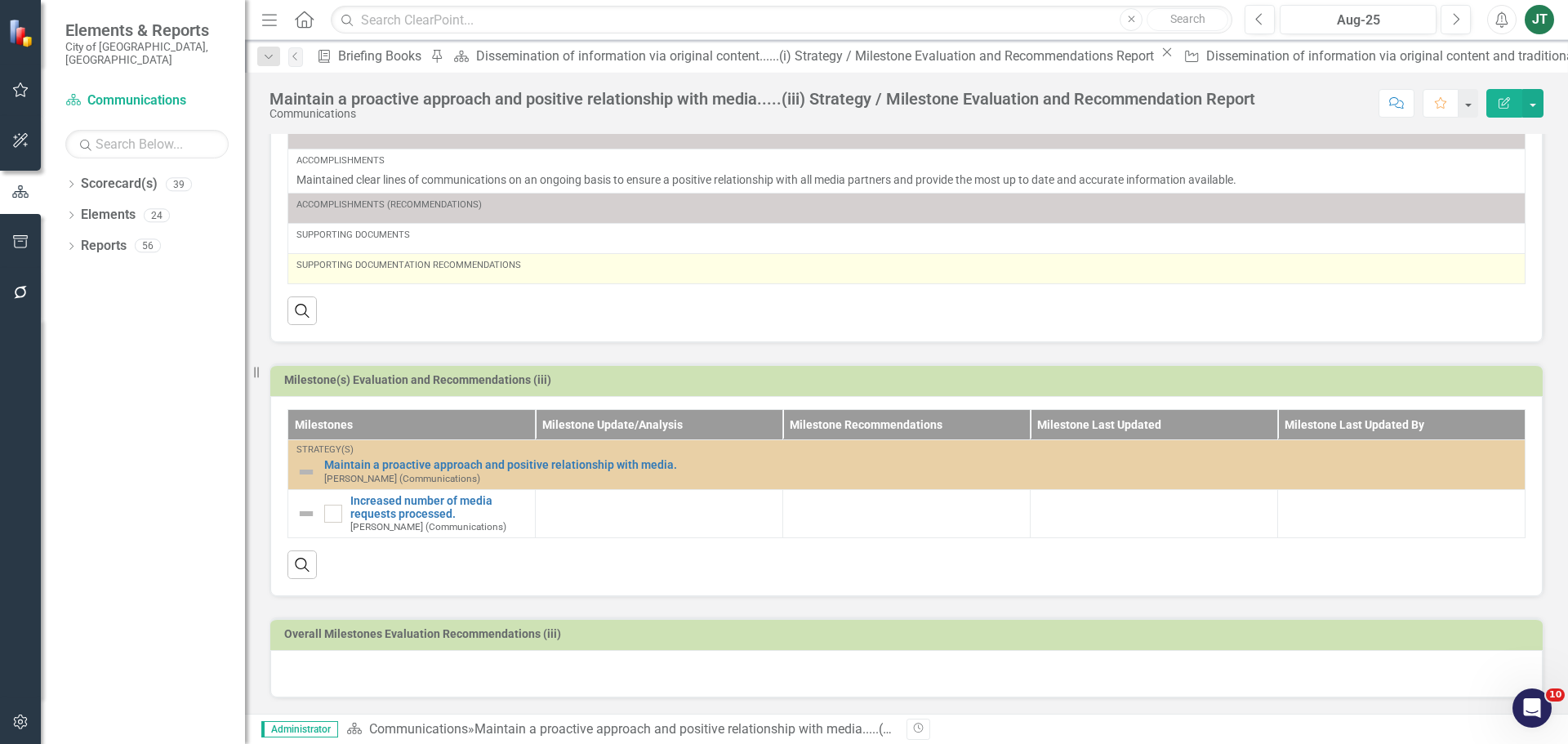
scroll to position [274, 0]
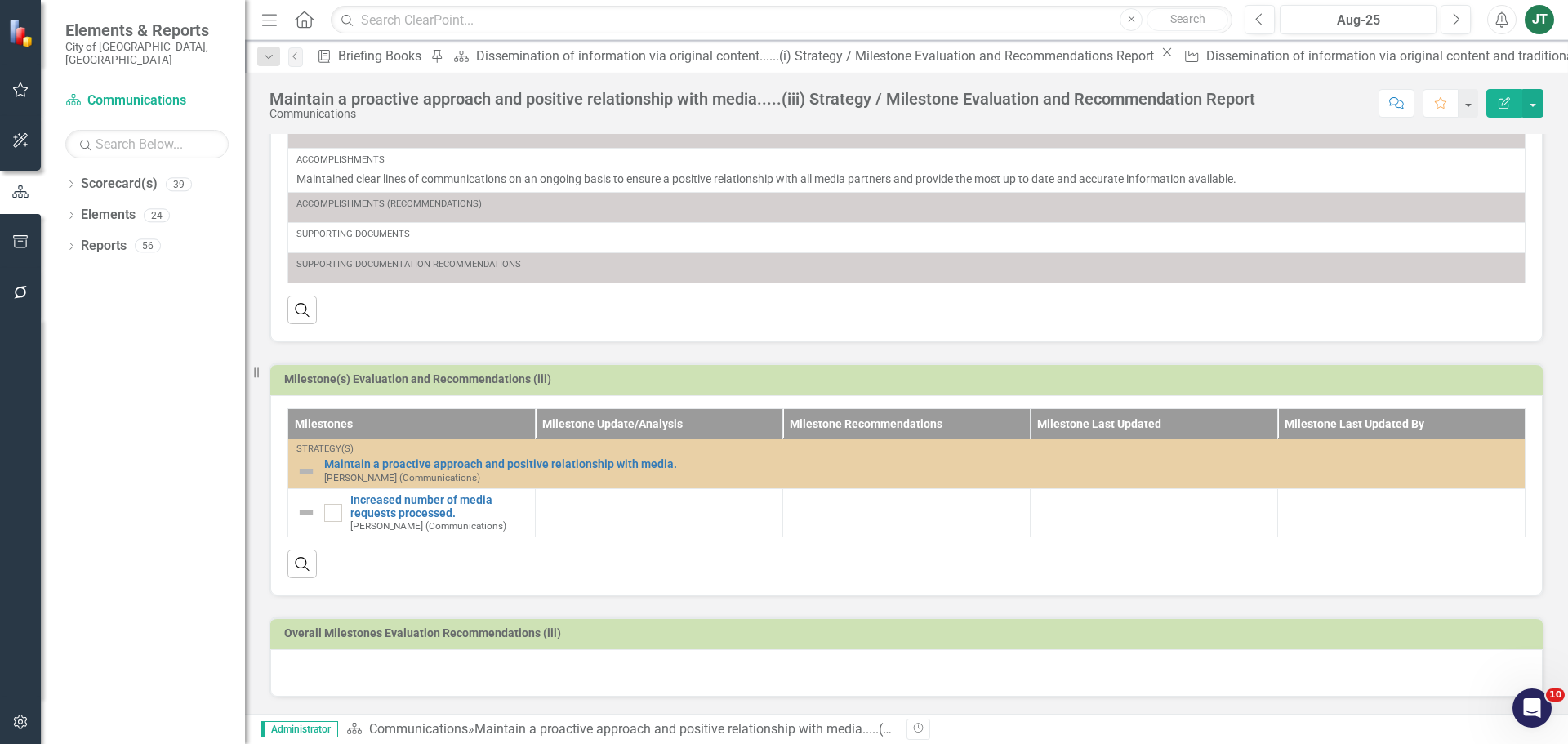
click at [1378, 384] on h3 "Milestone(s) Evaluation and Recommendations (iii)" at bounding box center [910, 379] width 1250 height 12
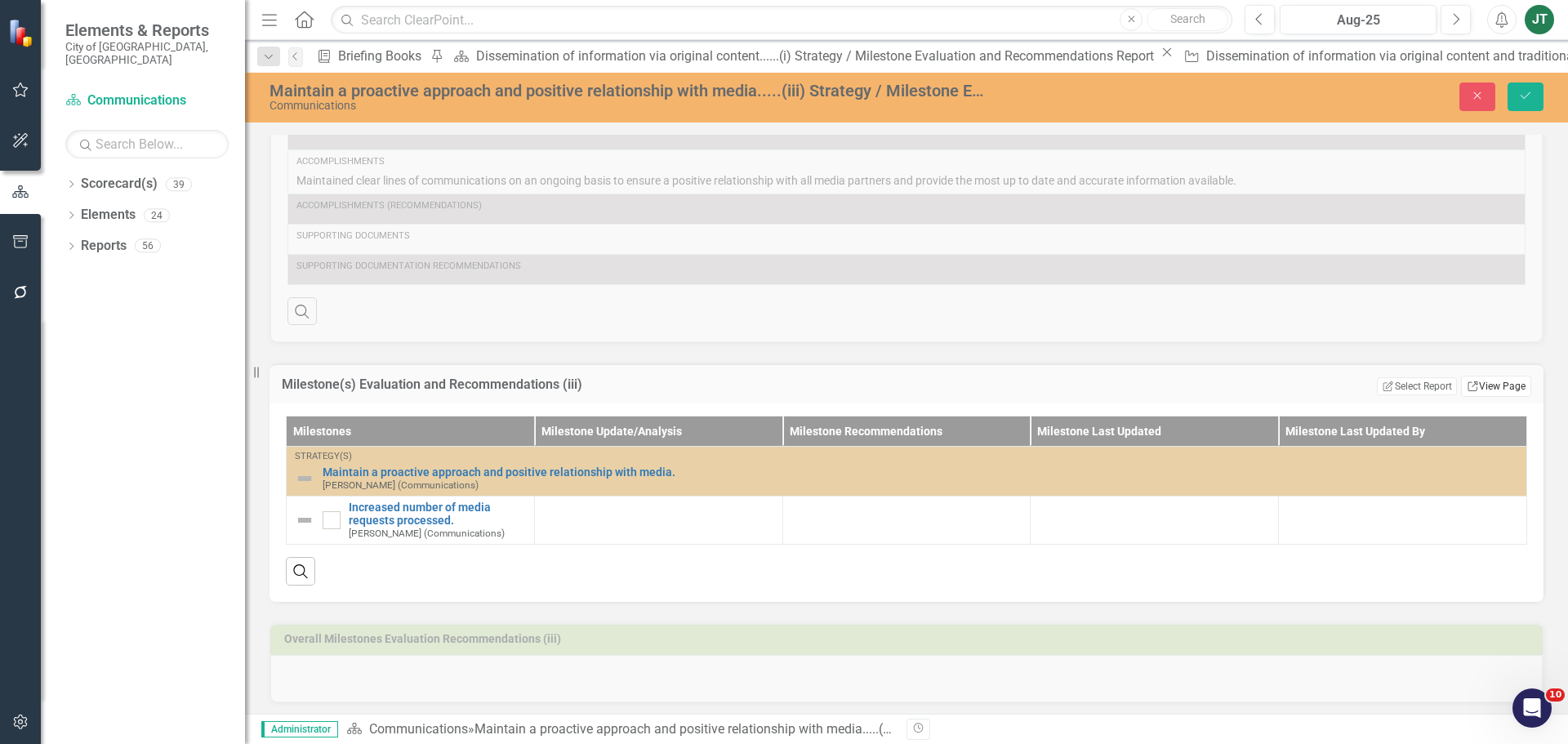
click at [1490, 391] on link "Link View Page" at bounding box center [1496, 386] width 70 height 21
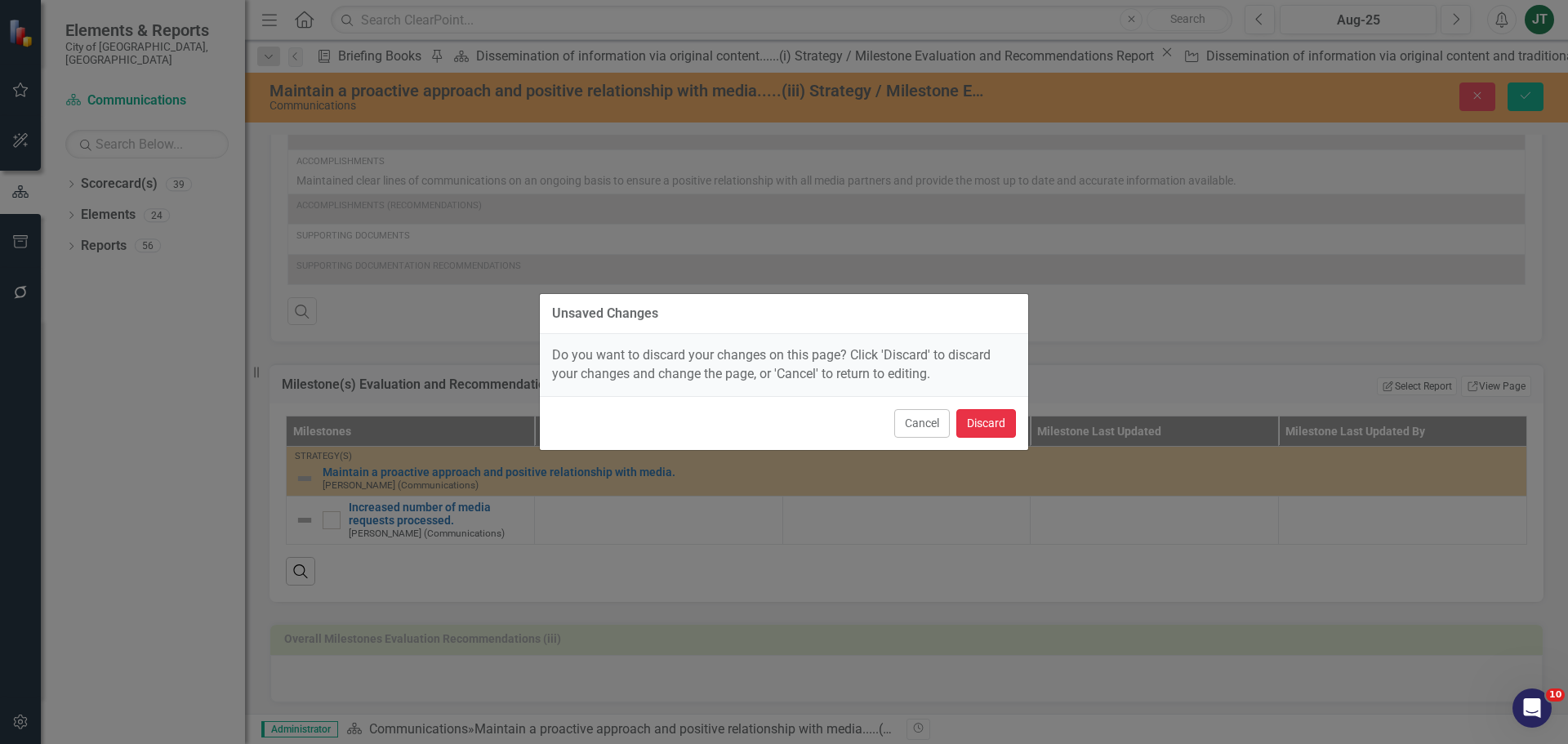
click at [998, 417] on button "Discard" at bounding box center [986, 424] width 60 height 29
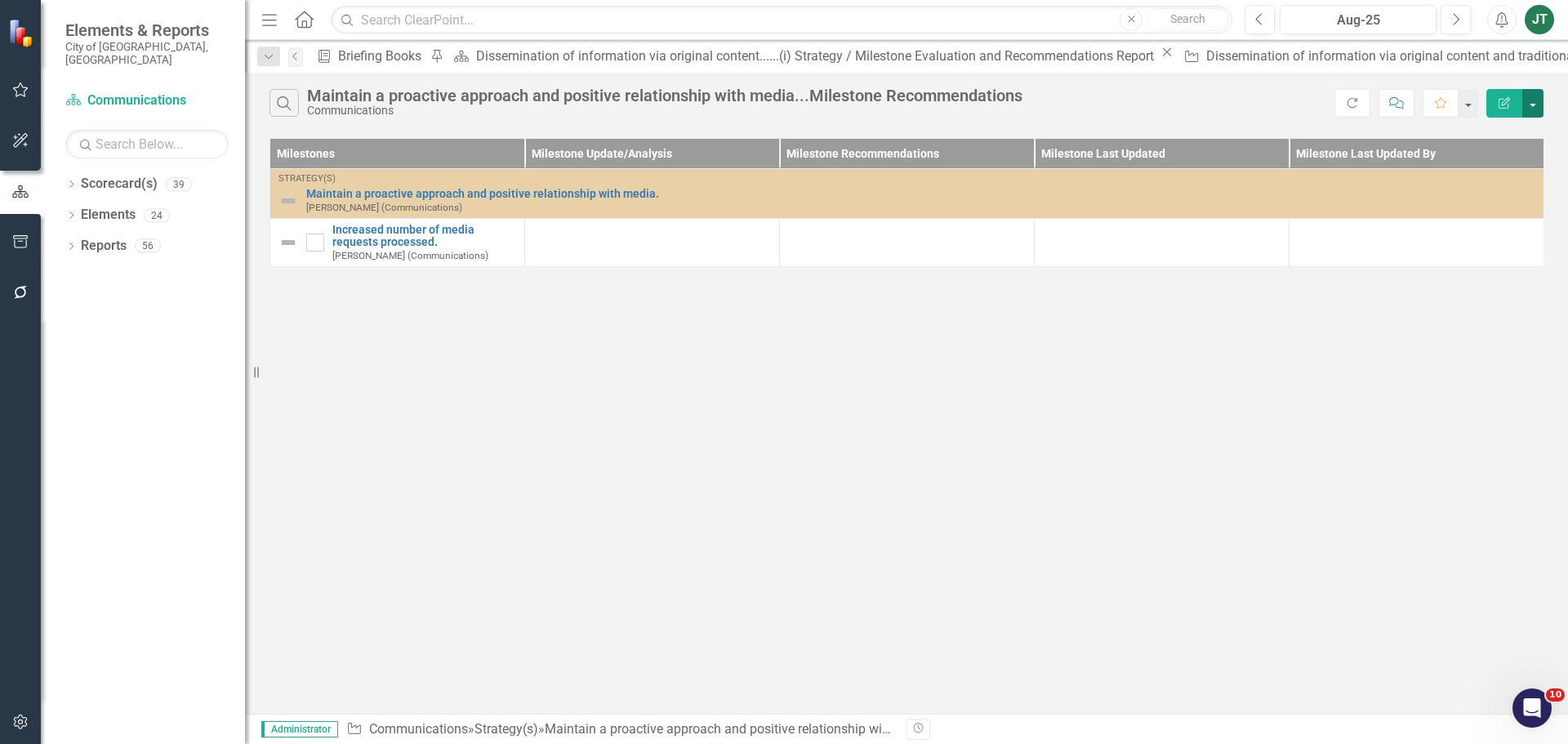
click at [1529, 103] on button "button" at bounding box center [1533, 104] width 21 height 29
click at [1469, 135] on link "Edit Report Edit Report" at bounding box center [1479, 133] width 129 height 30
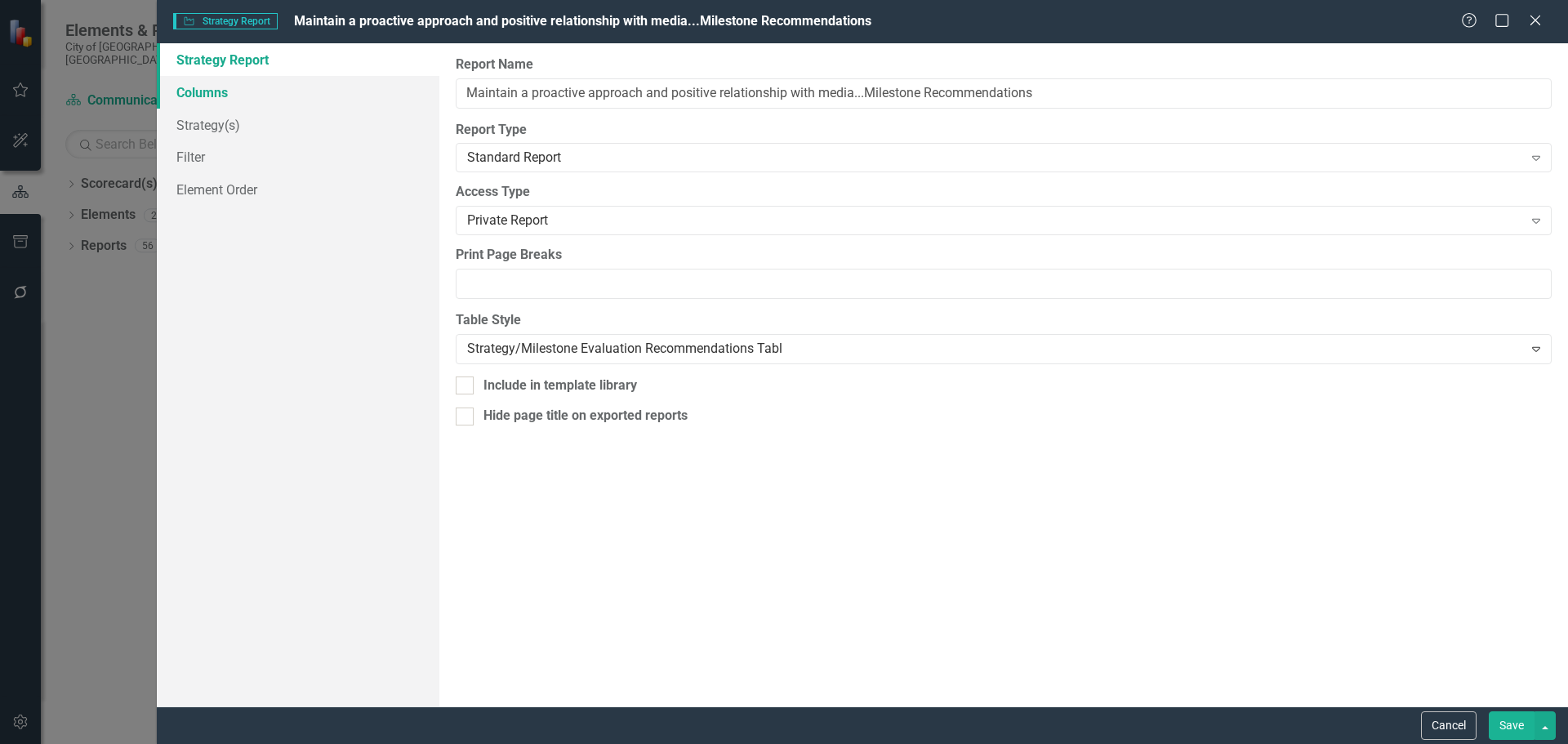
click at [273, 98] on link "Columns" at bounding box center [298, 92] width 283 height 32
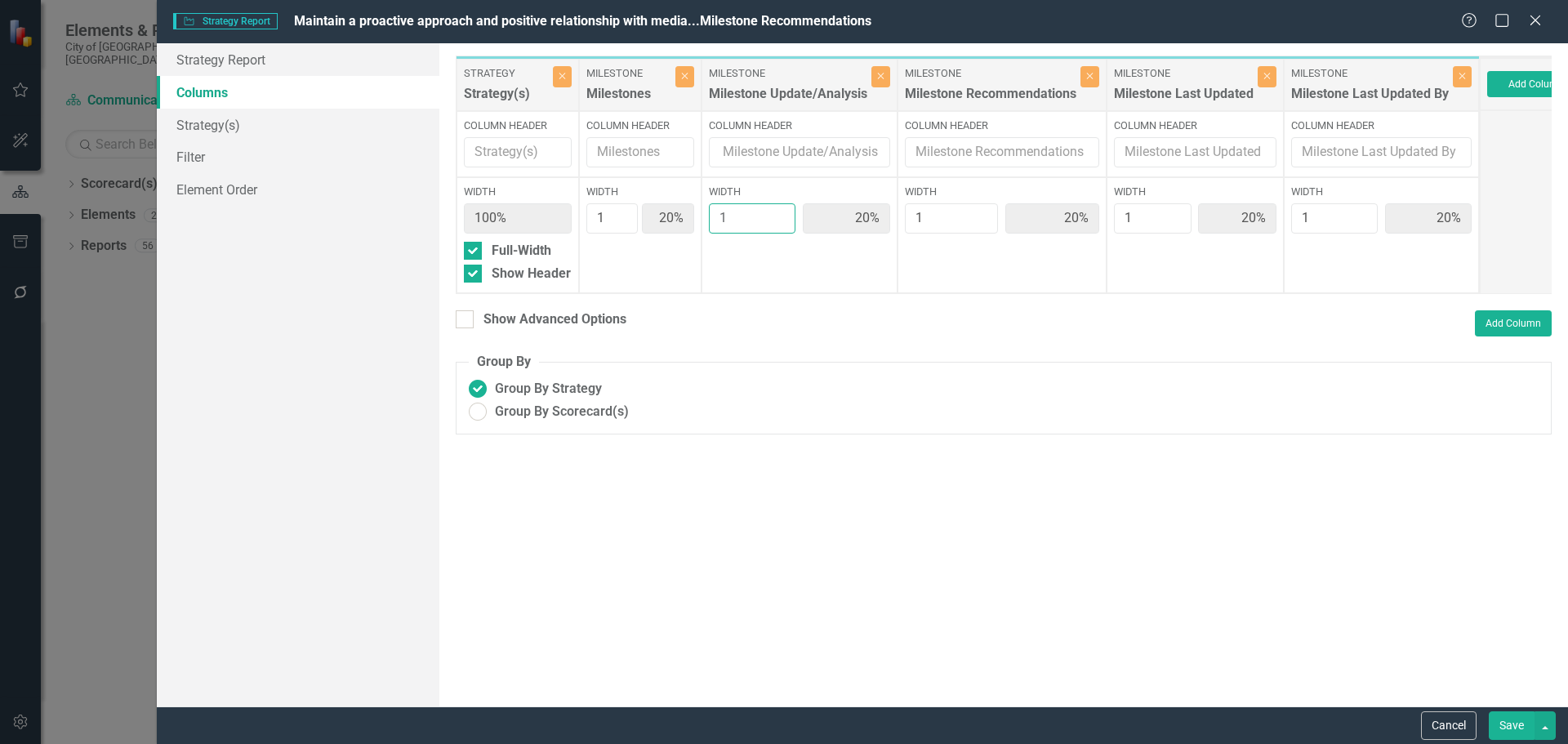
type input "2"
type input "17%"
type input "33%"
type input "17%"
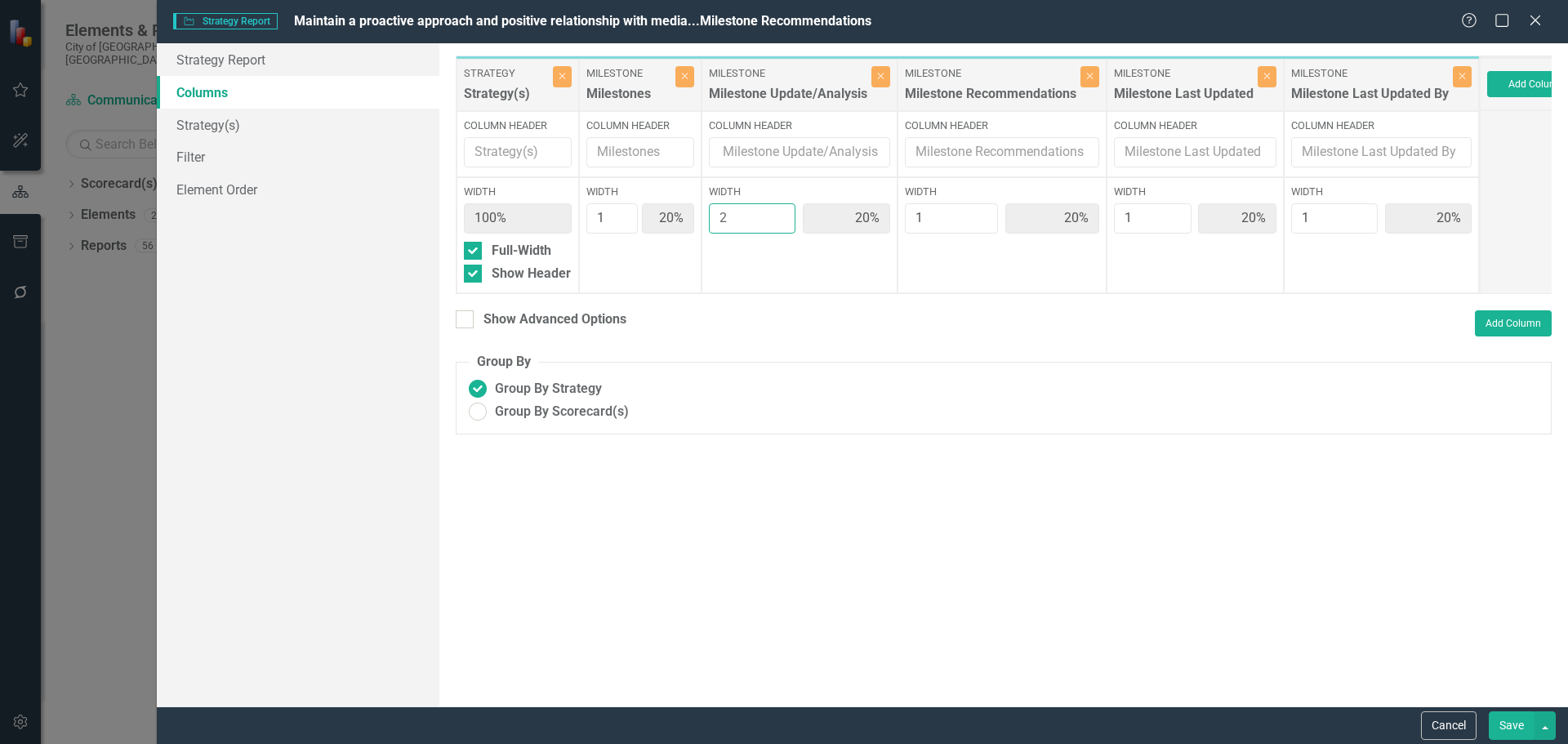
type input "17%"
type input "2"
click at [777, 213] on input "2" at bounding box center [752, 218] width 88 height 30
type input "2"
type input "14%"
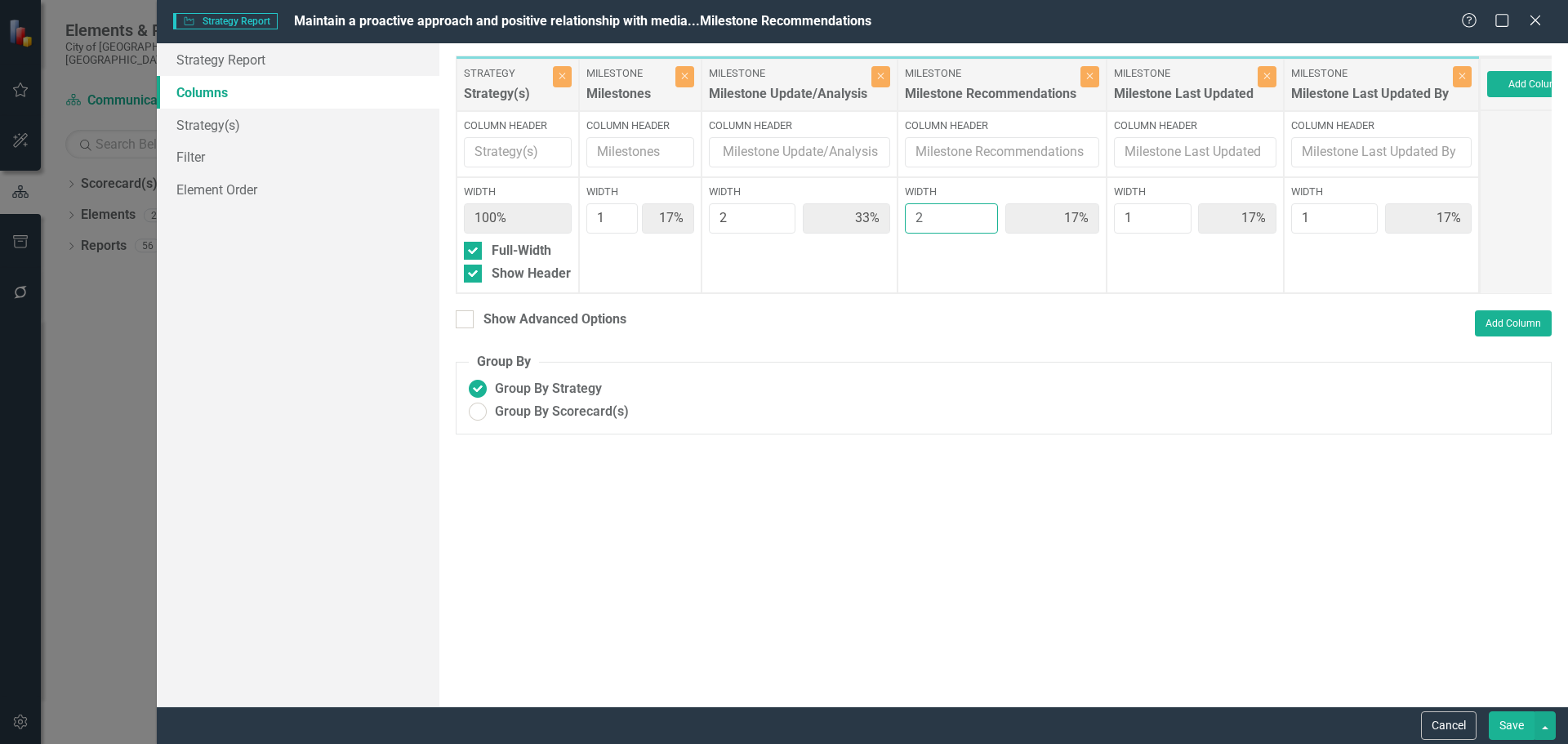
type input "29%"
type input "14%"
type input "2"
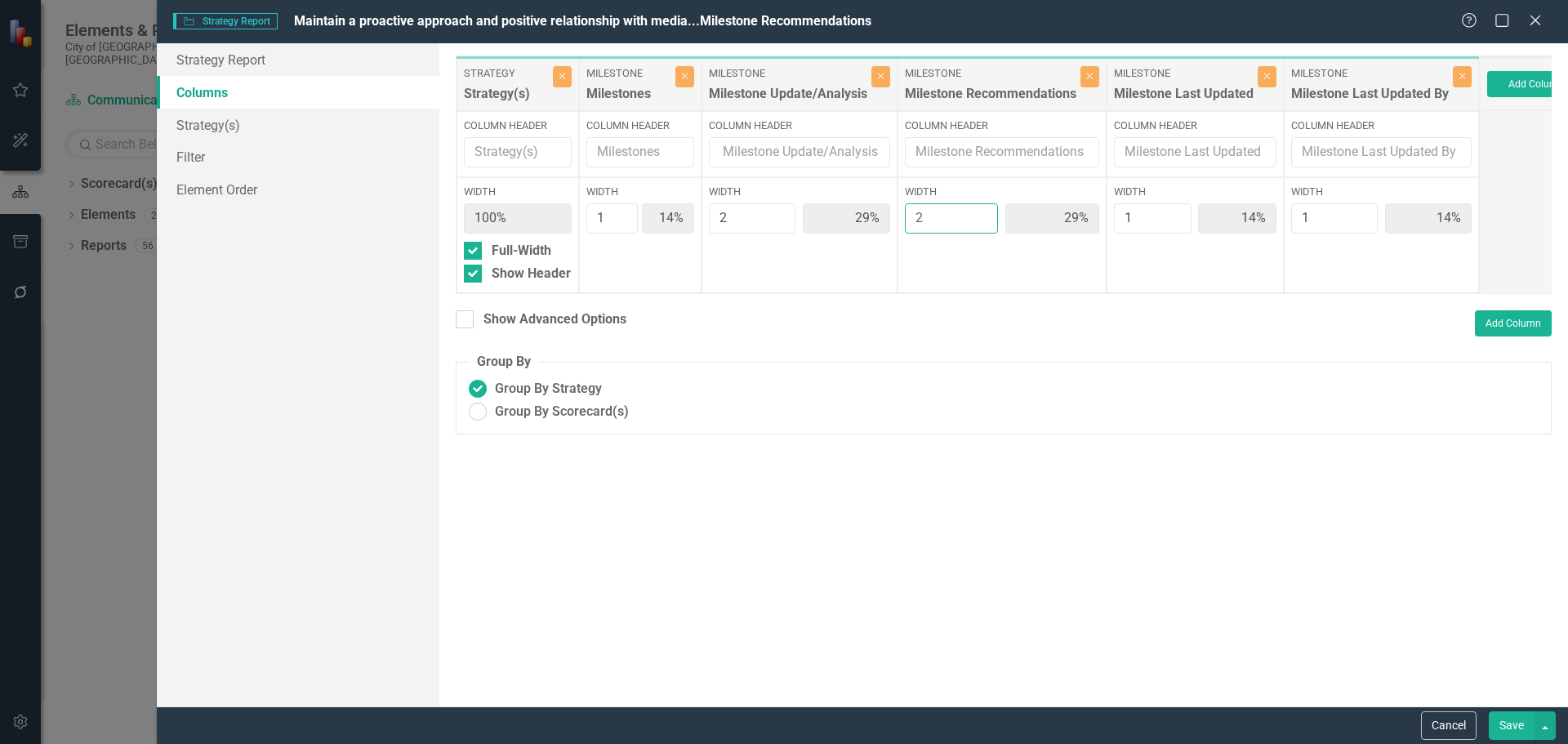
click at [977, 213] on input "2" at bounding box center [951, 218] width 93 height 30
type input "2"
type input "25%"
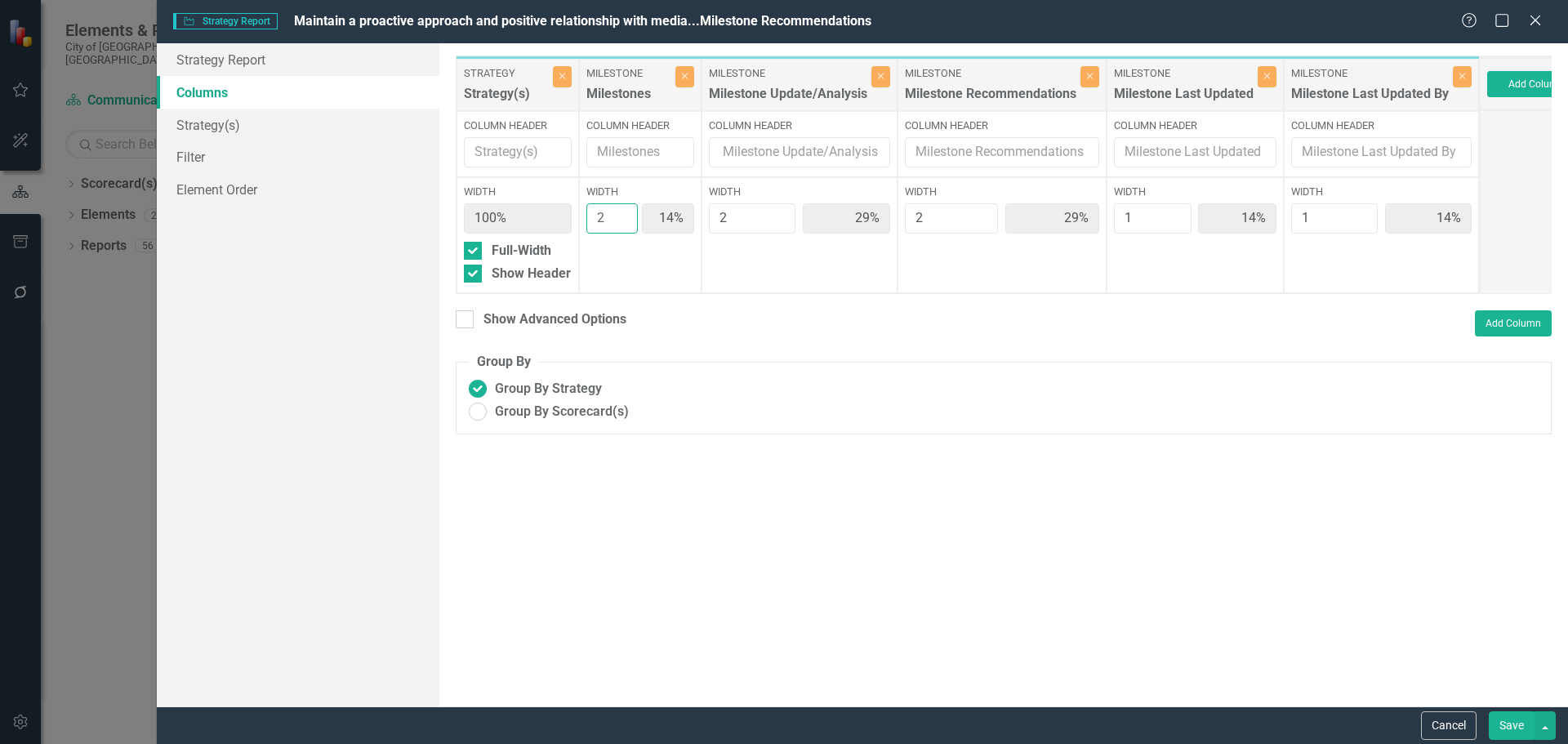
type input "13%"
type input "2"
click at [623, 215] on input "2" at bounding box center [612, 218] width 51 height 30
click at [1519, 93] on button "Add Column" at bounding box center [1536, 83] width 98 height 26
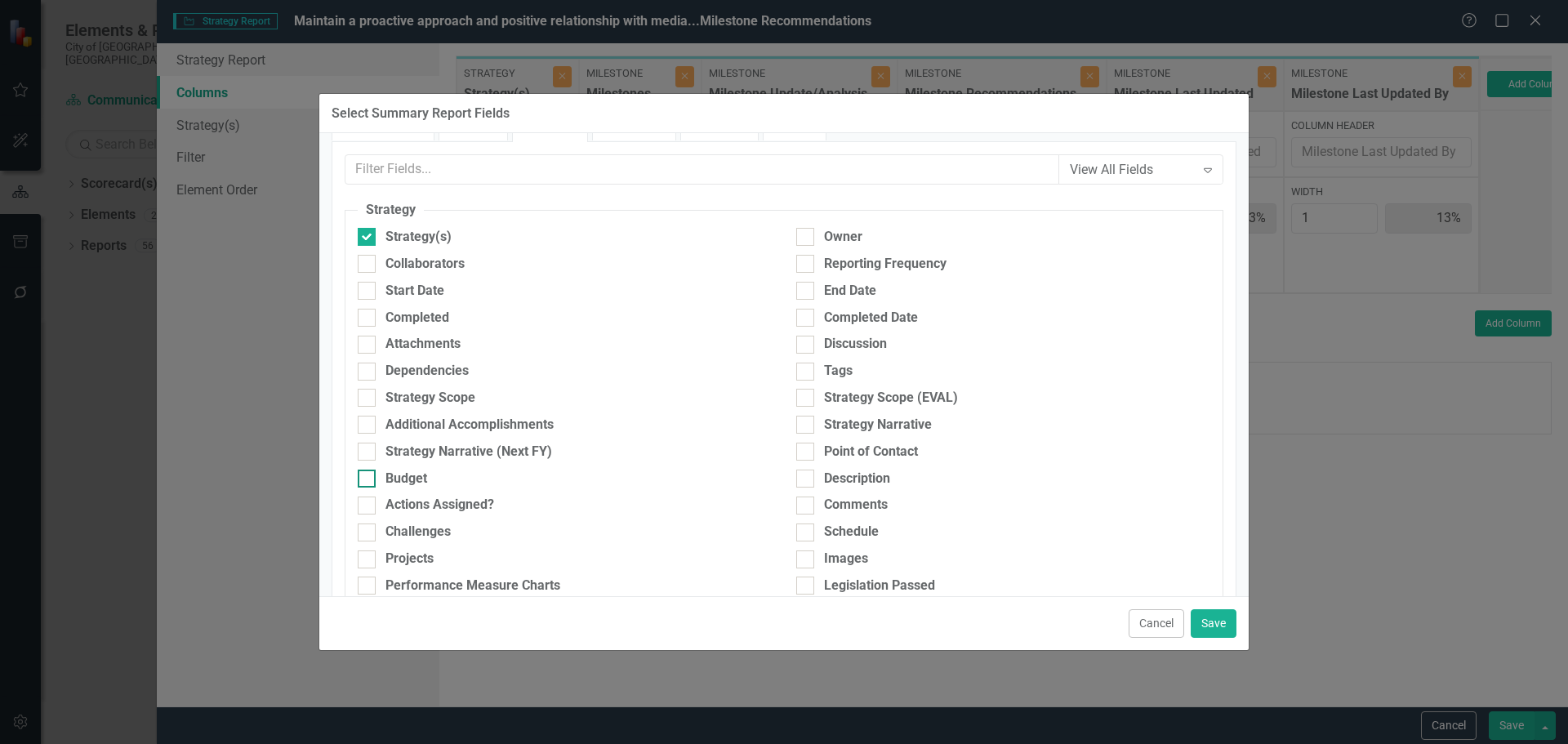
scroll to position [82, 0]
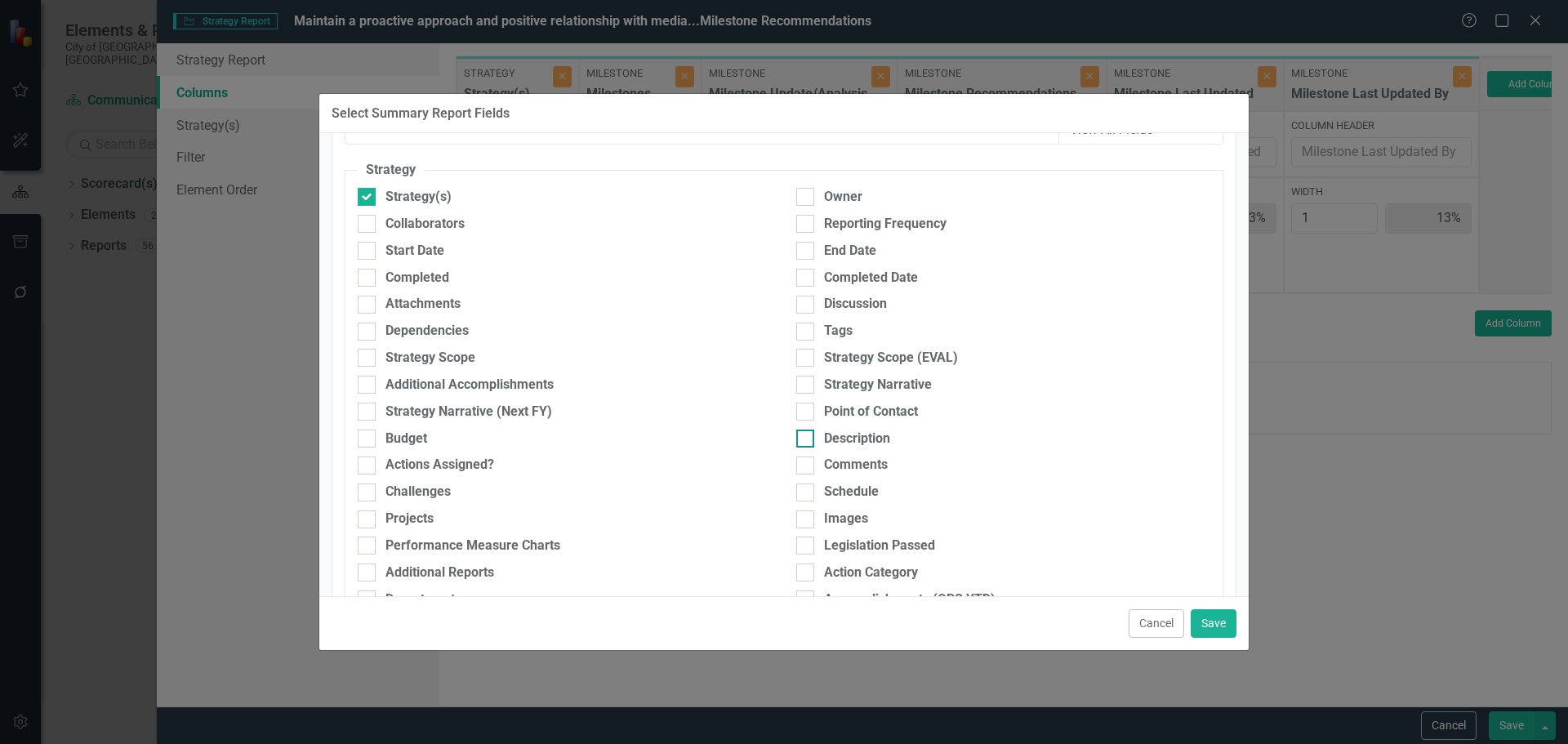
click at [853, 436] on div "Description" at bounding box center [858, 438] width 66 height 19
click at [807, 436] on input "Description" at bounding box center [801, 434] width 10 height 10
checkbox input "true"
click at [1225, 618] on button "Save" at bounding box center [1214, 623] width 46 height 29
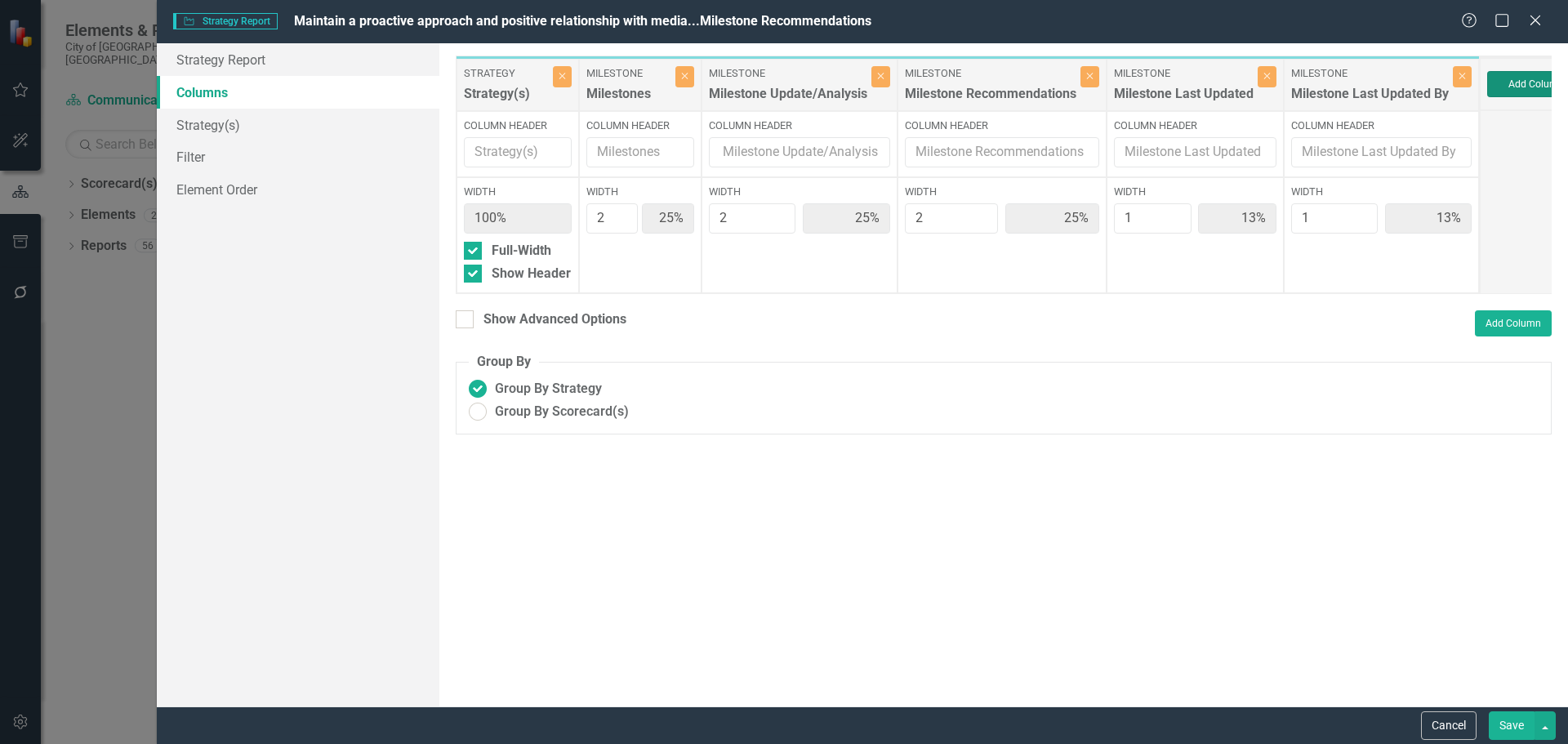
type input "22%"
type input "11%"
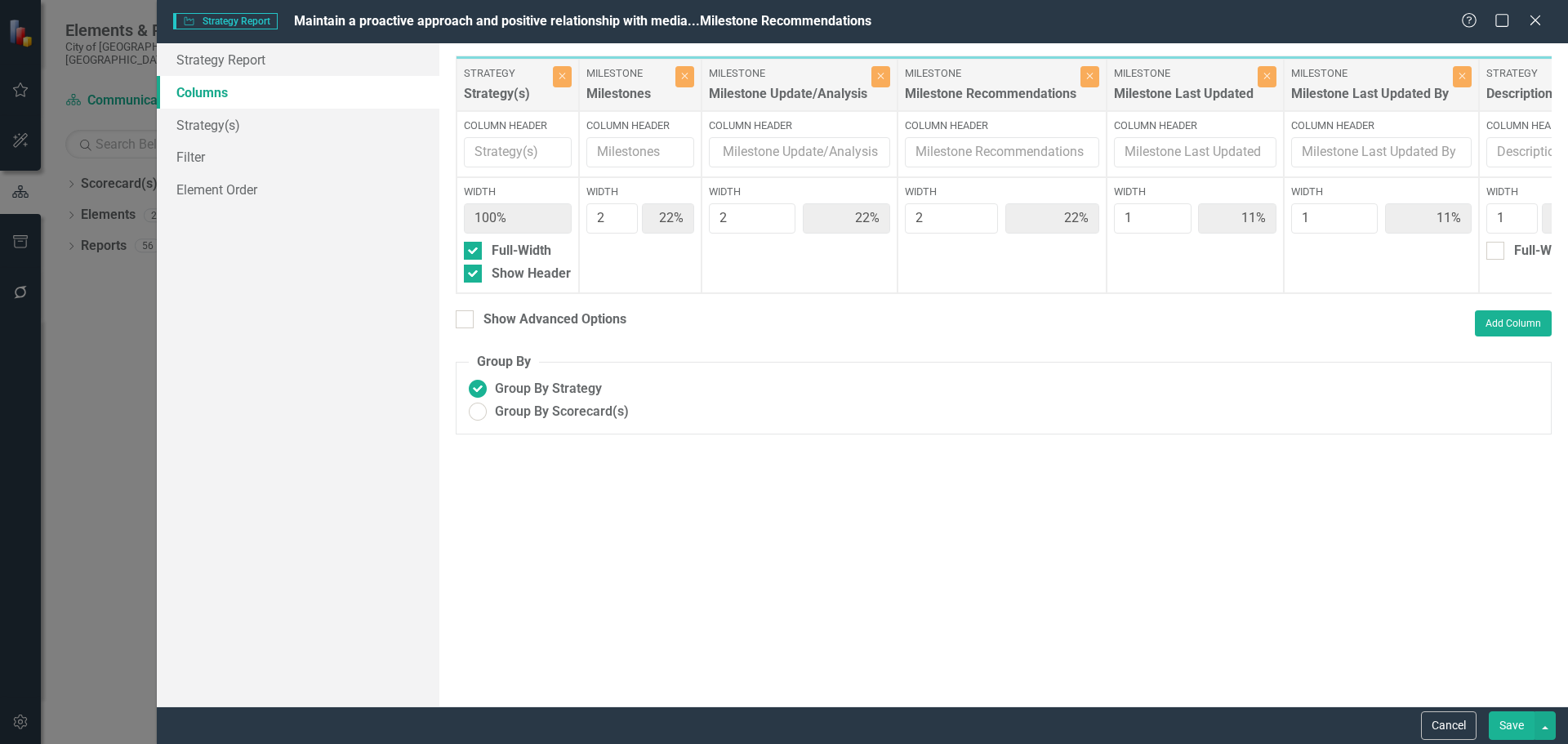
scroll to position [0, 9]
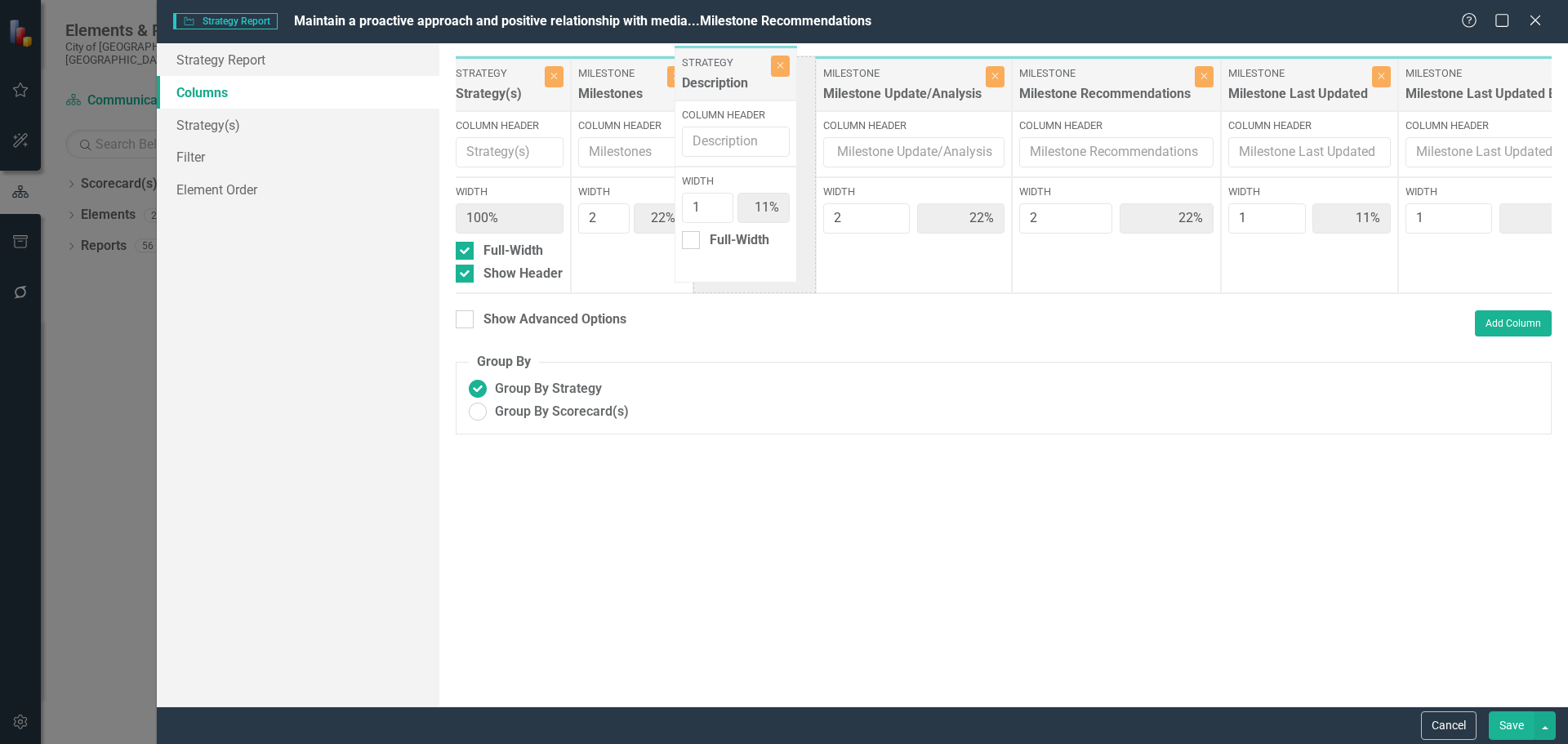
drag, startPoint x: 1520, startPoint y: 93, endPoint x: 717, endPoint y: 83, distance: 803.1
click at [717, 83] on div "Strategy Strategy(s) Close Column Header Width 100% Full-Width Show Header Mile…" at bounding box center [1021, 175] width 1147 height 238
click at [727, 211] on input "1" at bounding box center [727, 218] width 51 height 30
type input "2"
type input "20%"
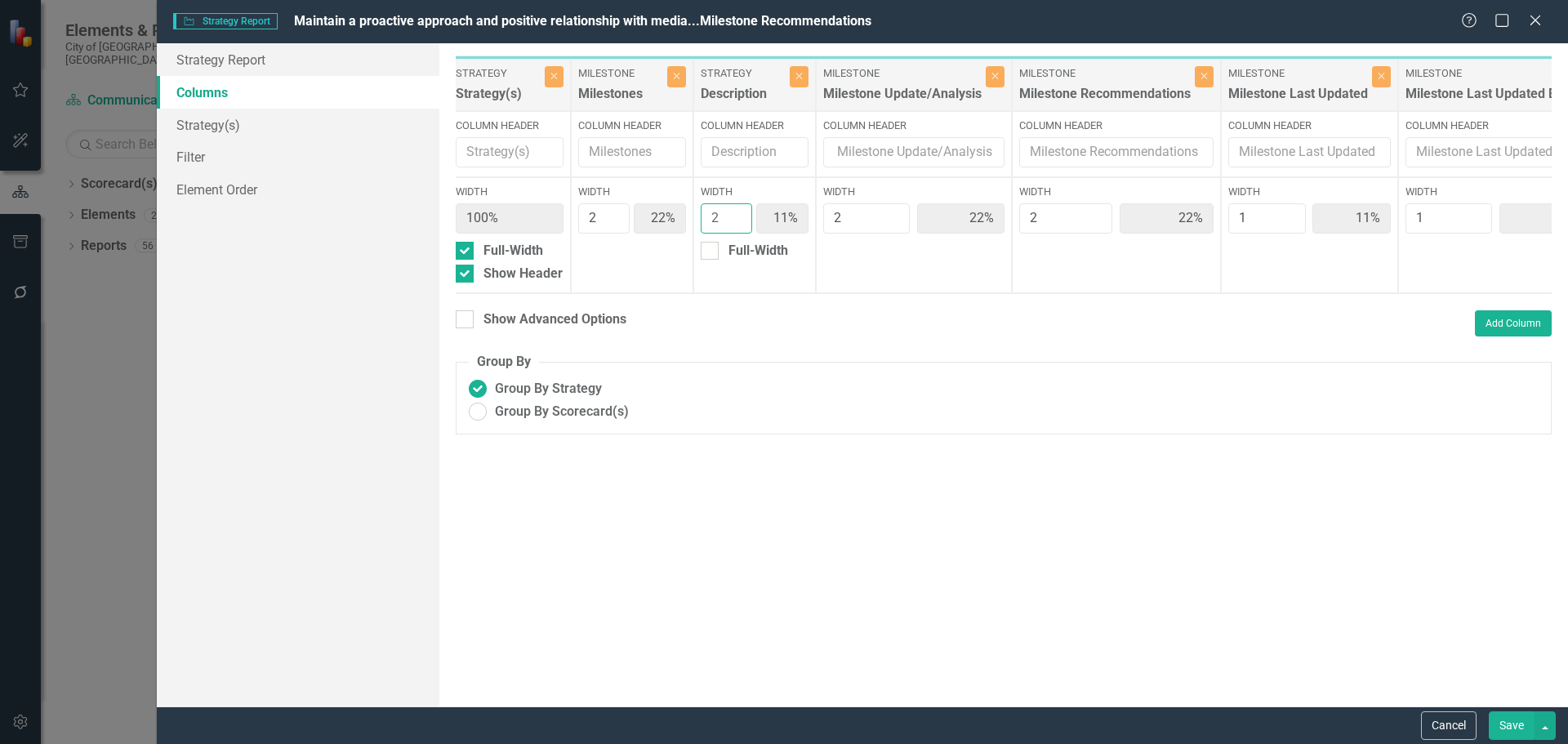
type input "20%"
type input "10%"
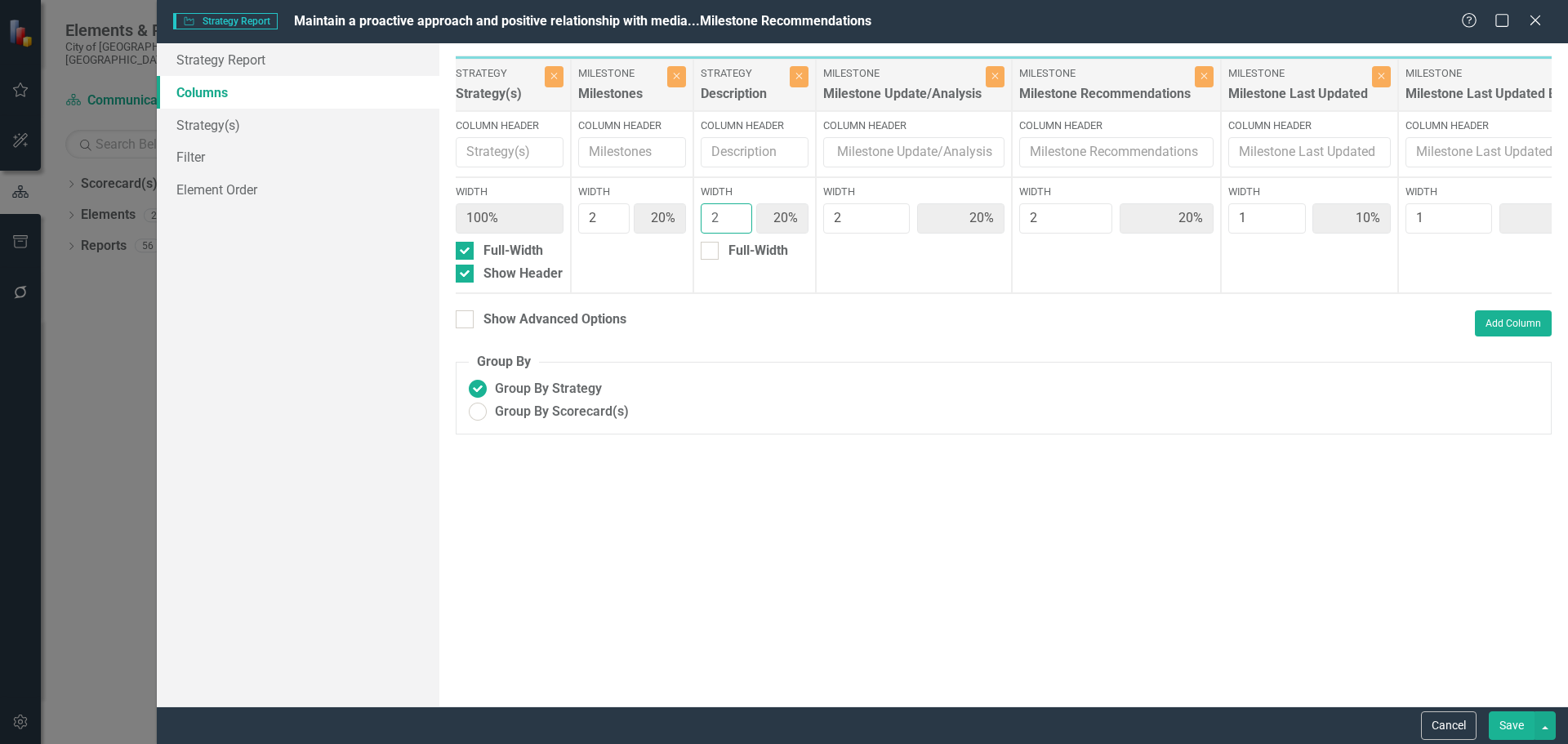
type input "2"
click at [730, 209] on input "2" at bounding box center [727, 218] width 51 height 30
click at [1518, 735] on button "Save" at bounding box center [1512, 725] width 46 height 29
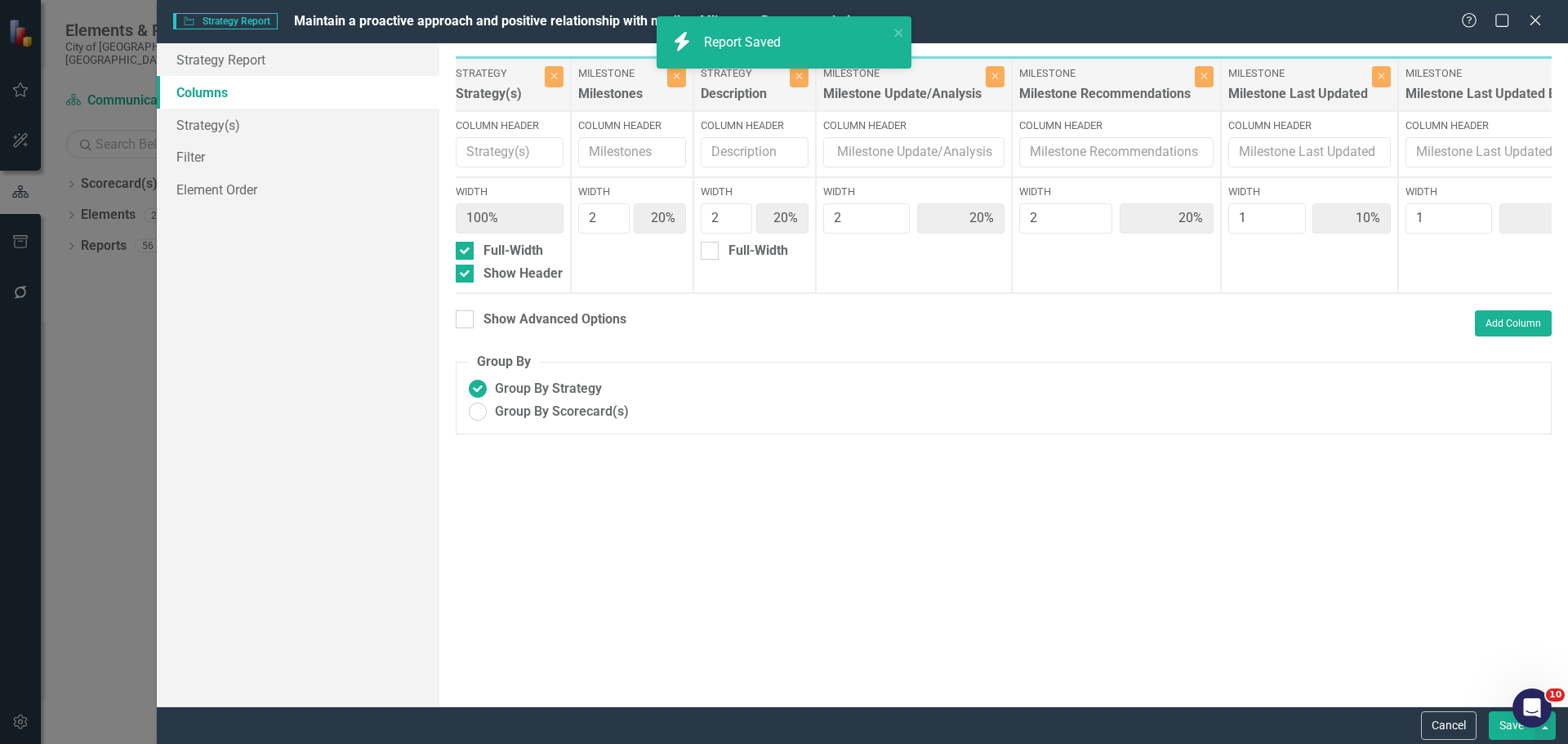
radio input "true"
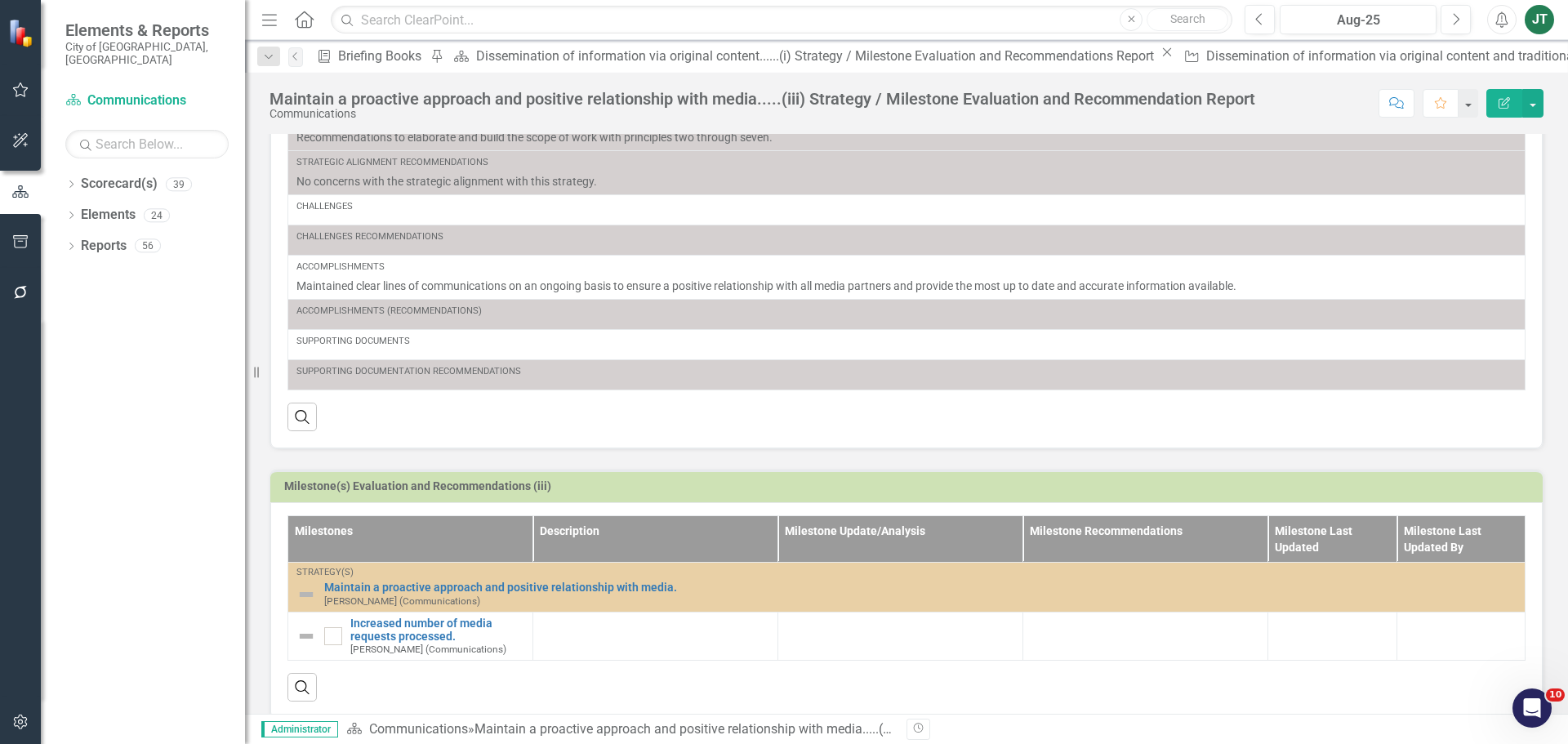
scroll to position [290, 0]
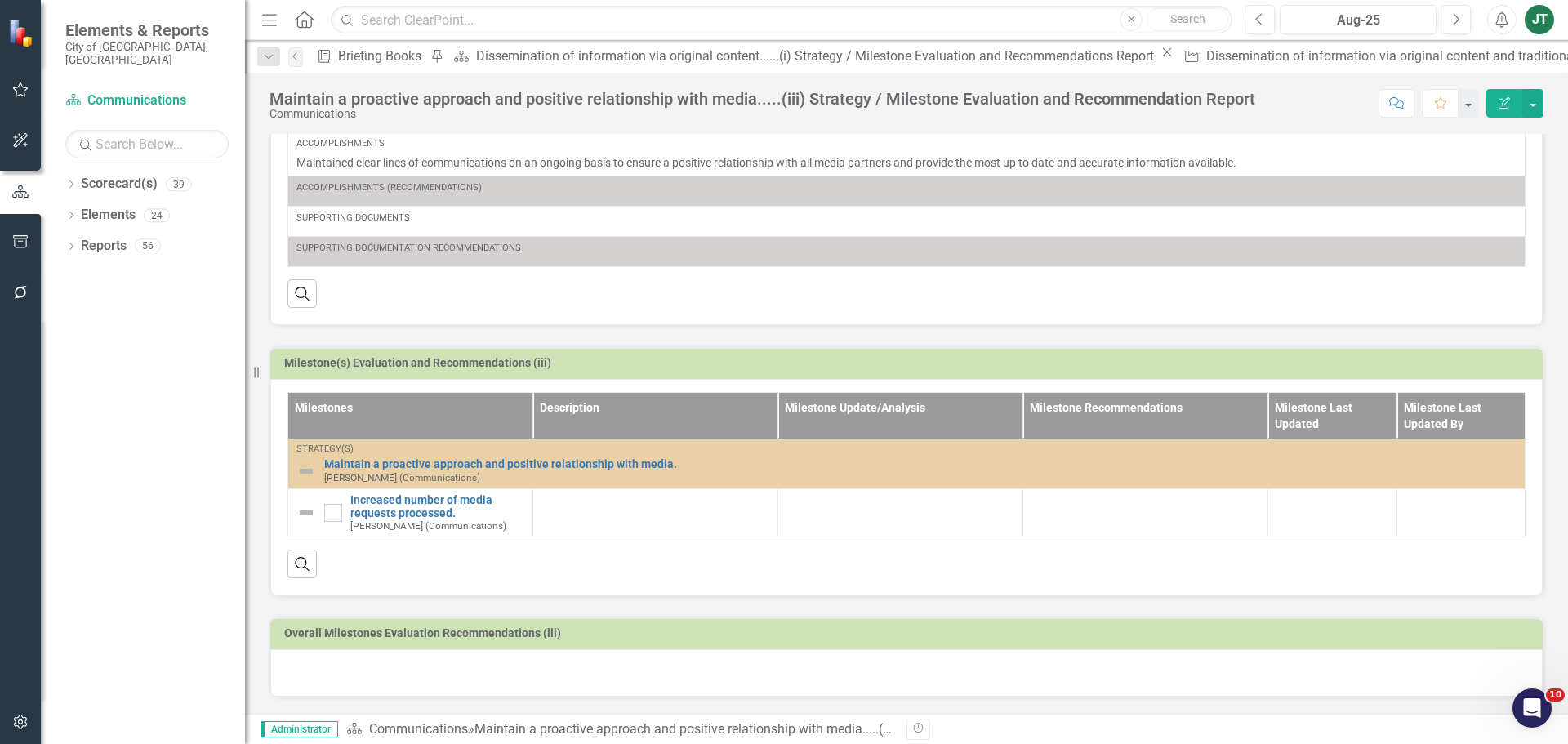
click at [1100, 509] on div at bounding box center [1146, 503] width 228 height 20
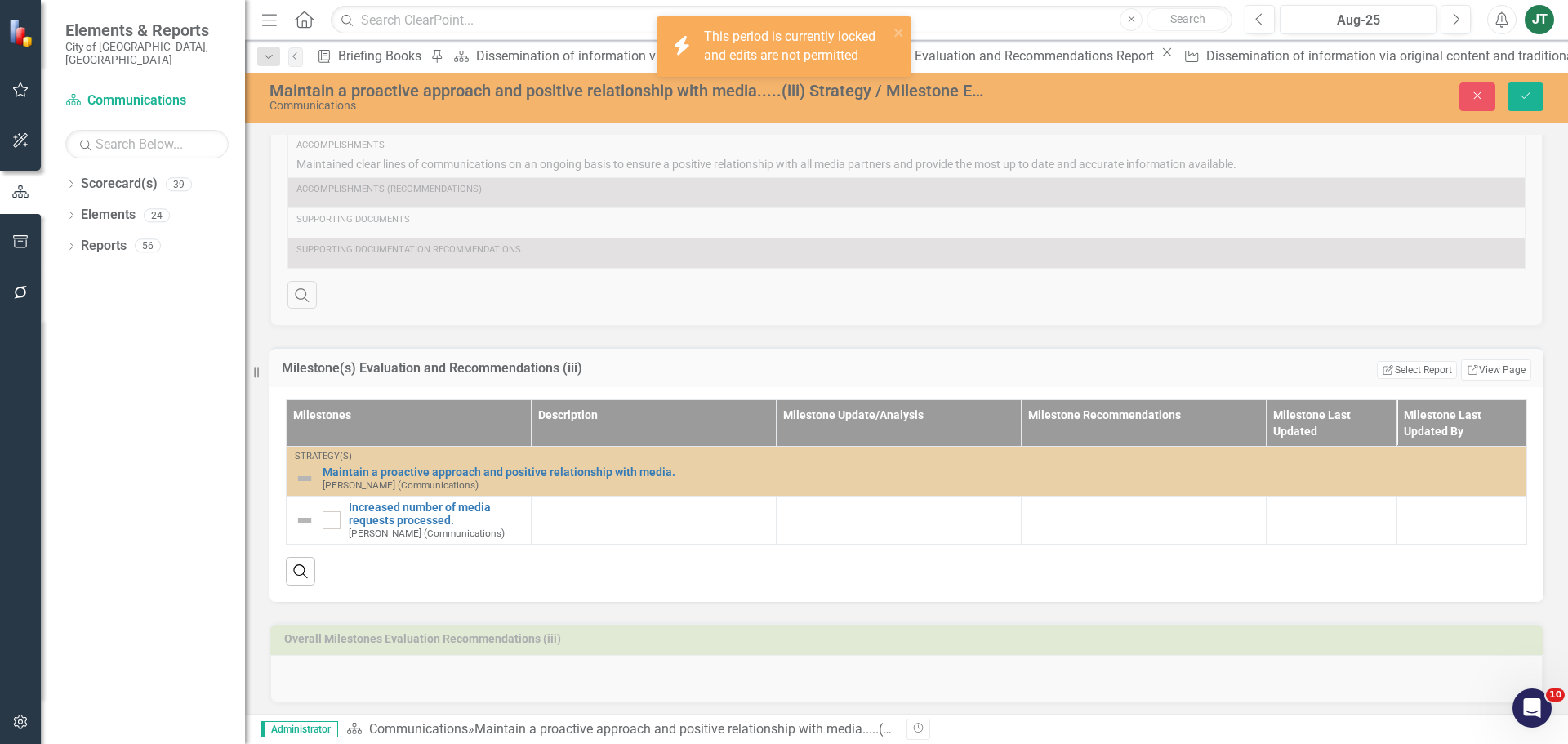
click at [1091, 524] on td at bounding box center [1145, 520] width 245 height 49
click at [1460, 23] on icon "Next" at bounding box center [1456, 19] width 9 height 14
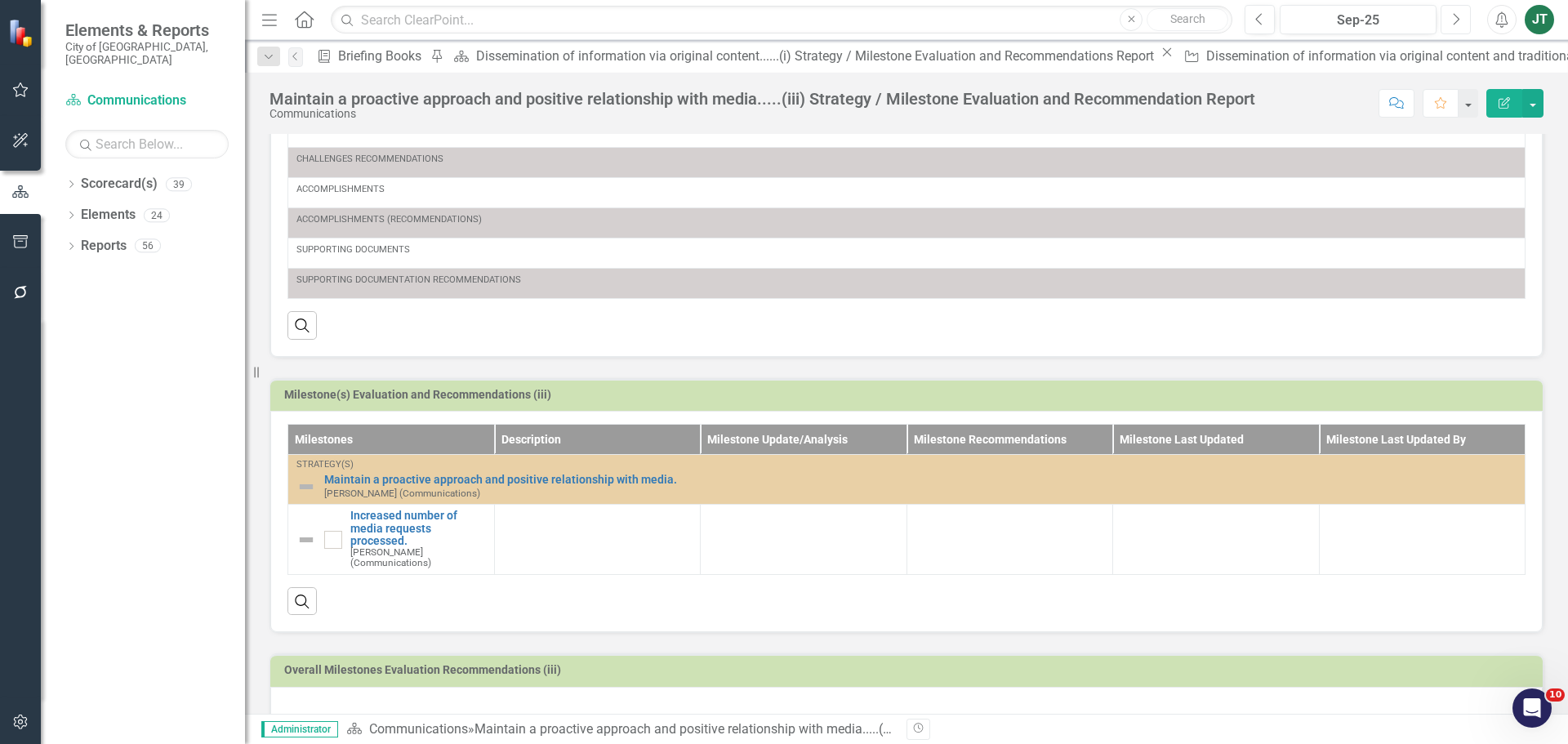
scroll to position [277, 0]
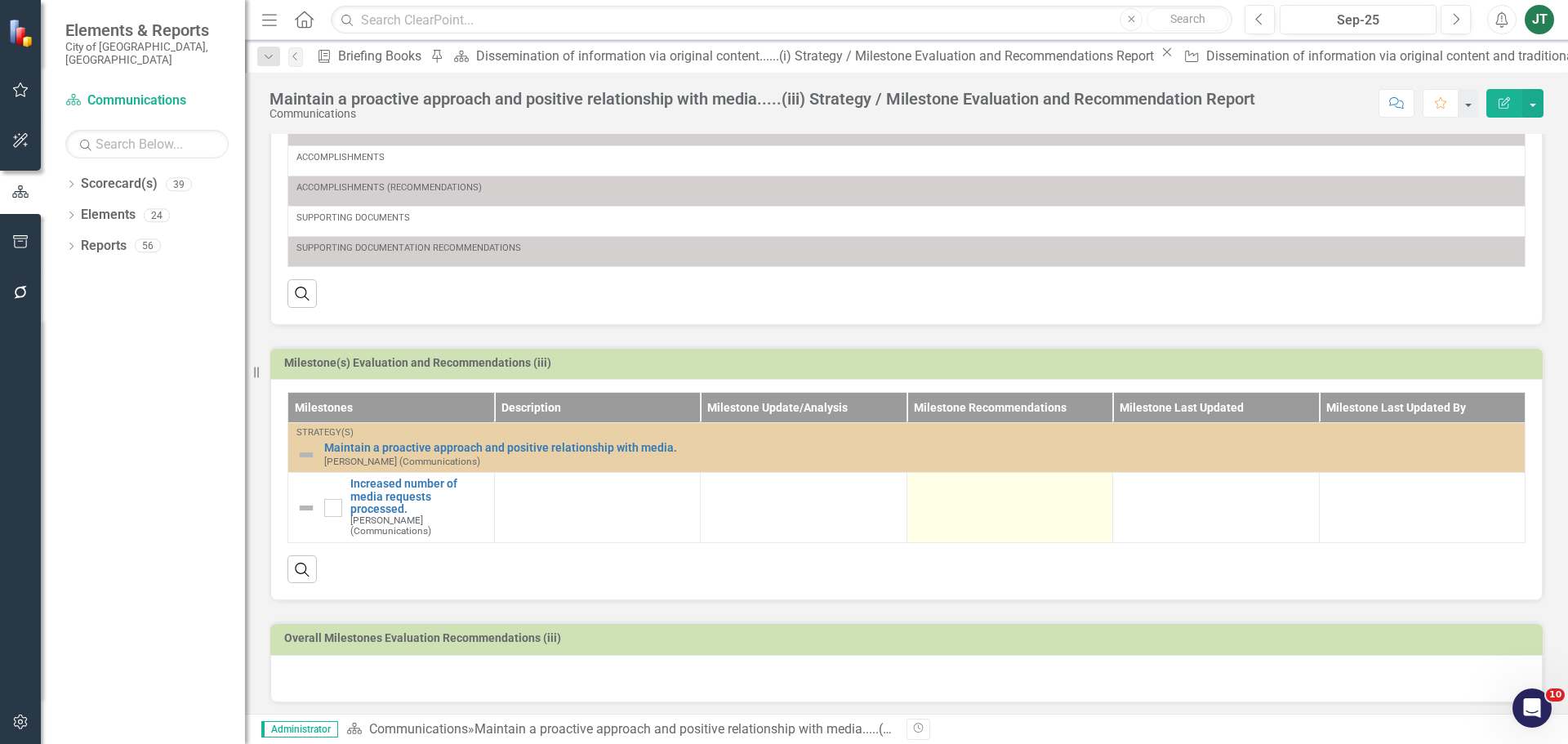
click at [1113, 515] on td at bounding box center [1010, 507] width 207 height 70
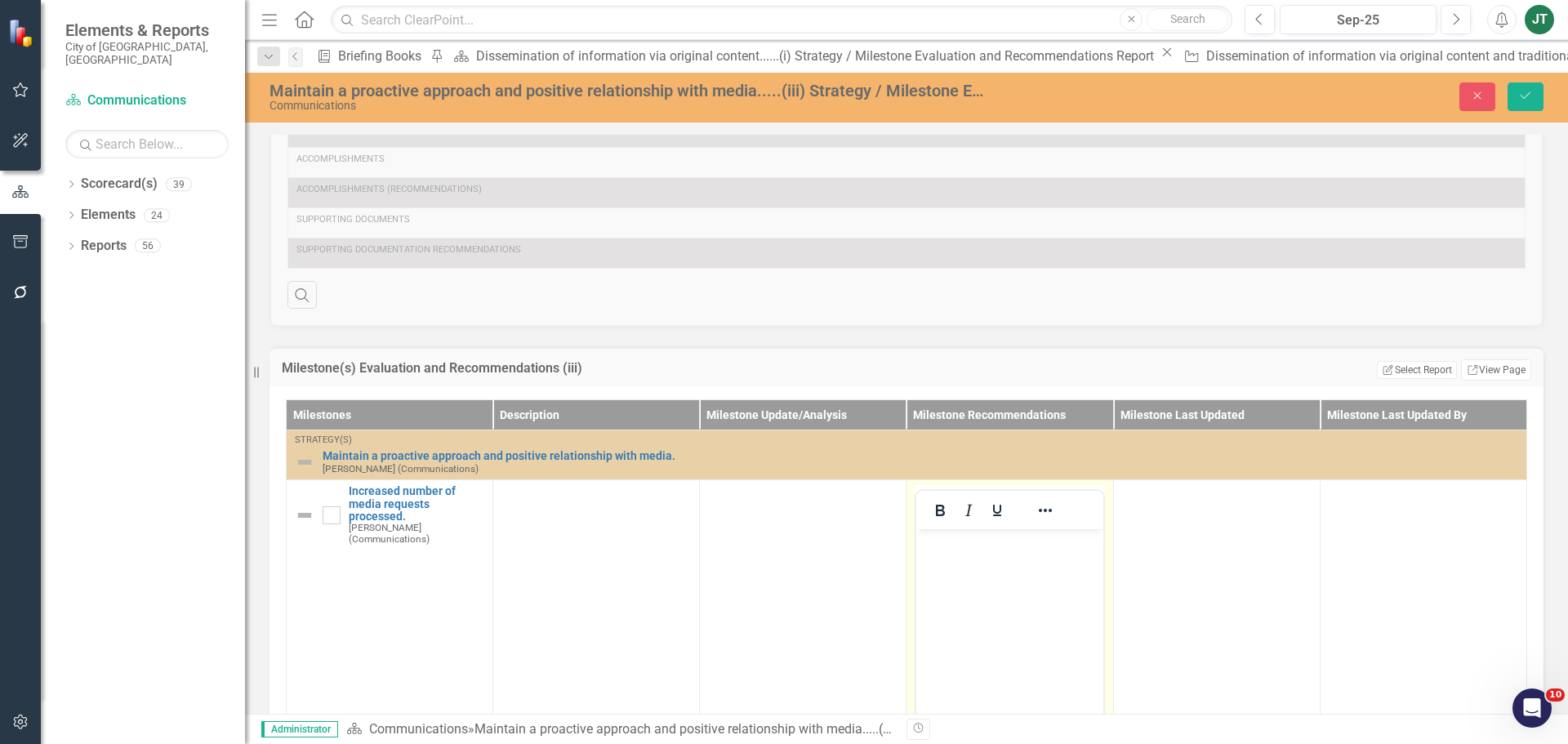
scroll to position [0, 0]
click at [961, 568] on body "Rich Text Area. Press ALT-0 for help." at bounding box center [1009, 651] width 187 height 245
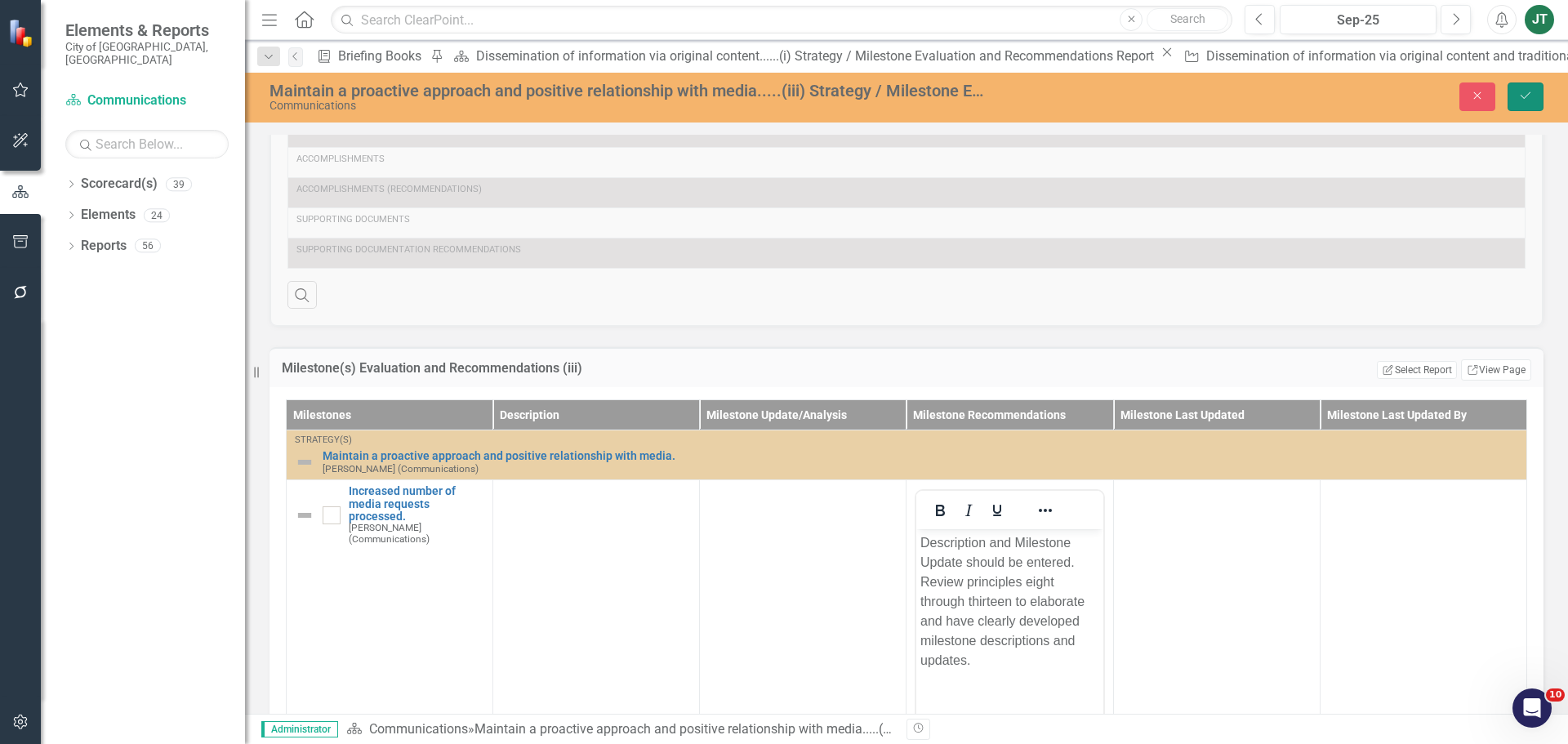
click at [1535, 96] on button "Save" at bounding box center [1525, 97] width 36 height 29
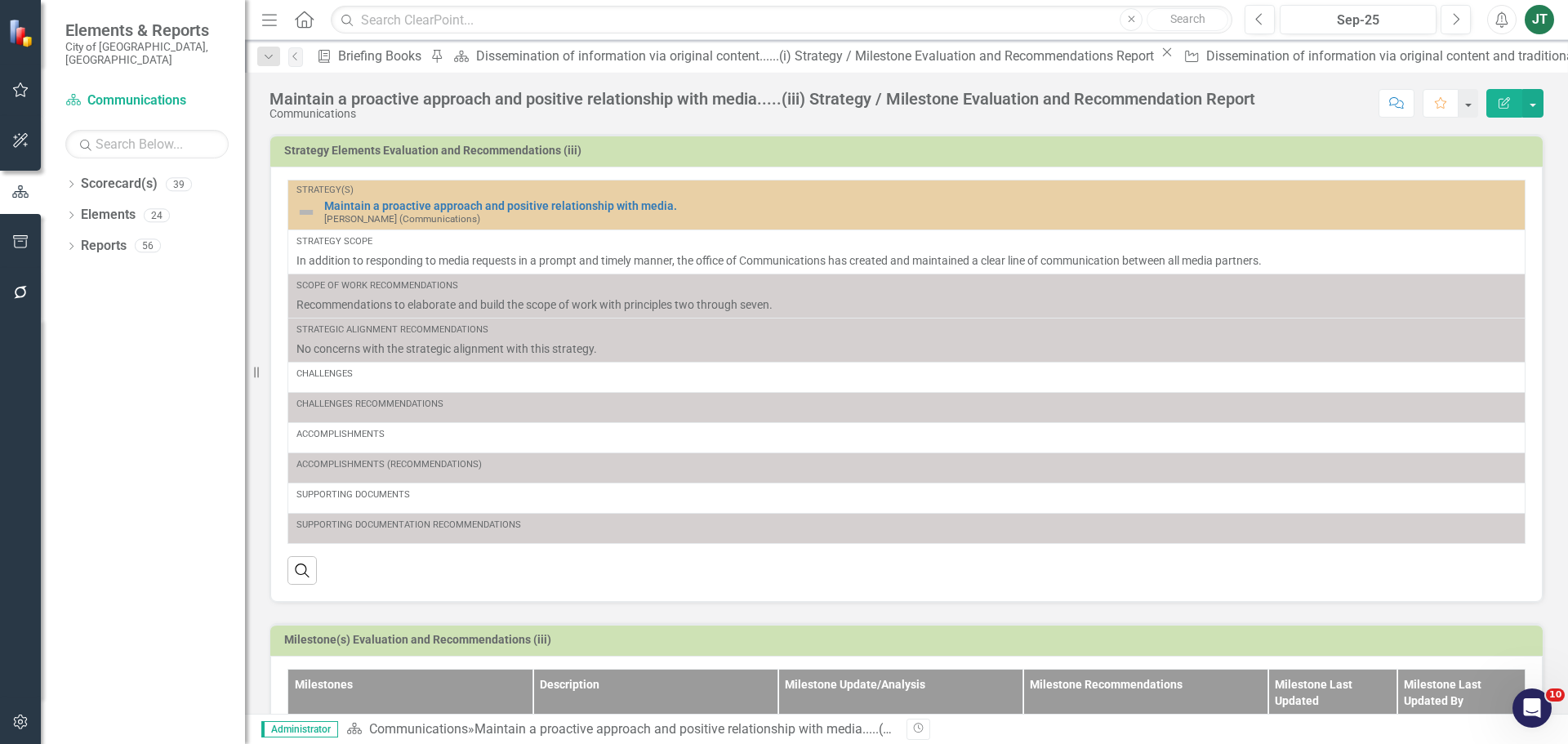
scroll to position [321, 0]
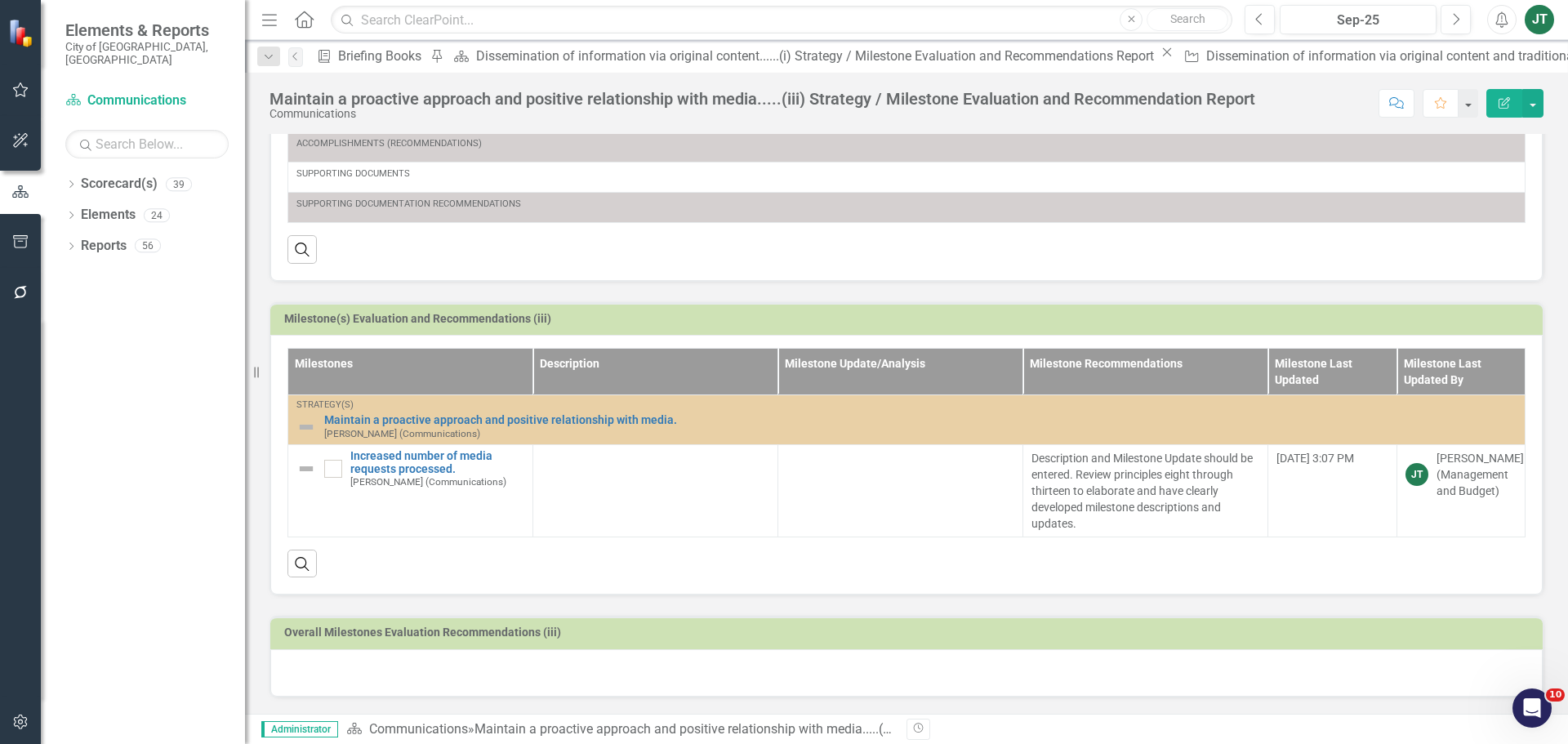
click at [380, 664] on div at bounding box center [906, 672] width 1272 height 48
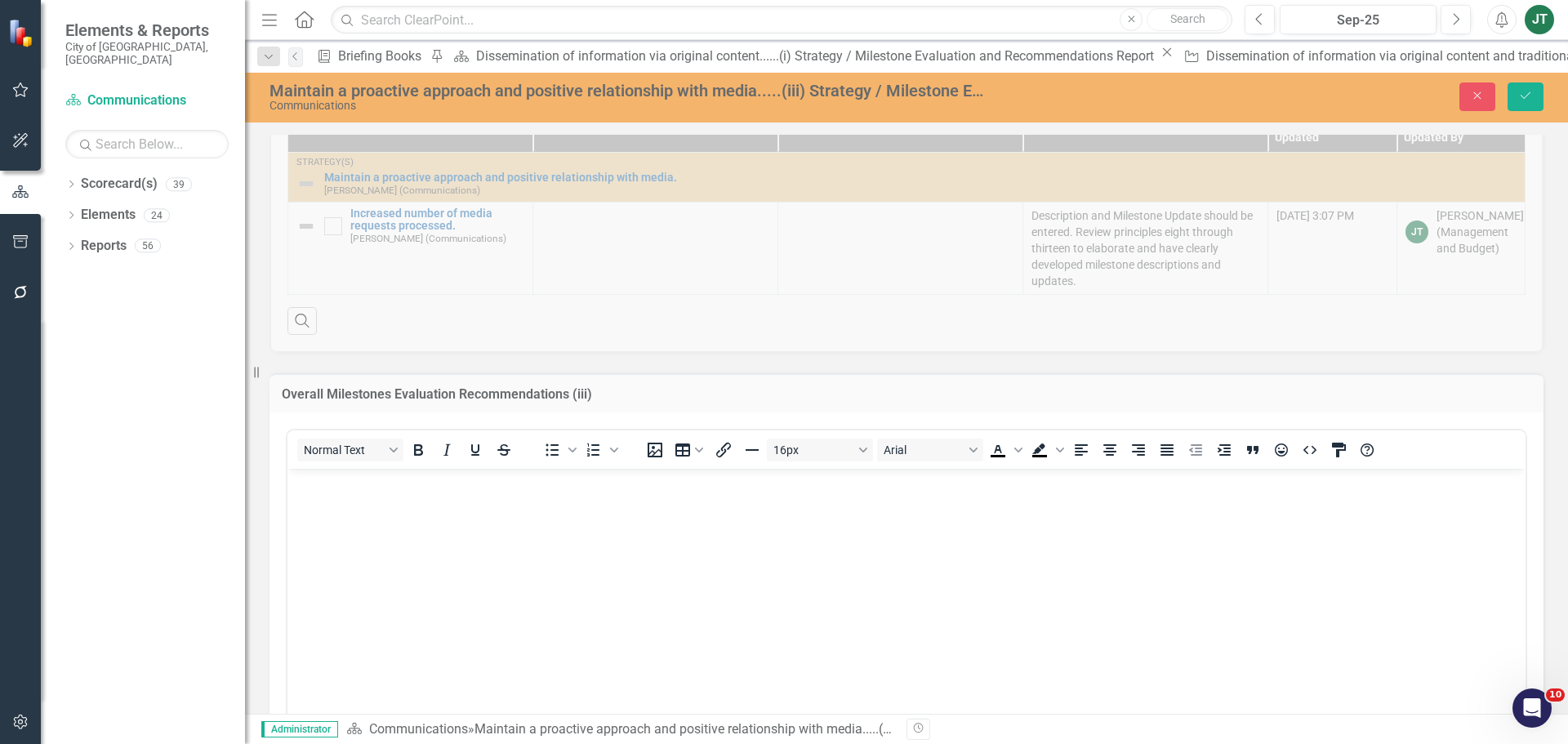
scroll to position [566, 0]
click at [395, 551] on body "Rich Text Area. Press ALT-0 for help." at bounding box center [907, 591] width 1238 height 245
click at [1535, 96] on button "Save" at bounding box center [1525, 97] width 36 height 29
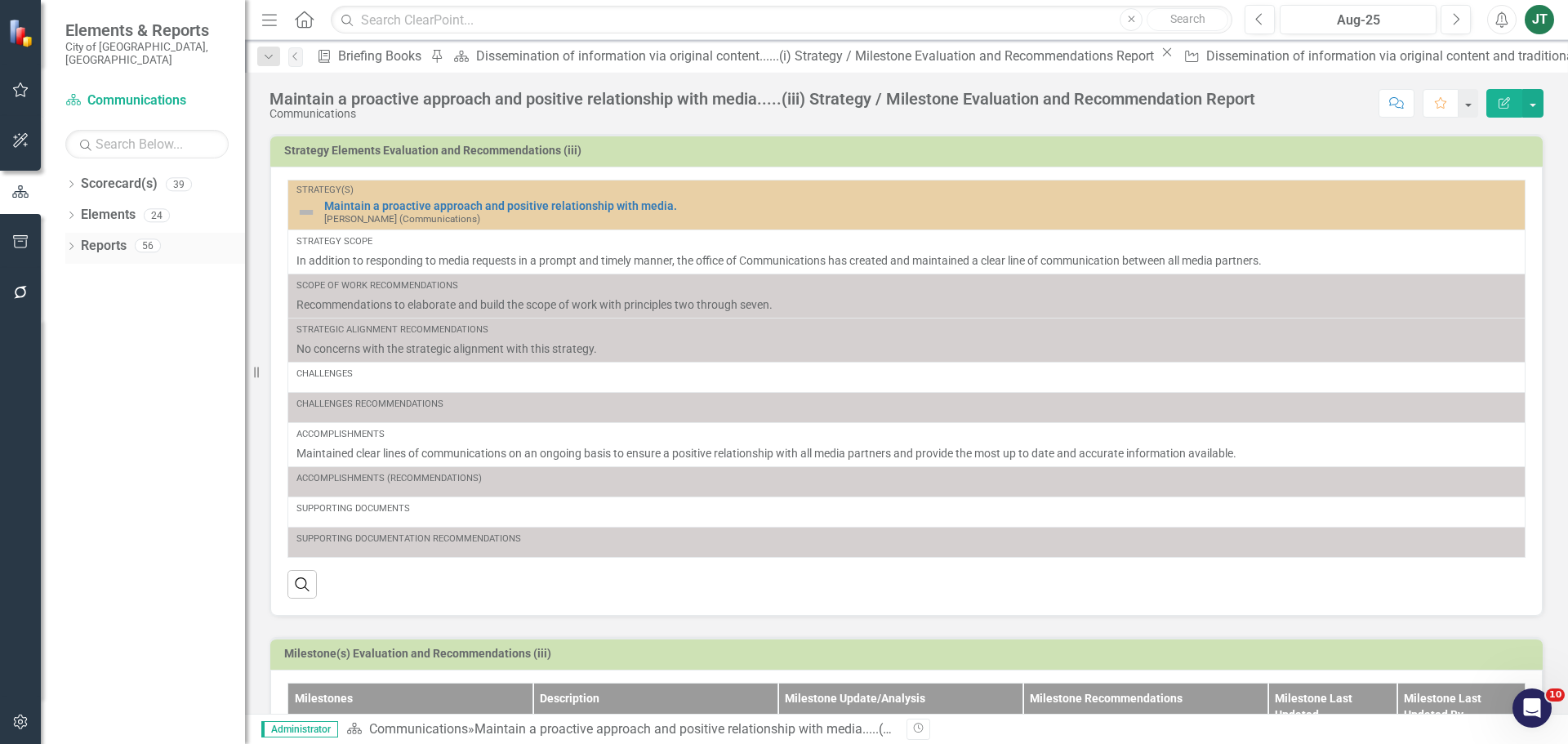
click at [95, 237] on link "Reports" at bounding box center [104, 246] width 46 height 19
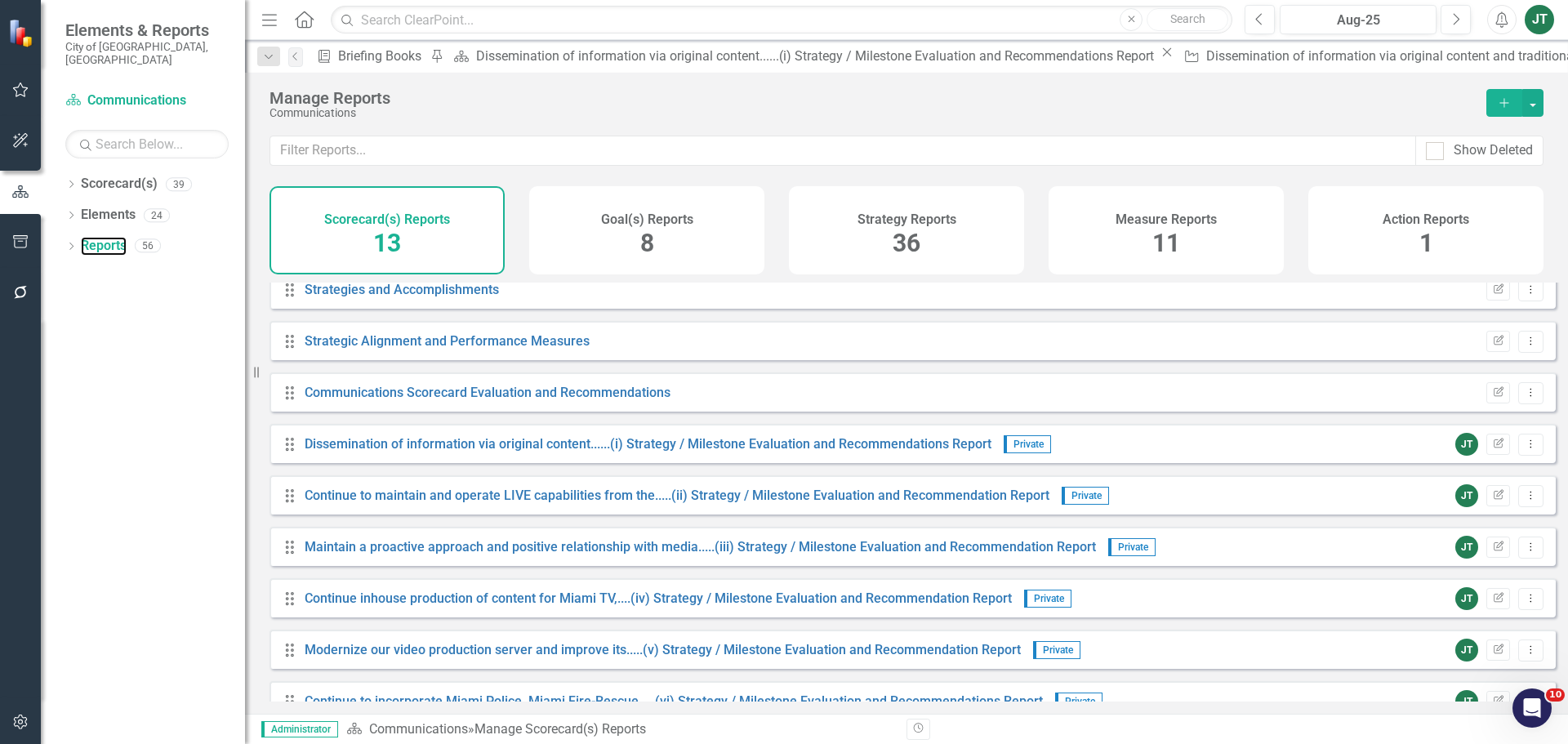
scroll to position [249, 0]
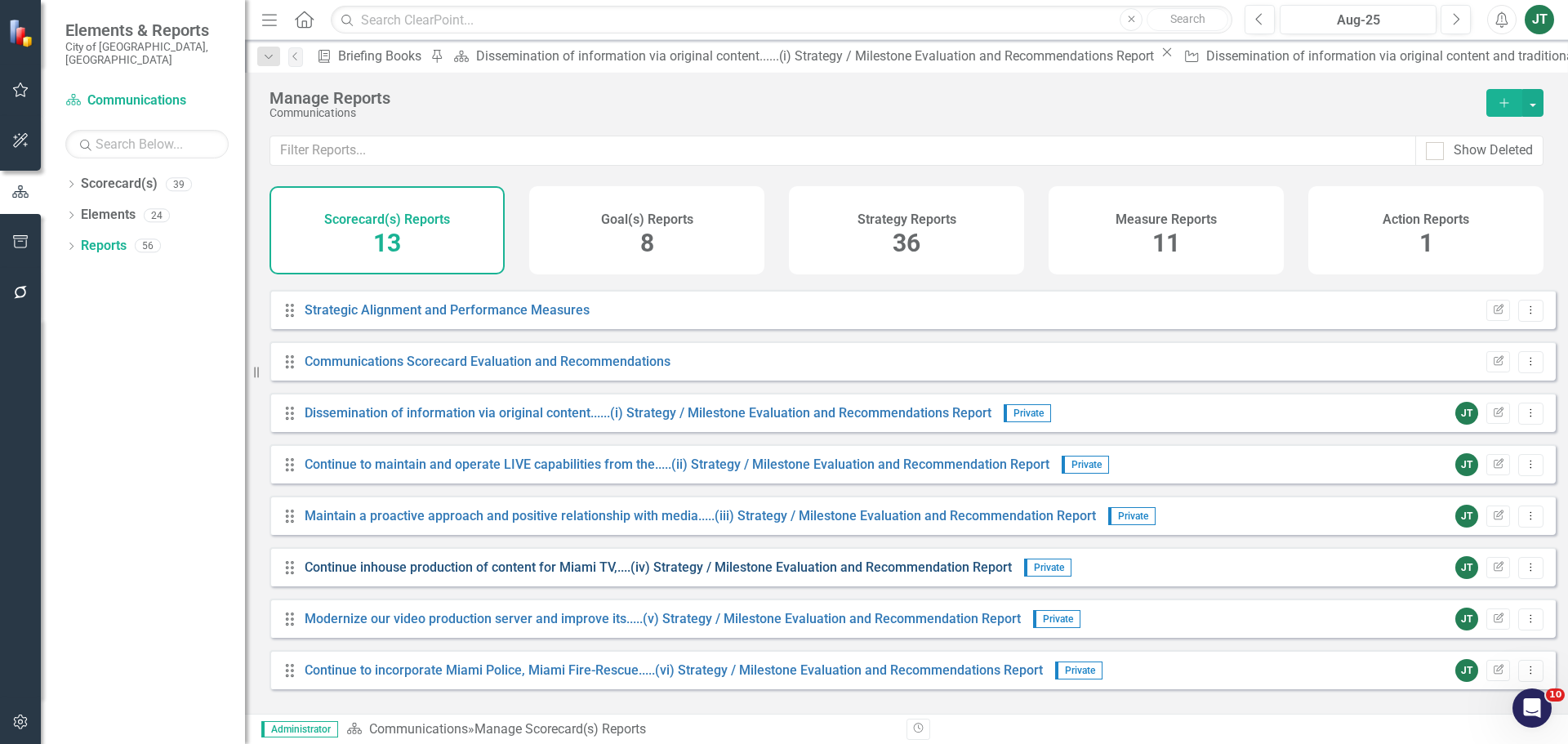
click at [720, 575] on link "Continue inhouse production of content for Miami TV,....(iv) Strategy / Milesto…" at bounding box center [658, 567] width 708 height 15
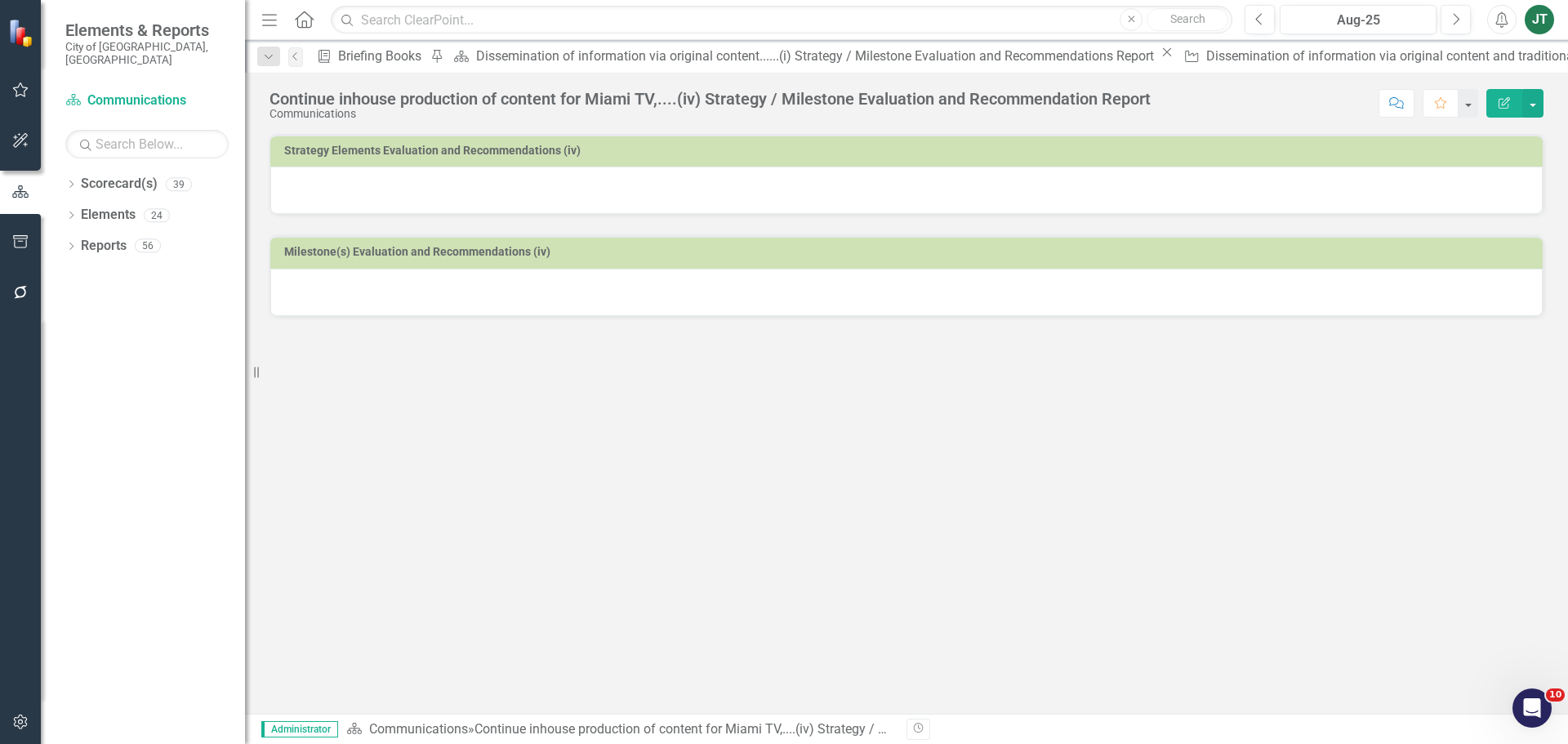
click at [991, 186] on div at bounding box center [906, 191] width 1272 height 48
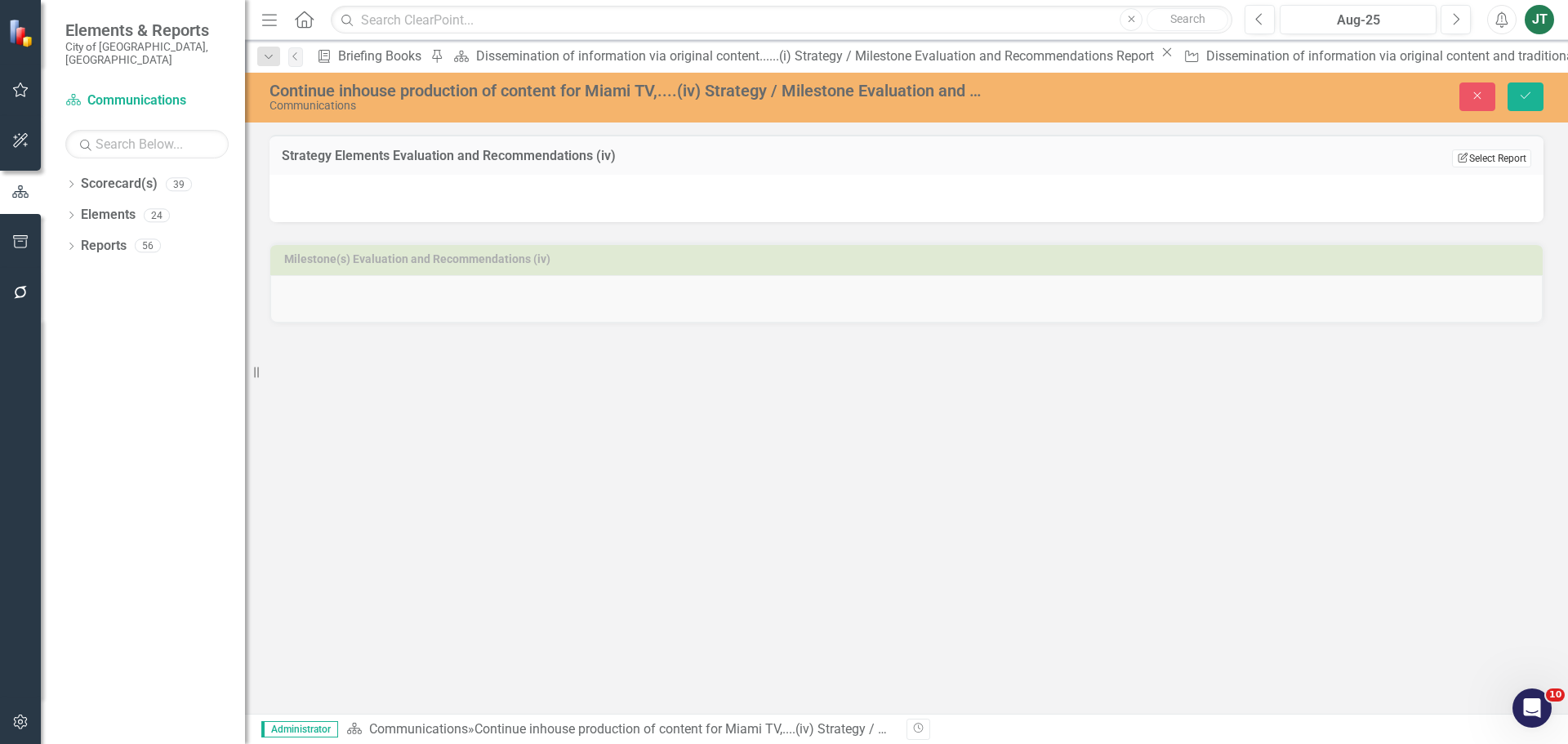
click at [1521, 154] on button "Edit Report Select Report" at bounding box center [1491, 158] width 79 height 18
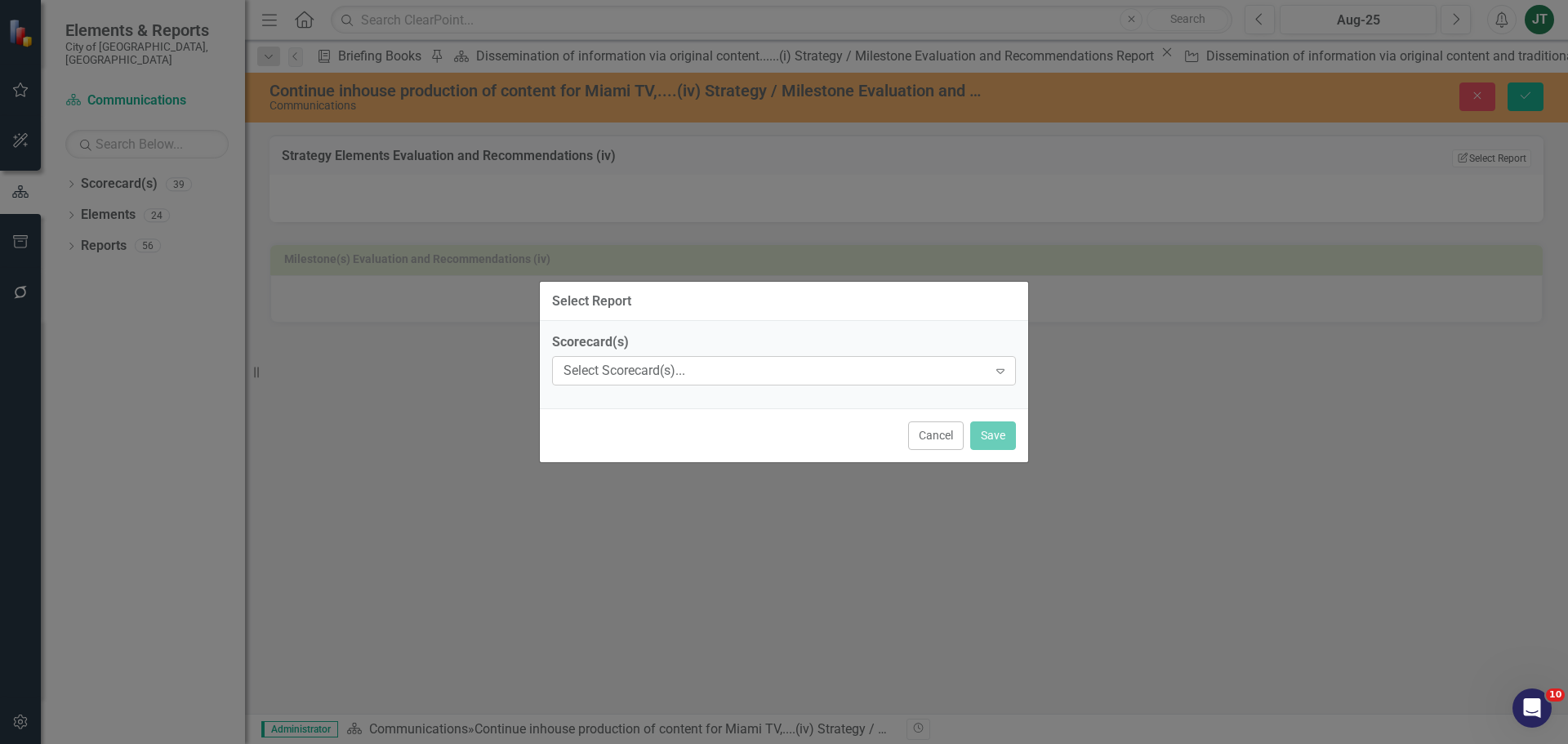
click at [735, 363] on div "Select Scorecard(s)..." at bounding box center [776, 371] width 424 height 19
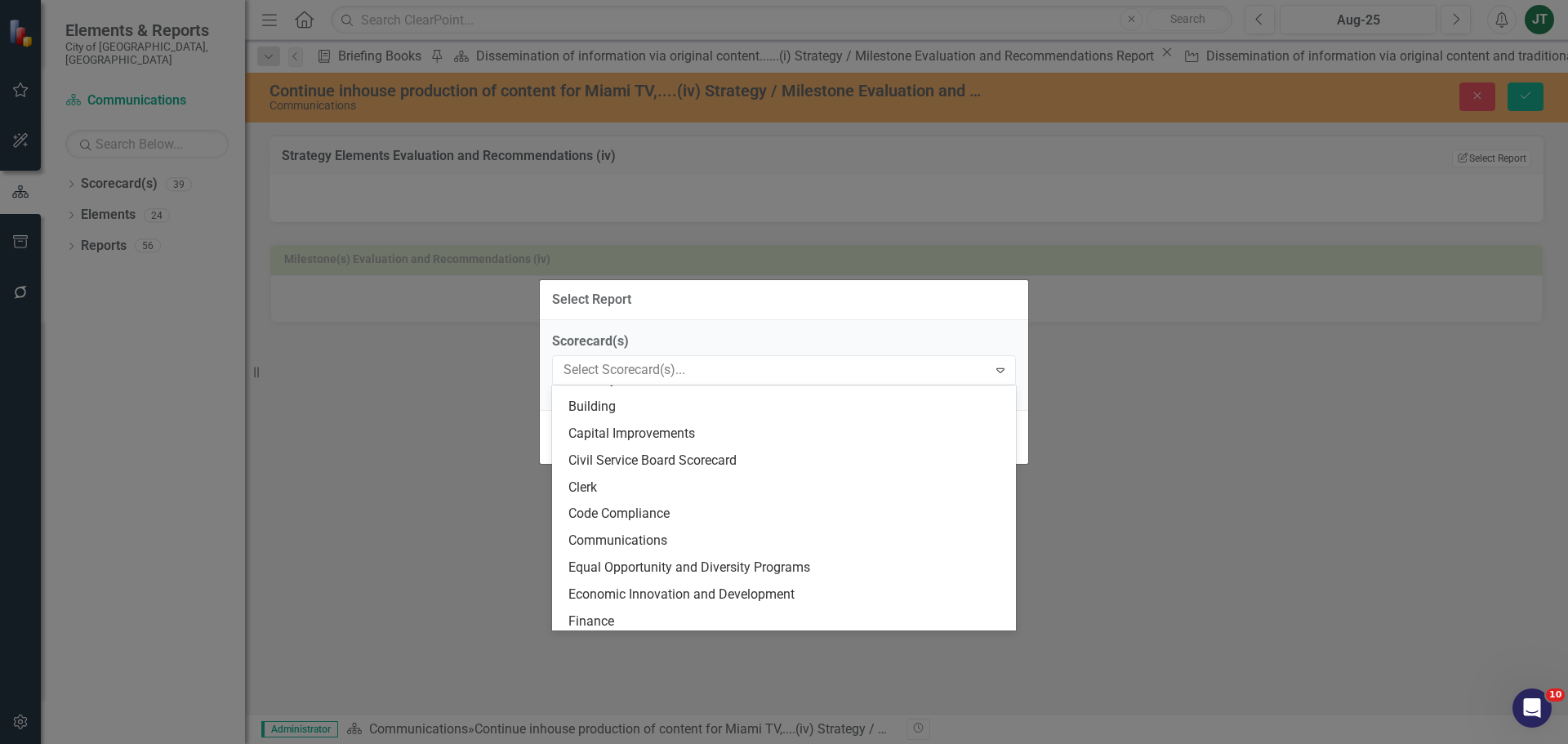
scroll to position [82, 0]
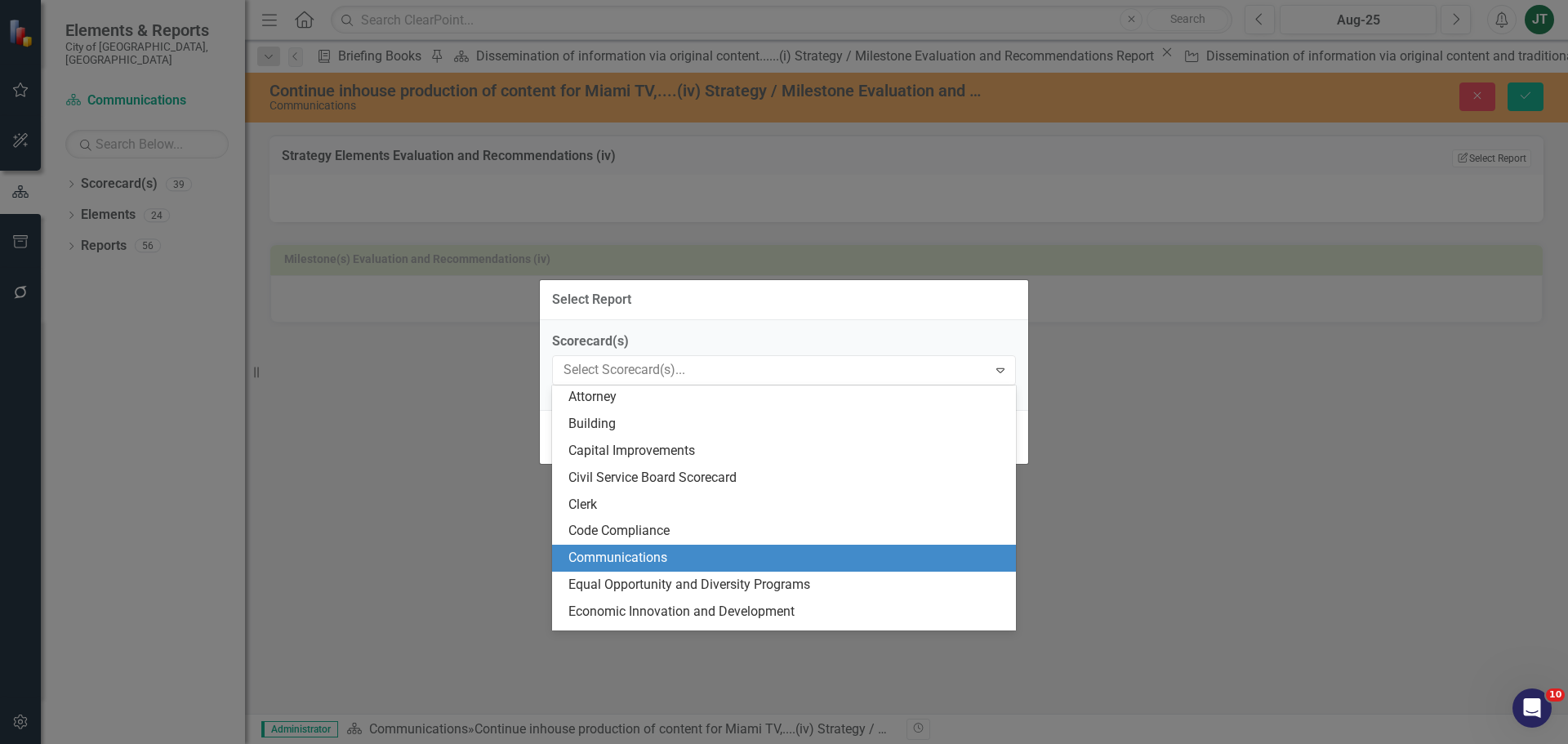
click at [652, 554] on div "Communications" at bounding box center [788, 558] width 438 height 19
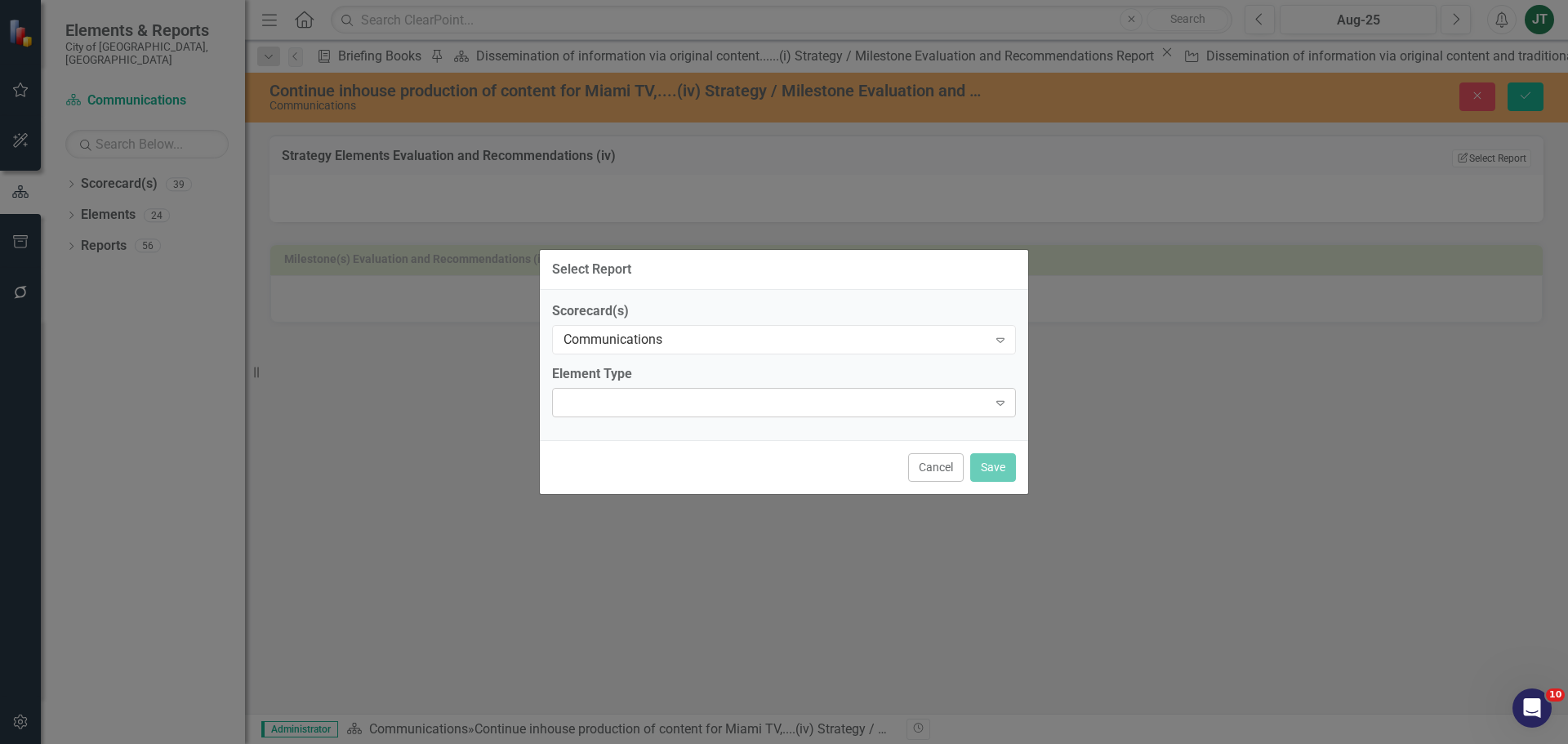
click at [657, 408] on div "Expand" at bounding box center [784, 403] width 464 height 30
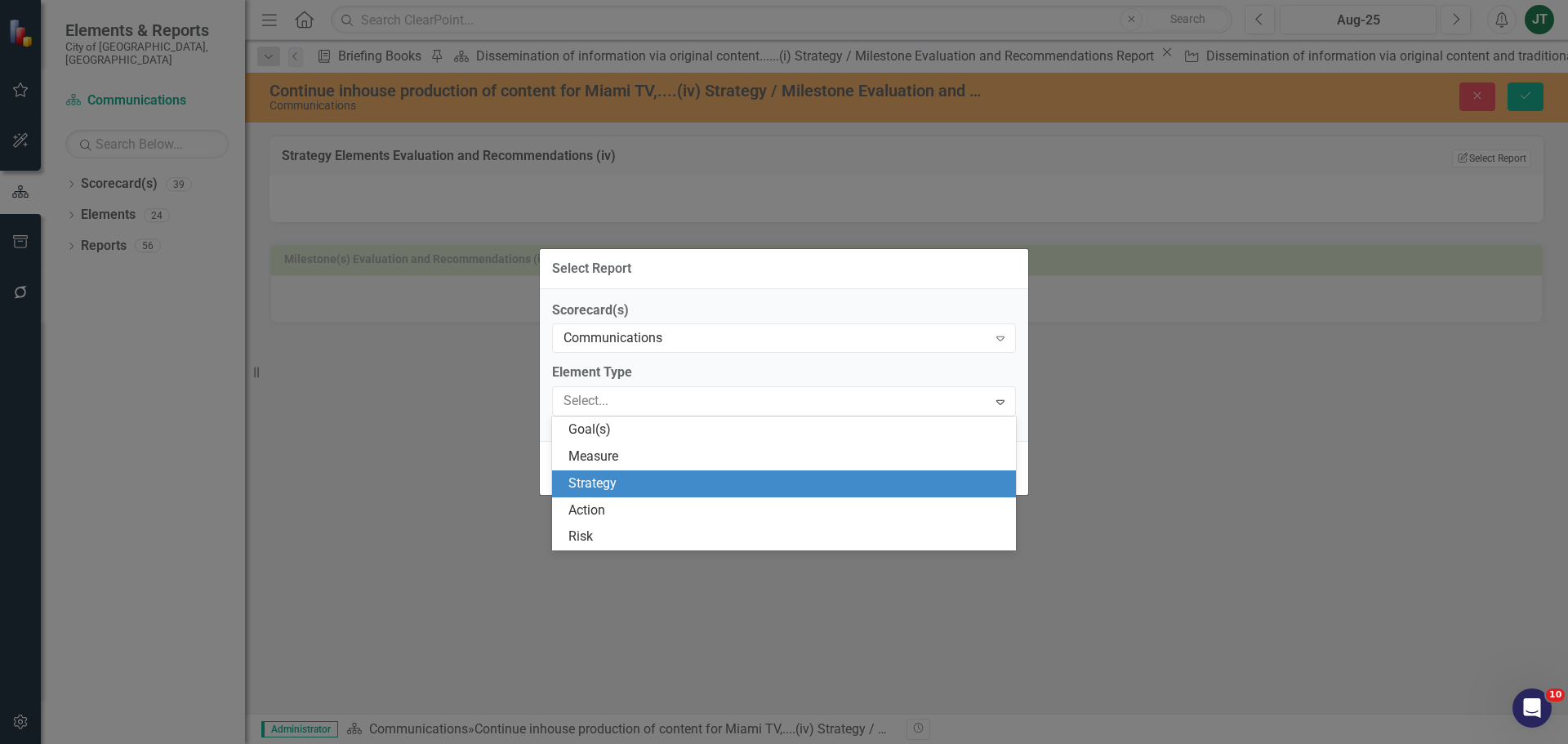
click at [643, 480] on div "Strategy" at bounding box center [788, 484] width 438 height 19
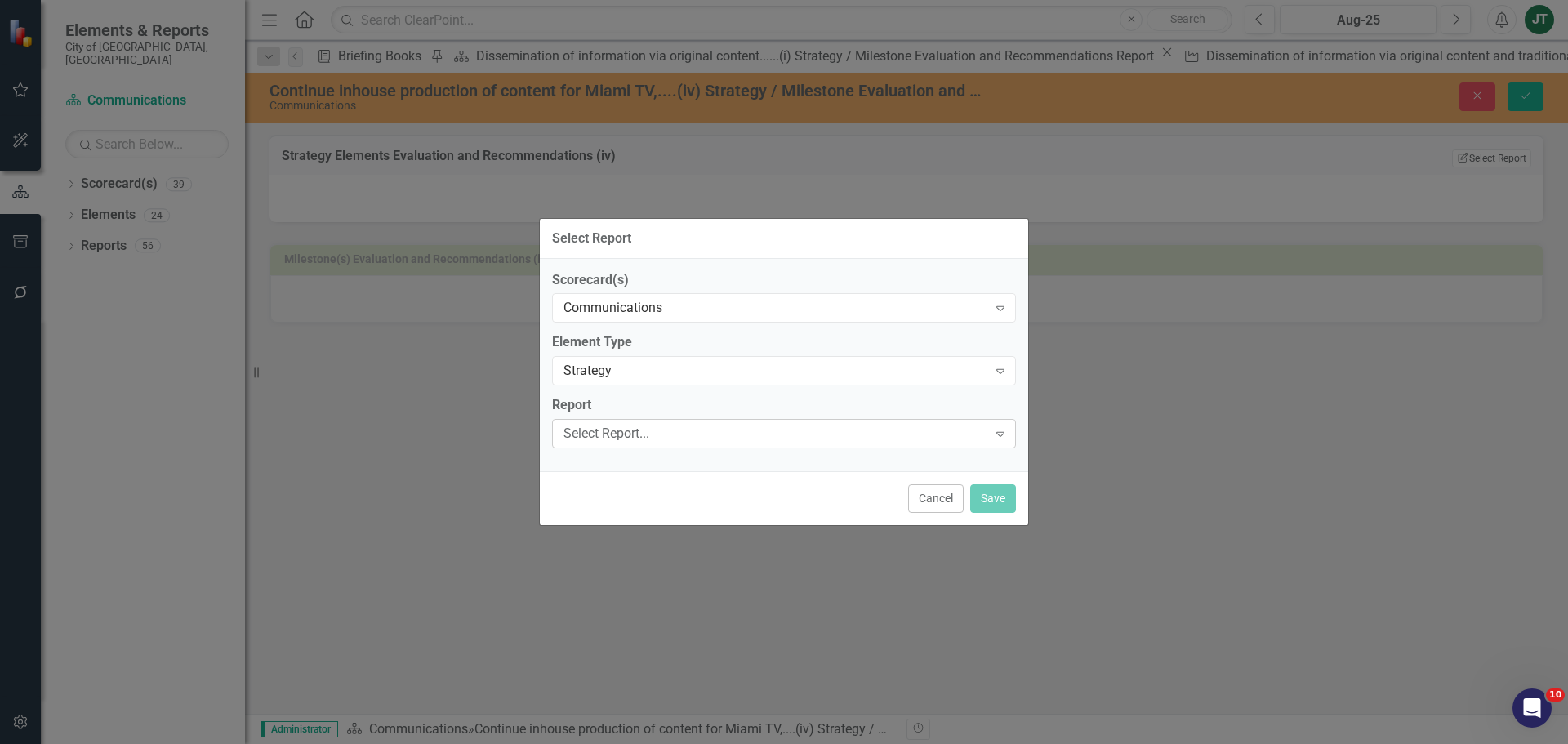
click at [628, 431] on div "Select Report..." at bounding box center [776, 434] width 424 height 19
drag, startPoint x: 991, startPoint y: 496, endPoint x: 725, endPoint y: 488, distance: 266.1
click at [739, 499] on div "Cancel Save" at bounding box center [784, 497] width 489 height 54
click at [681, 438] on div "Department Goals, Strategies, and Alignment to Strategic Plan Objectives FY23-24" at bounding box center [776, 434] width 424 height 19
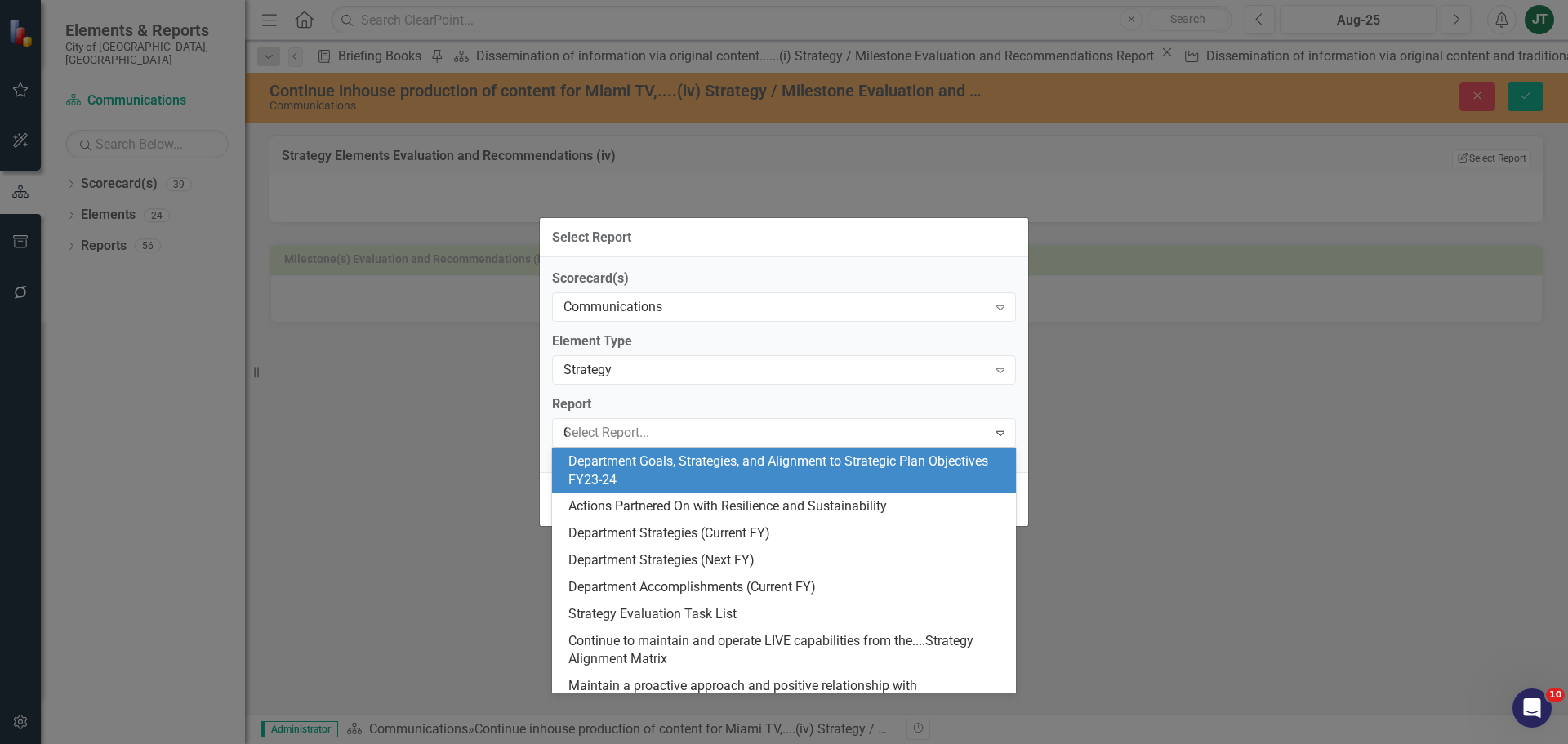
scroll to position [0, 0]
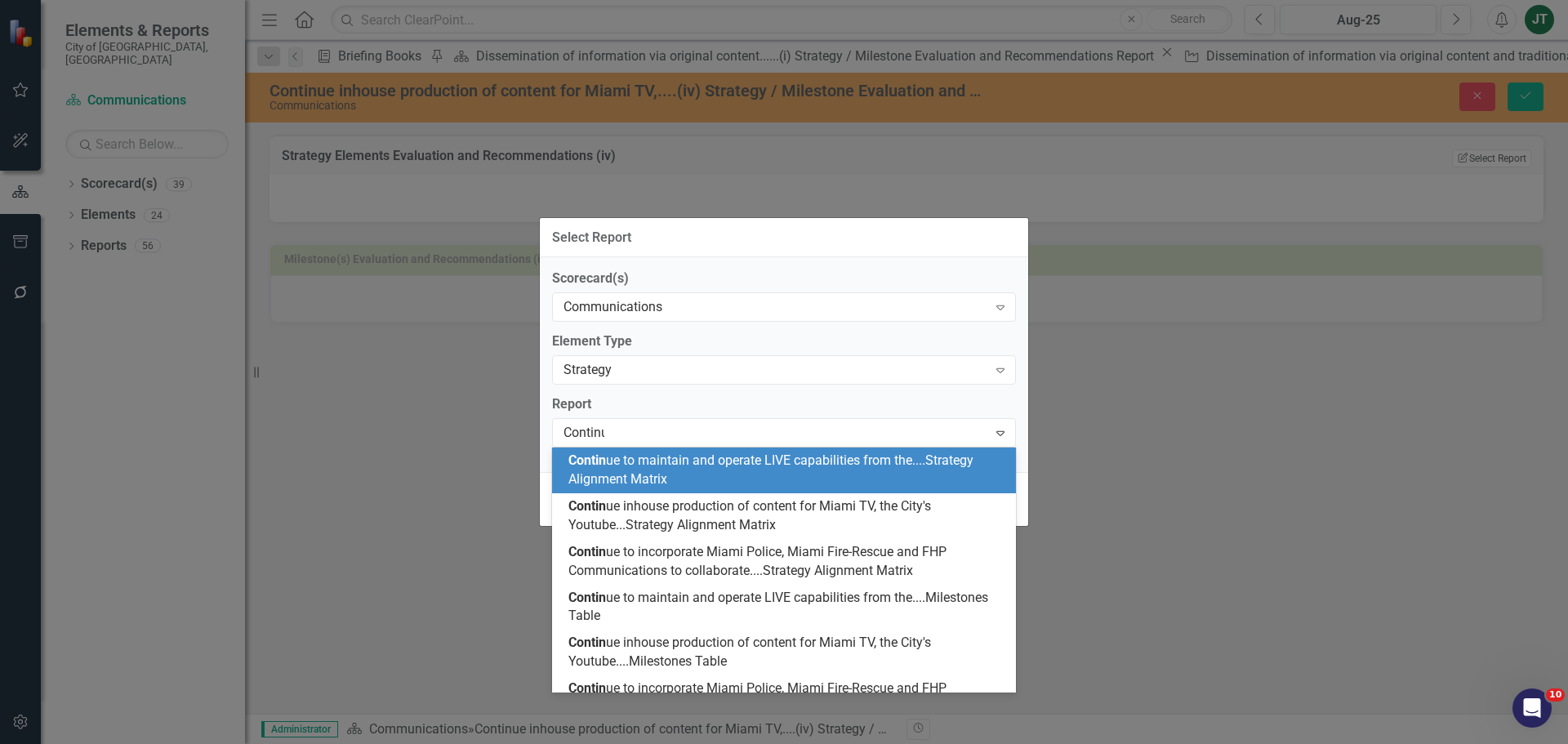
type input "Continue"
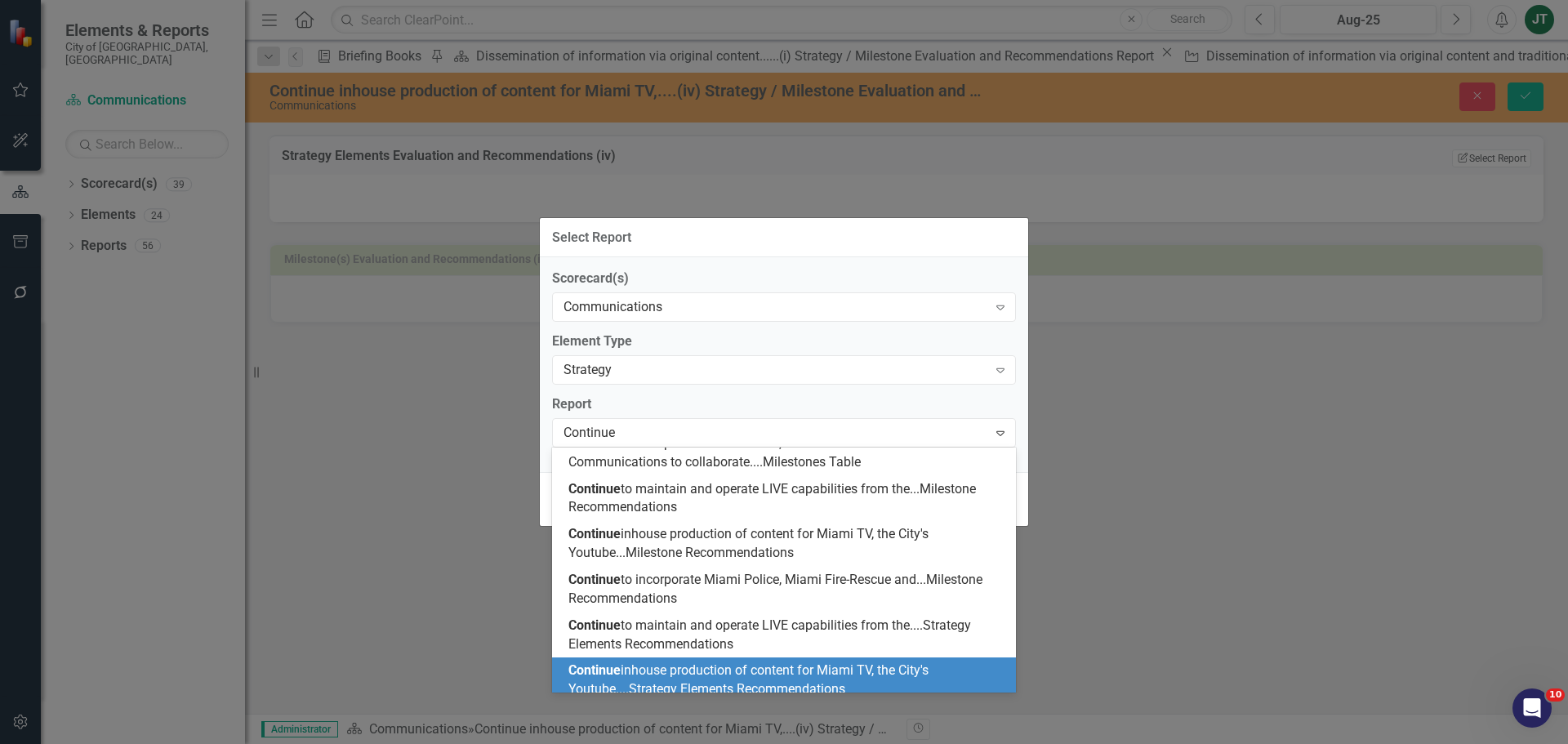
scroll to position [300, 0]
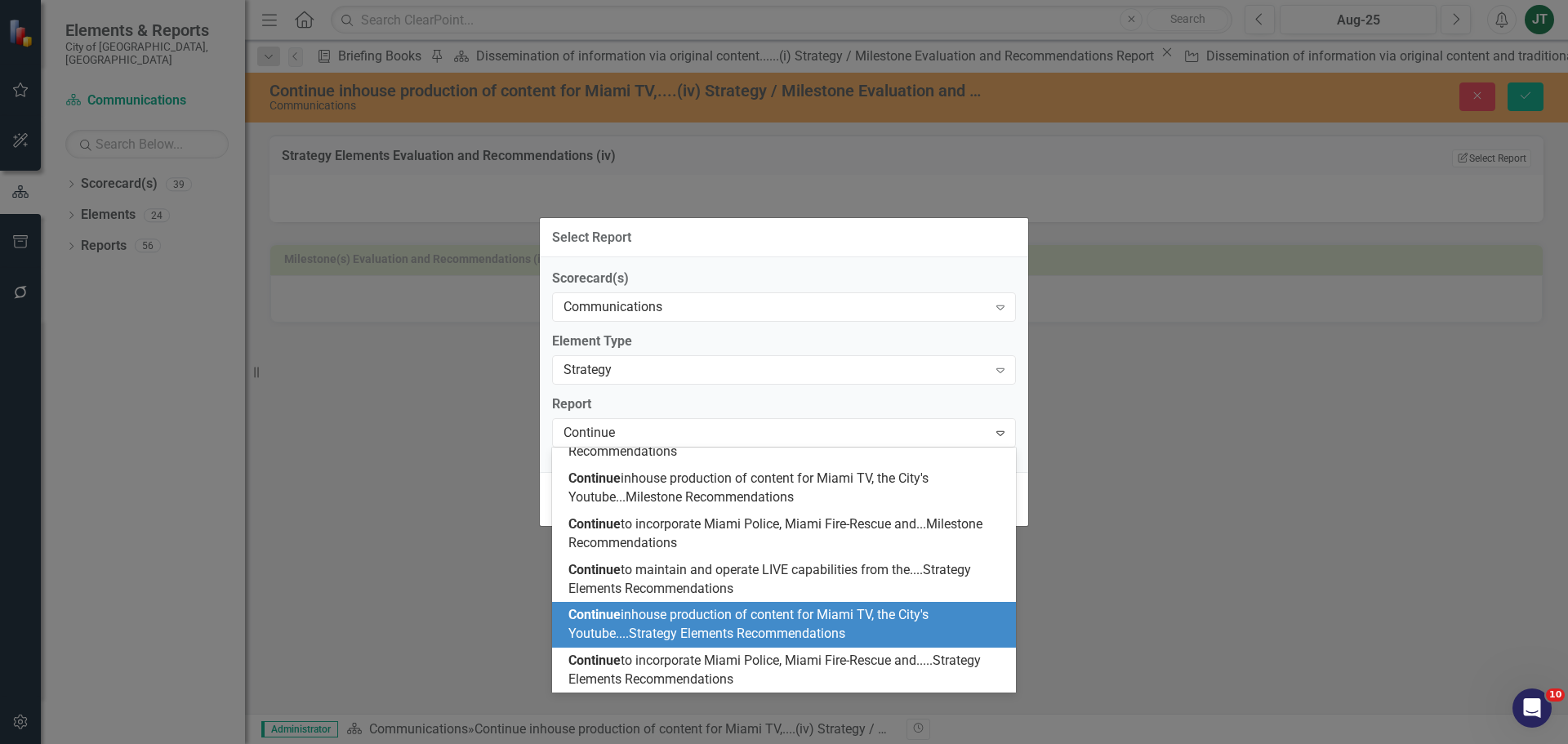
click at [689, 627] on span "Continue inhouse production of content for Miami TV, the City's Youtube....Stra…" at bounding box center [749, 624] width 360 height 34
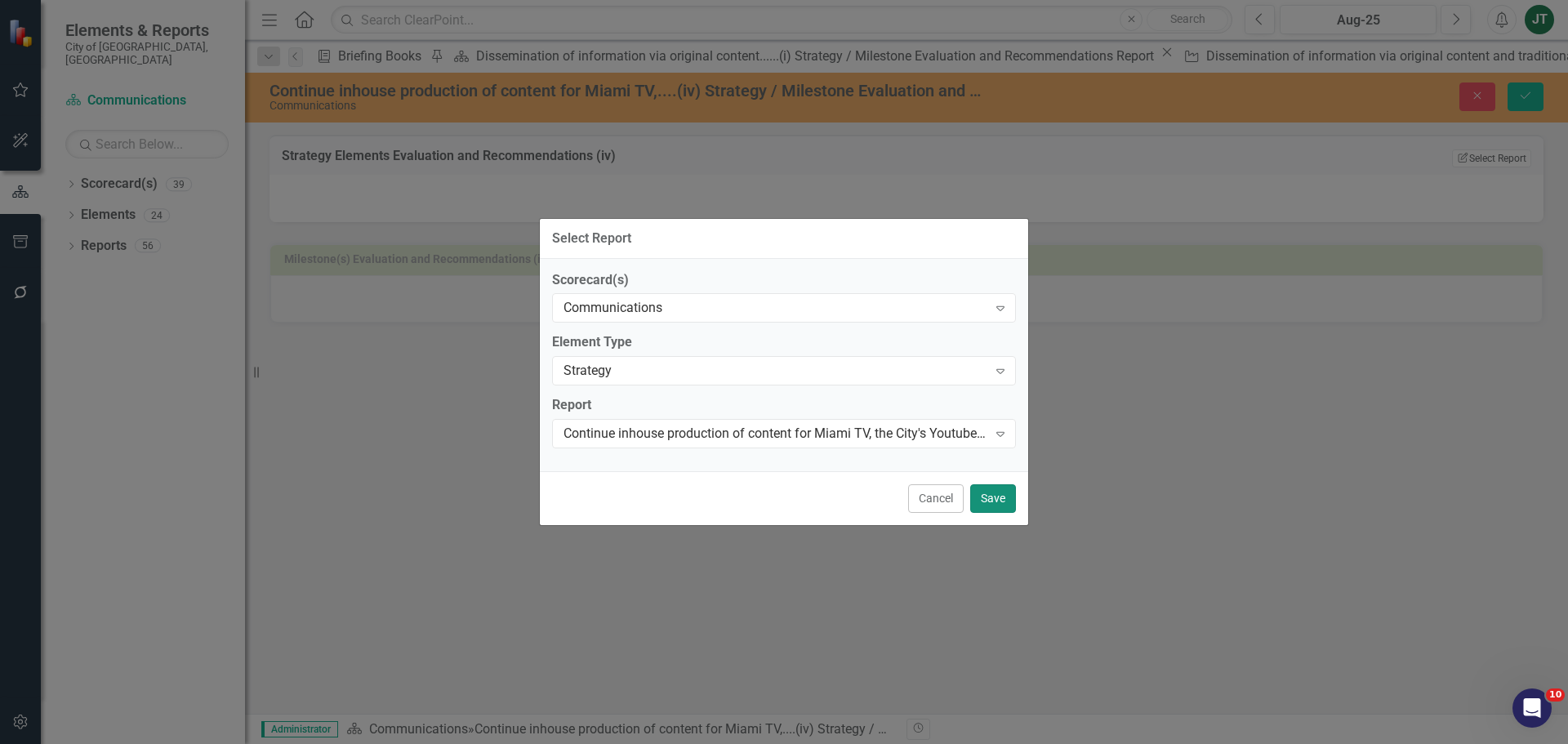
click at [995, 494] on button "Save" at bounding box center [993, 499] width 46 height 29
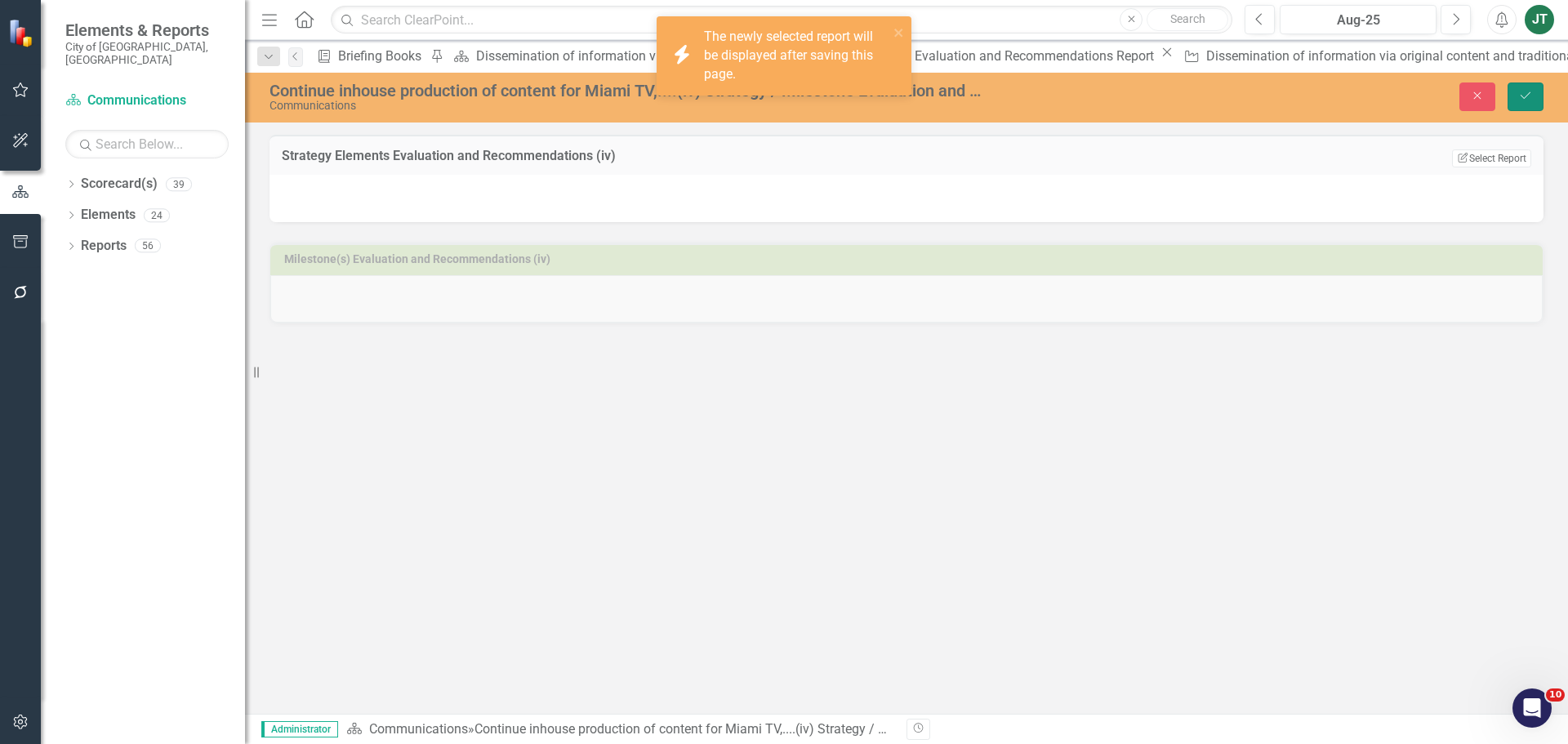
click at [1519, 100] on icon "Save" at bounding box center [1525, 94] width 14 height 11
